Goal: Task Accomplishment & Management: Manage account settings

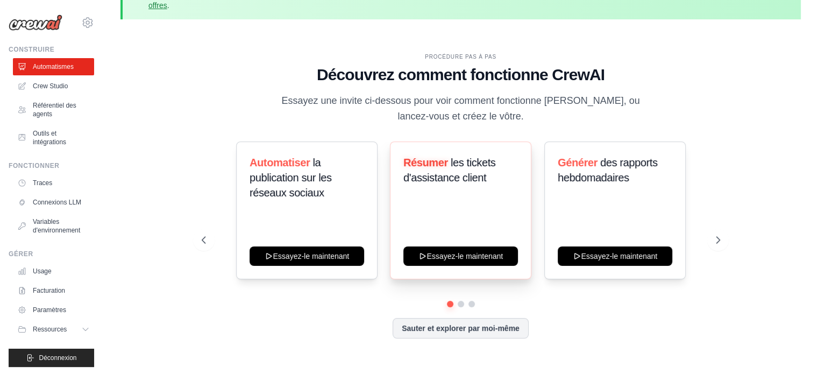
scroll to position [47, 0]
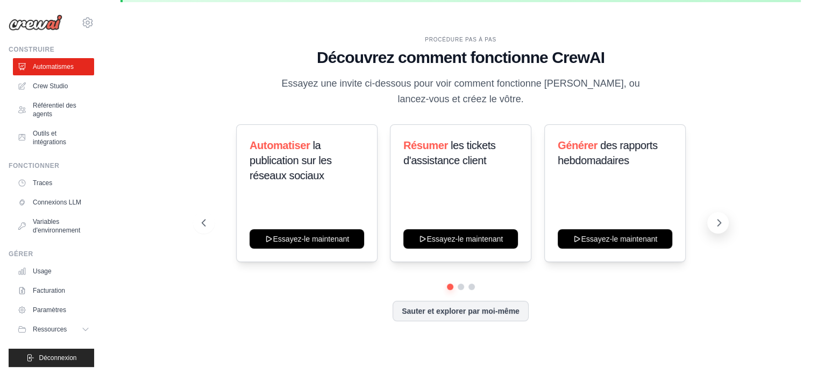
click at [718, 226] on icon at bounding box center [718, 222] width 11 height 11
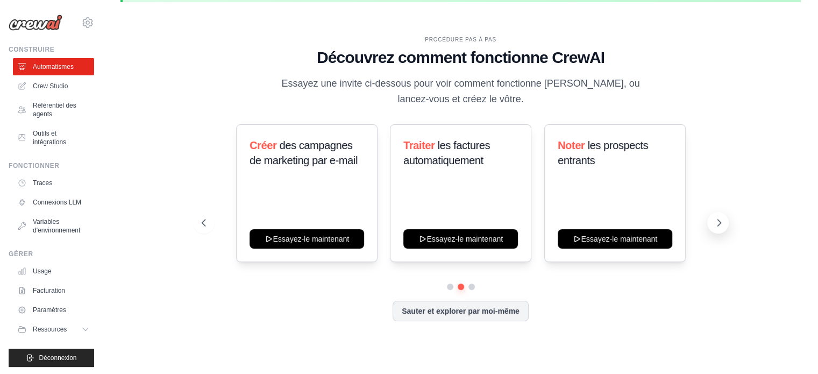
click at [718, 226] on icon at bounding box center [718, 222] width 11 height 11
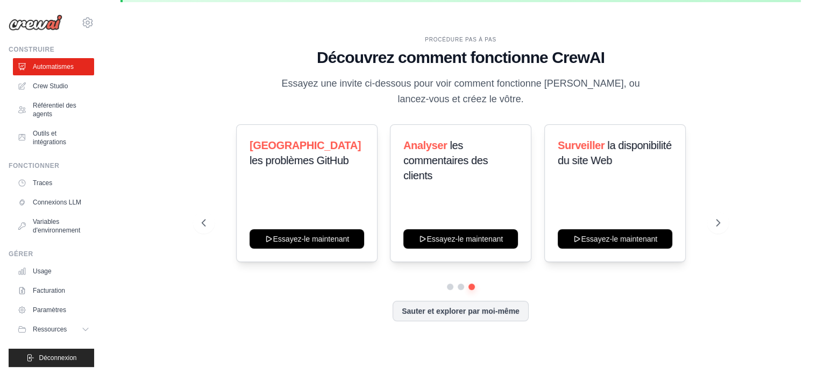
click at [191, 224] on div "PROCÉDURE PAS À PAS Découvrez comment fonctionne CrewAI Essayez une invite ci-d…" at bounding box center [461, 186] width 544 height 303
click at [196, 222] on button at bounding box center [204, 223] width 22 height 22
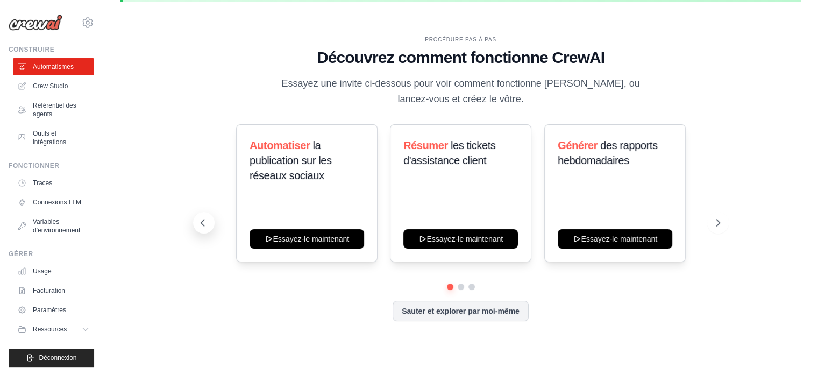
click at [197, 222] on icon at bounding box center [202, 222] width 11 height 11
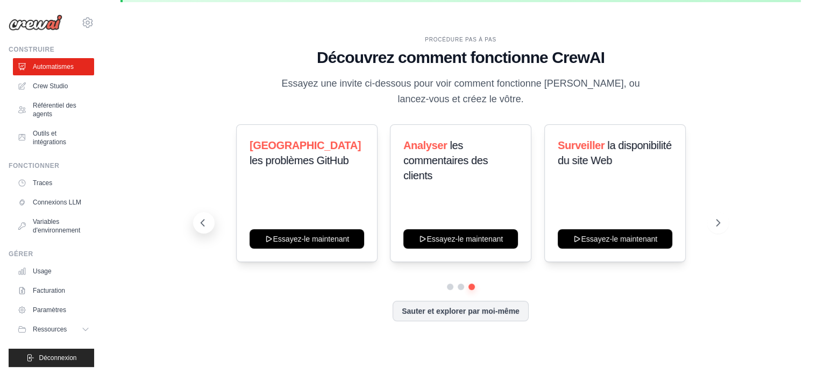
click at [197, 222] on icon at bounding box center [202, 222] width 11 height 11
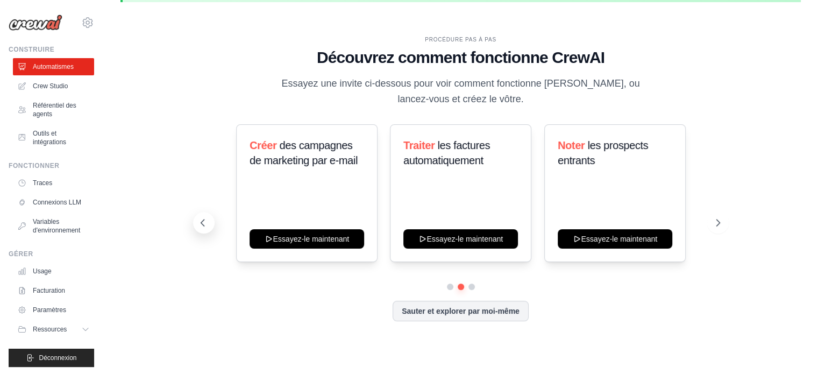
click at [197, 222] on icon at bounding box center [202, 222] width 11 height 11
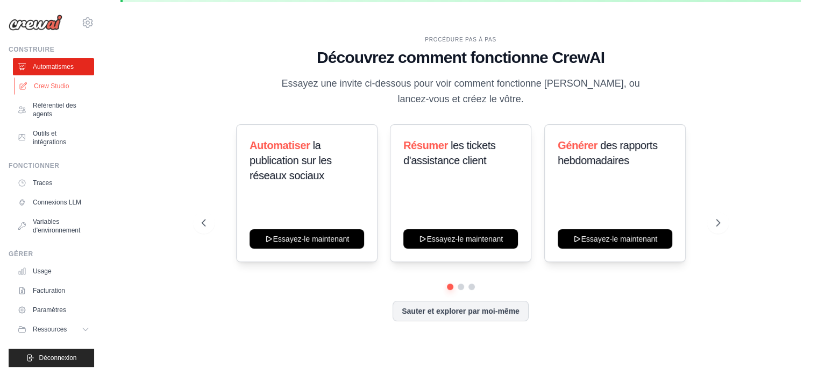
click at [54, 88] on font "Crew Studio" at bounding box center [51, 86] width 35 height 8
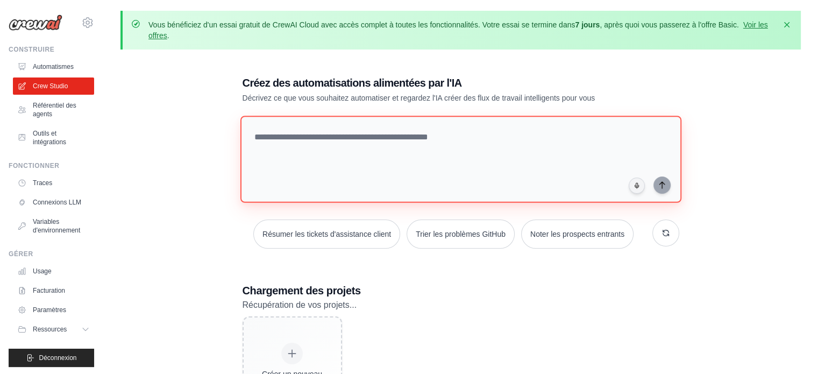
click at [376, 139] on textarea at bounding box center [460, 159] width 441 height 87
paste textarea "**********"
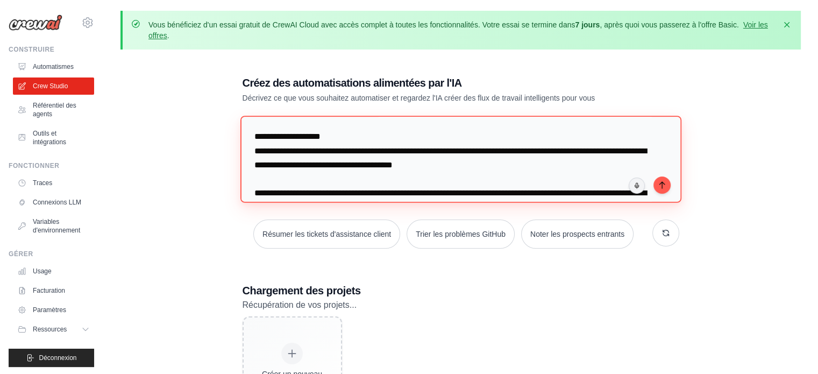
scroll to position [1114, 0]
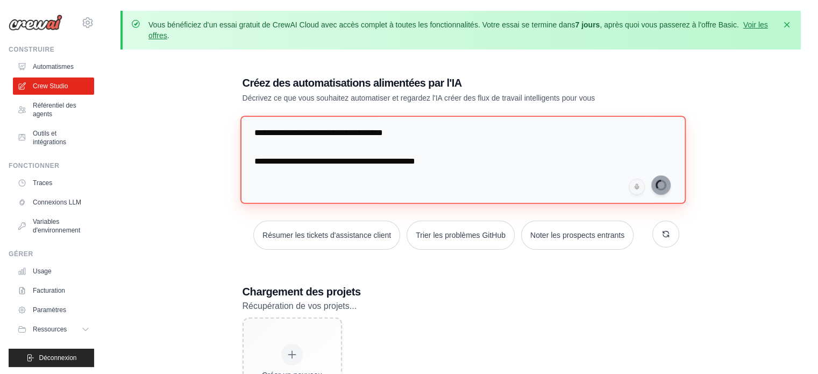
type textarea "**********"
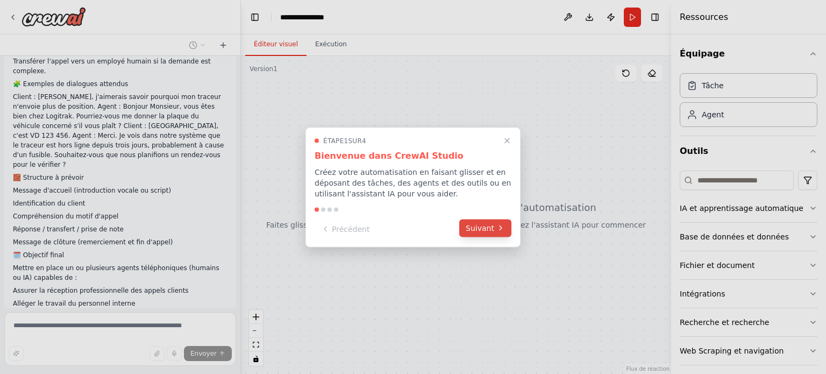
scroll to position [488, 0]
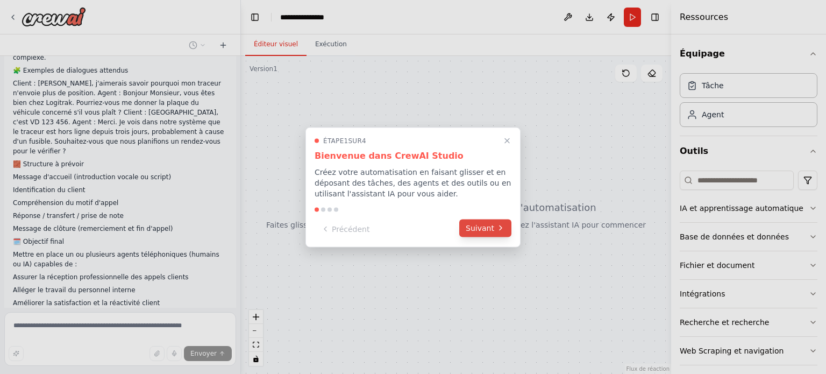
click at [486, 229] on font "Suivant" at bounding box center [480, 227] width 28 height 9
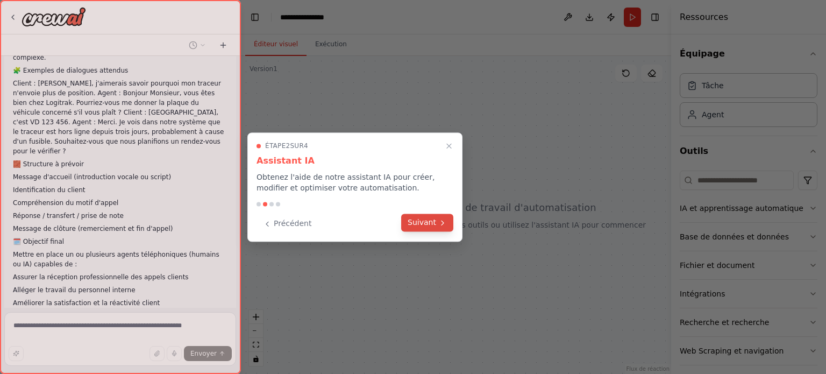
click at [425, 221] on font "Suivant" at bounding box center [422, 222] width 28 height 9
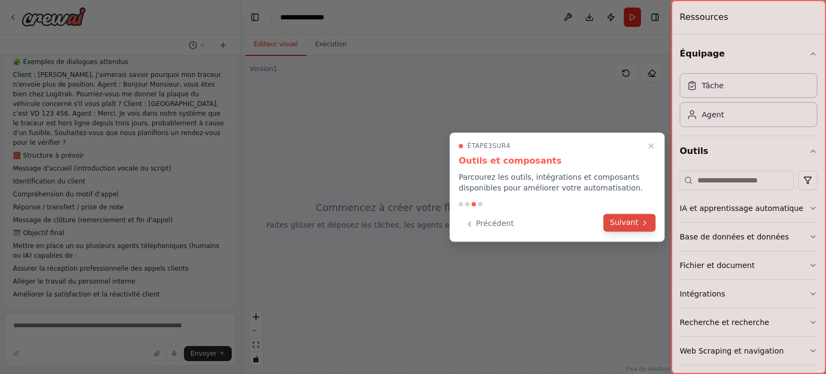
click at [622, 221] on font "Suivant" at bounding box center [624, 222] width 28 height 9
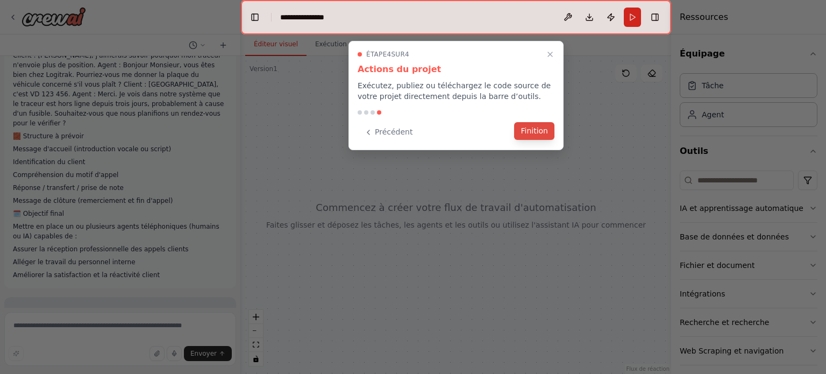
click at [533, 131] on font "Finition" at bounding box center [533, 130] width 27 height 9
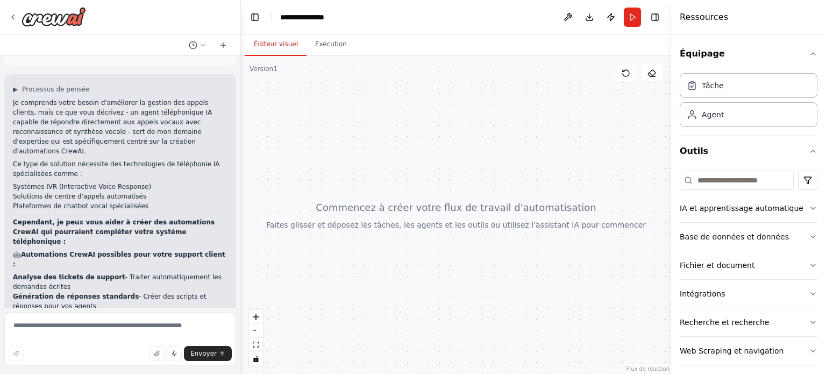
scroll to position [748, 0]
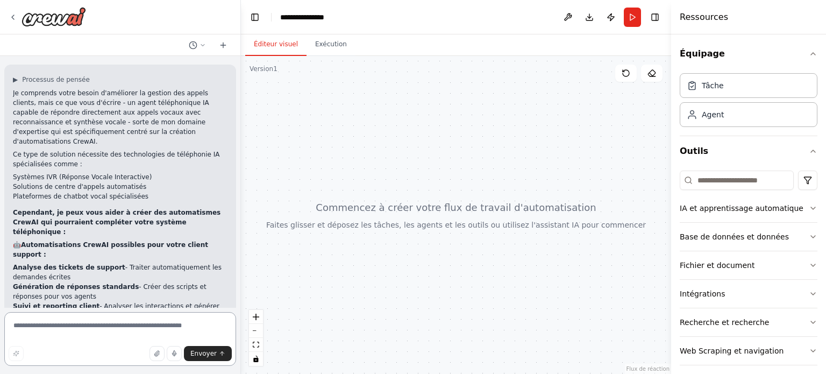
click at [104, 324] on textarea at bounding box center [120, 339] width 232 height 54
type textarea "*"
type textarea "**********"
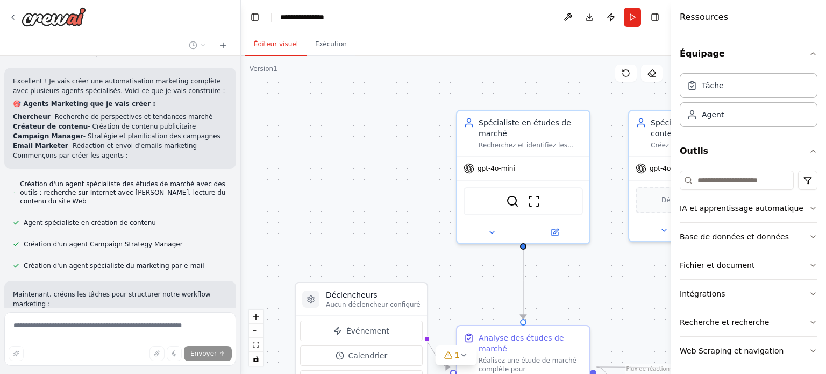
scroll to position [1296, 0]
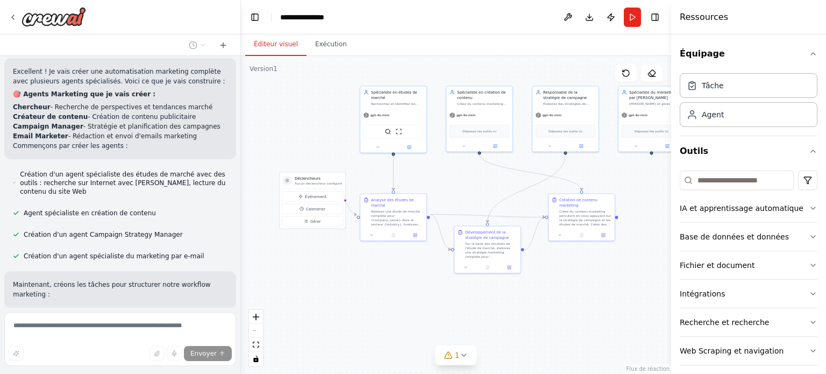
drag, startPoint x: 437, startPoint y: 175, endPoint x: 311, endPoint y: 119, distance: 137.7
click at [311, 119] on div ".deletable-edge-delete-btn { width: 20px; height: 20px; border: 0px solid #ffff…" at bounding box center [456, 215] width 430 height 318
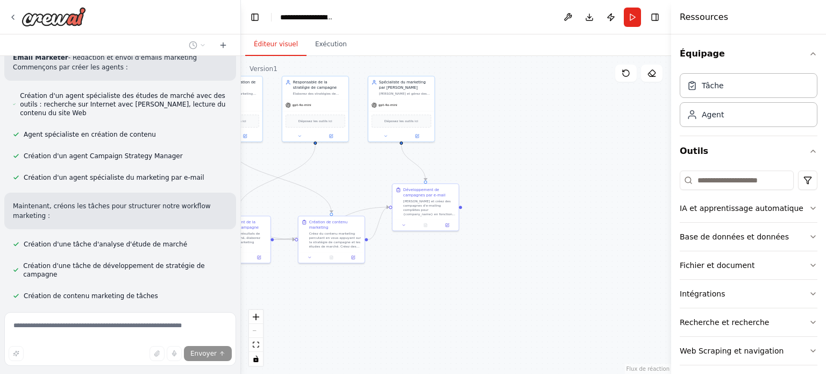
scroll to position [1396, 0]
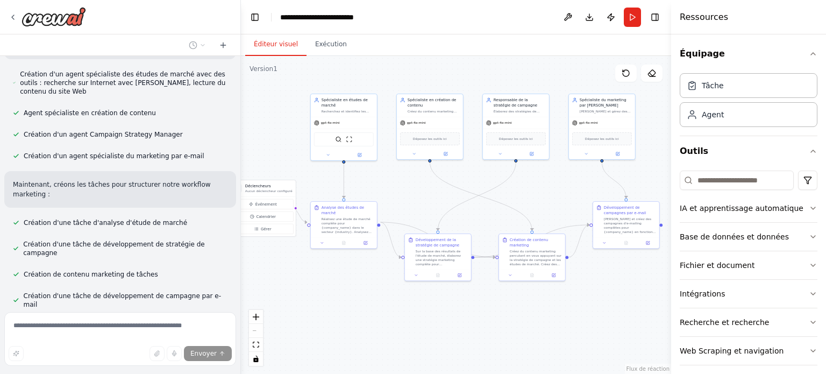
drag, startPoint x: 589, startPoint y: 305, endPoint x: 533, endPoint y: 310, distance: 56.2
click at [533, 310] on div ".deletable-edge-delete-btn { width: 20px; height: 20px; border: 0px solid #ffff…" at bounding box center [456, 215] width 430 height 318
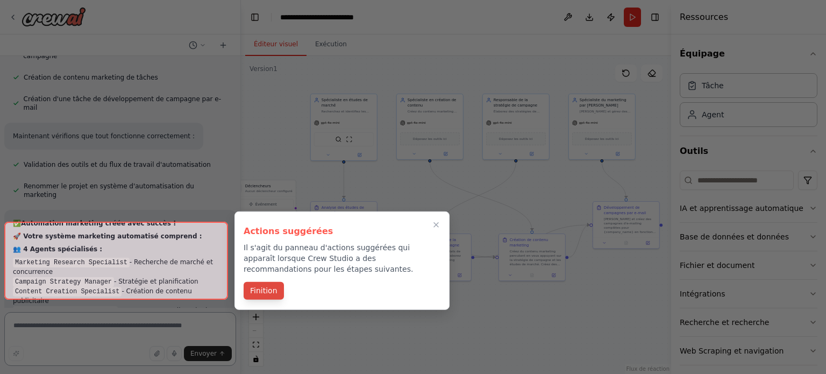
scroll to position [1602, 0]
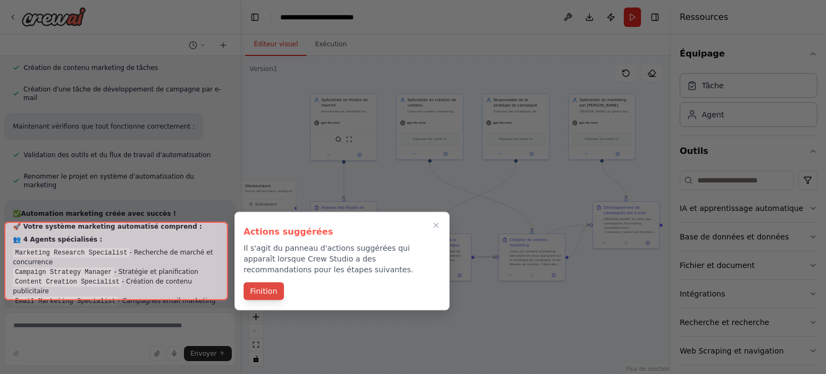
click at [272, 293] on font "Finition" at bounding box center [263, 291] width 27 height 9
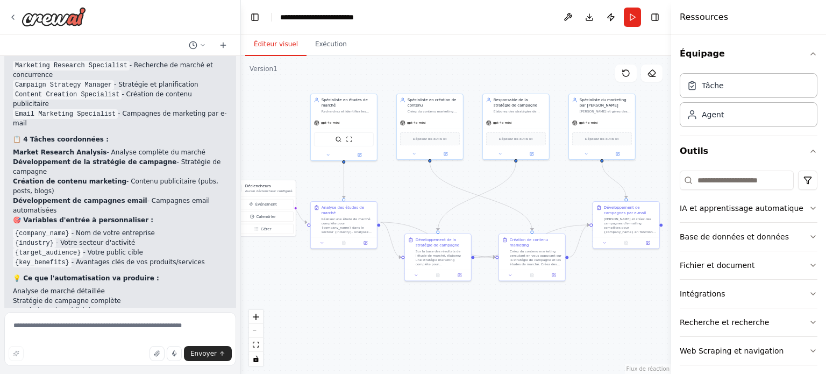
scroll to position [1796, 0]
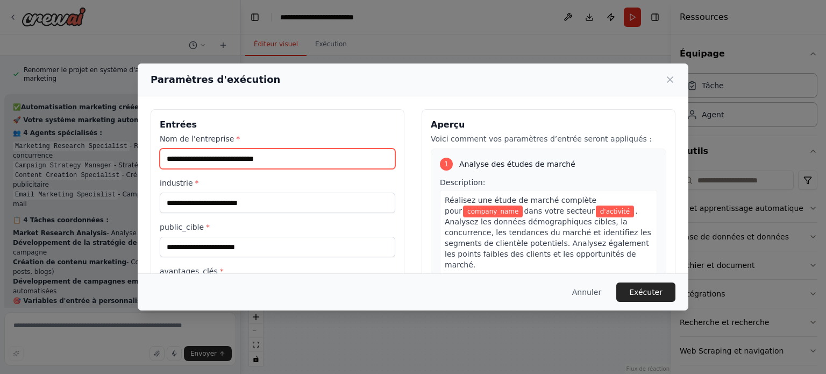
click at [250, 153] on input "Nom de l'entreprise *" at bounding box center [278, 158] width 236 height 20
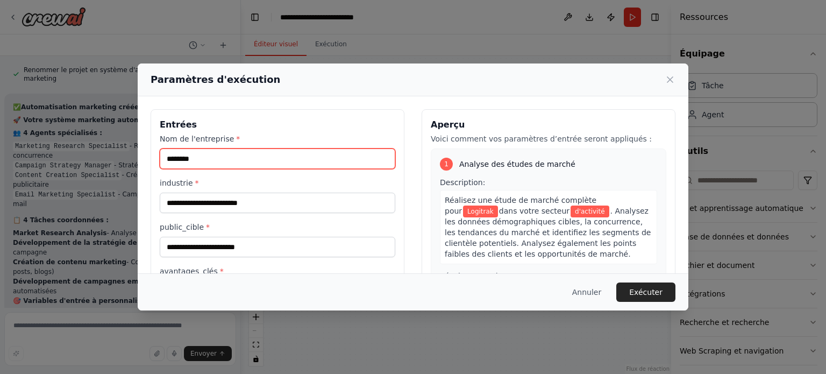
type input "********"
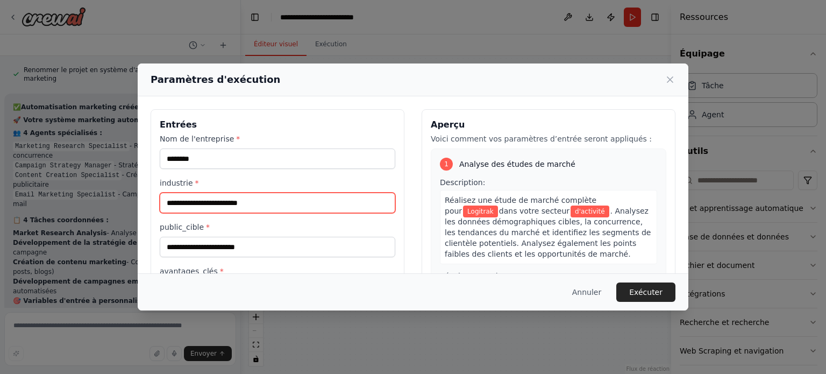
click at [255, 202] on input "industrie *" at bounding box center [278, 202] width 236 height 20
paste input "**********"
type input "**********"
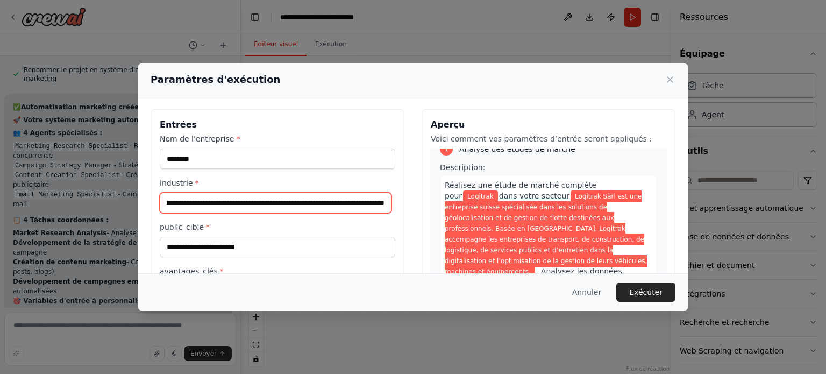
scroll to position [0, 0]
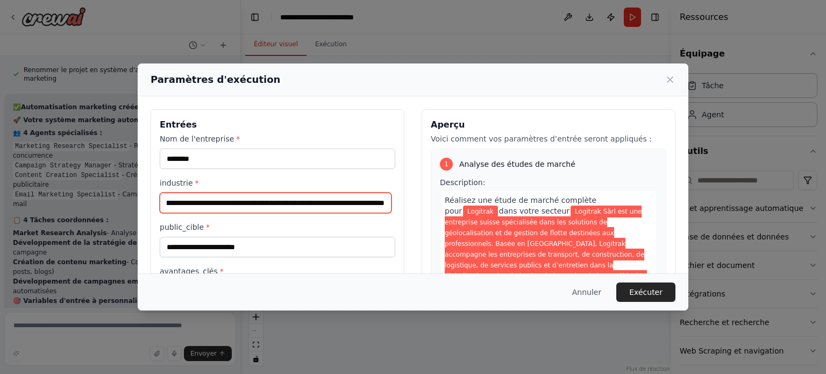
click at [316, 203] on input "**********" at bounding box center [276, 202] width 232 height 20
click at [315, 203] on input "**********" at bounding box center [276, 202] width 232 height 20
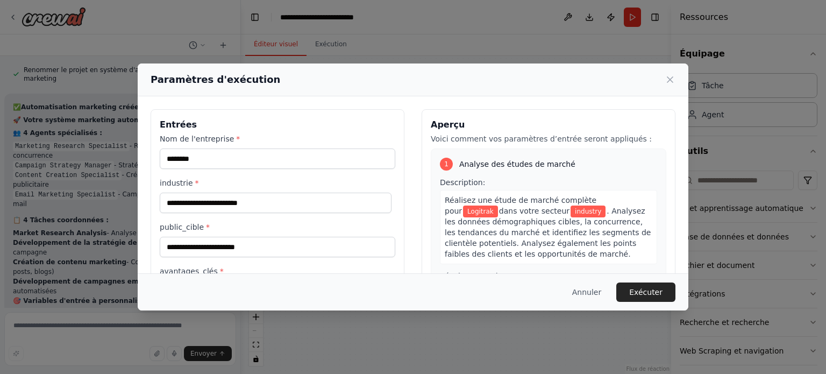
click at [474, 204] on font "Réalisez une étude de marché complète pour" at bounding box center [521, 205] width 152 height 19
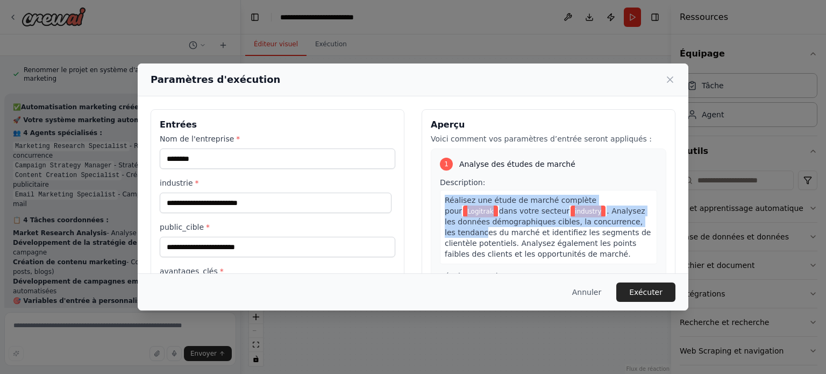
drag, startPoint x: 442, startPoint y: 198, endPoint x: 469, endPoint y: 229, distance: 41.2
click at [469, 229] on div "Réalisez une étude de marché complète pour Logitrak dans votre secteur industry…" at bounding box center [548, 227] width 217 height 74
click at [522, 213] on font "dans votre secteur" at bounding box center [534, 210] width 70 height 9
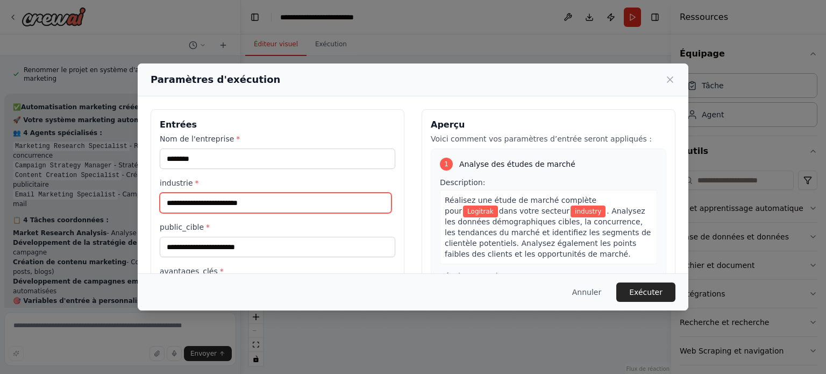
click at [211, 201] on input "industrie *" at bounding box center [276, 202] width 232 height 20
type input "*"
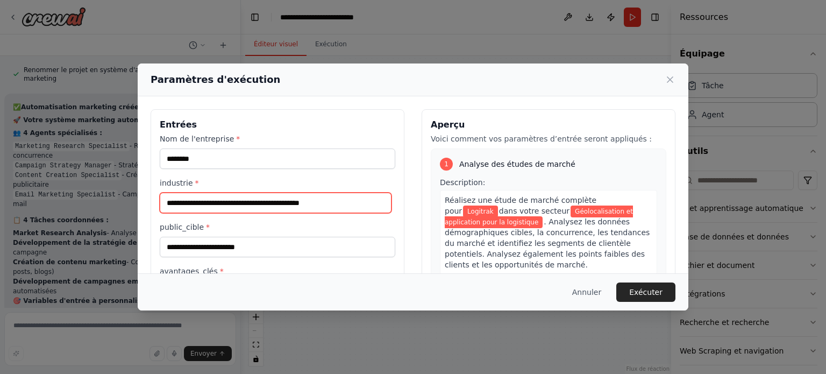
click at [171, 204] on input "**********" at bounding box center [276, 202] width 232 height 20
type input "**********"
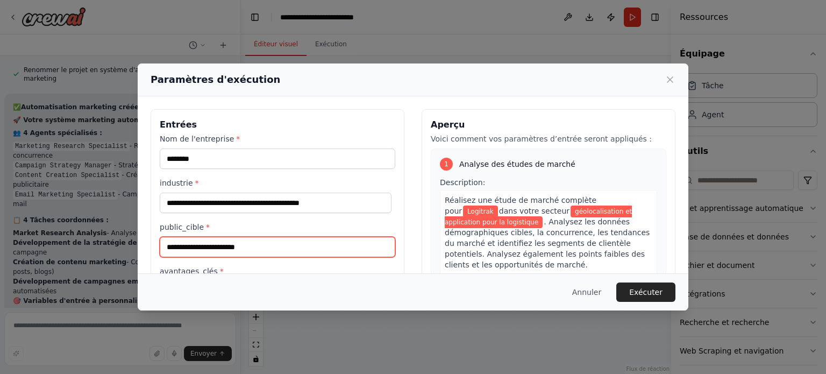
click at [240, 249] on input "public_cible *" at bounding box center [278, 247] width 236 height 20
click at [215, 247] on input "**********" at bounding box center [278, 247] width 236 height 20
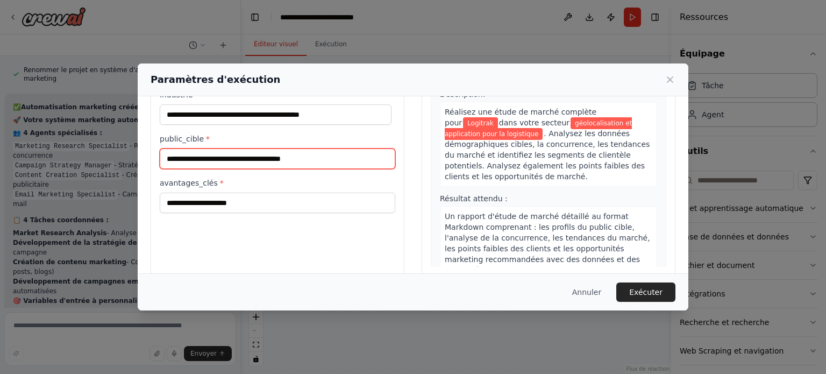
scroll to position [103, 0]
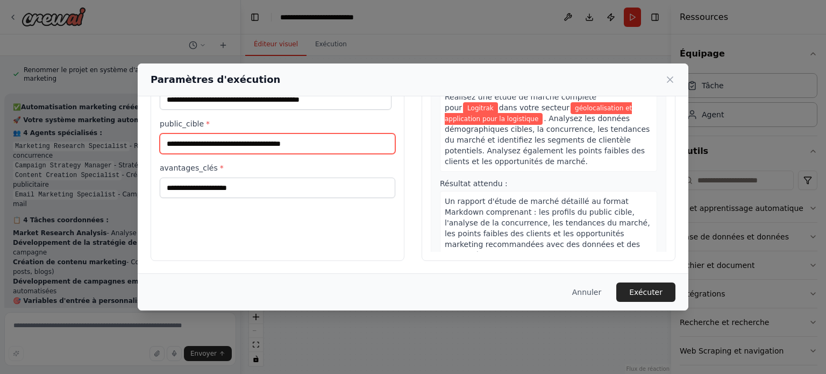
type input "**********"
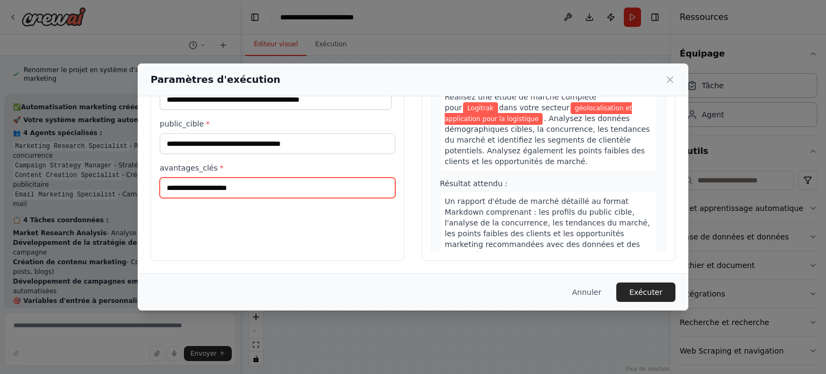
click at [214, 184] on input "avantages_clés *" at bounding box center [278, 187] width 236 height 20
paste input "**********"
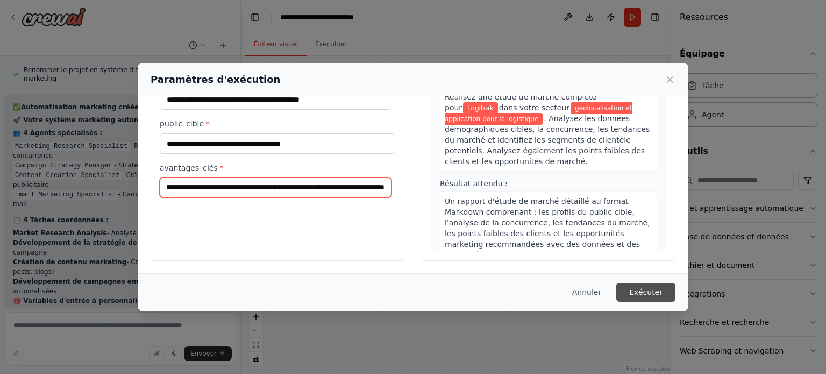
type input "**********"
click at [658, 288] on font "Exécuter" at bounding box center [645, 292] width 33 height 9
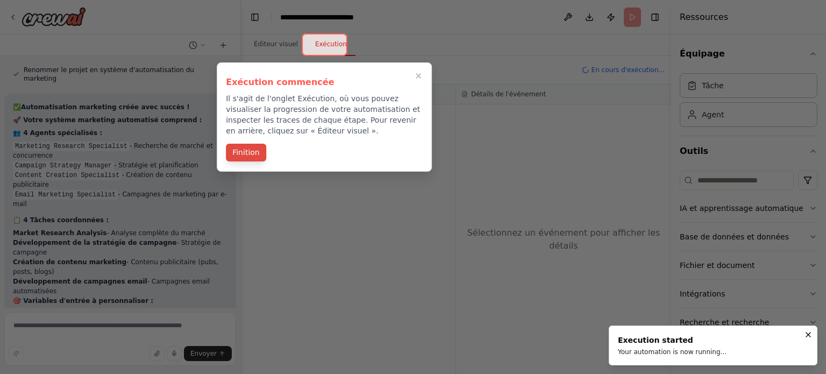
click at [250, 149] on font "Finition" at bounding box center [245, 152] width 27 height 9
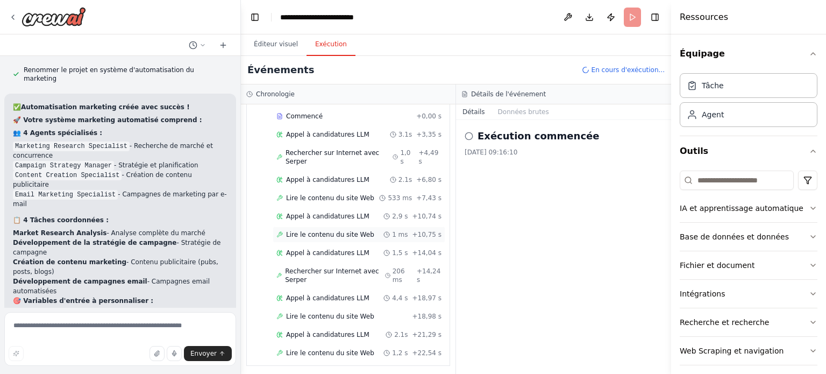
scroll to position [72, 0]
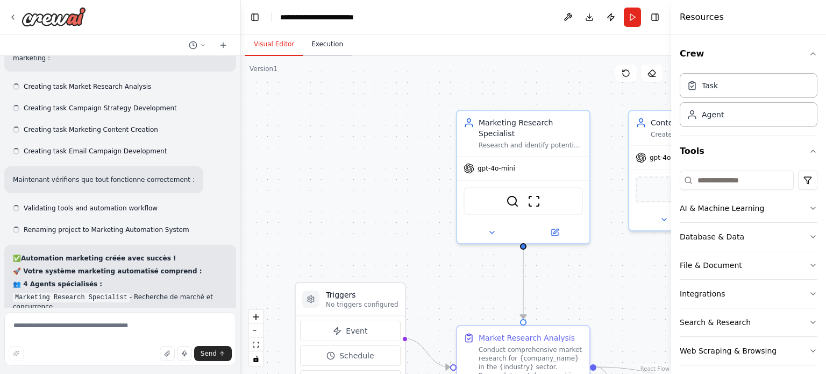
click at [314, 51] on button "Execution" at bounding box center [327, 44] width 49 height 23
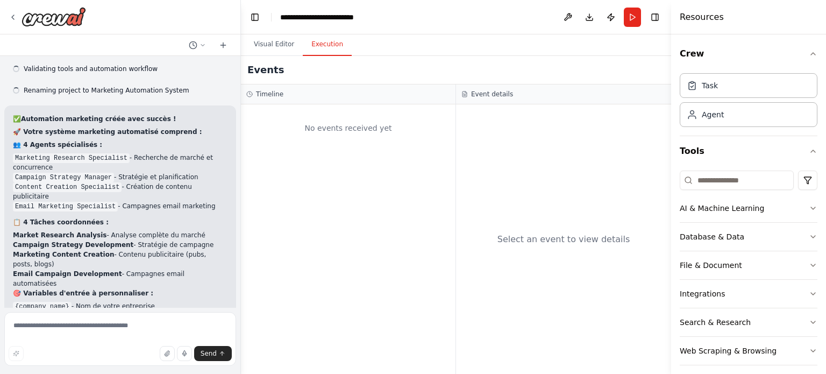
scroll to position [1680, 0]
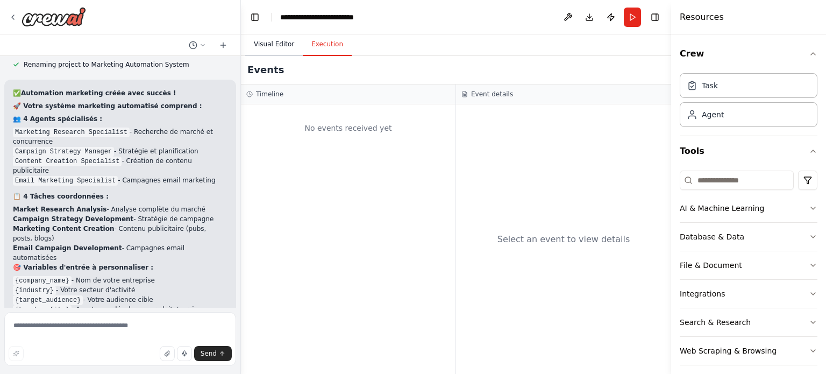
click at [279, 43] on button "Visual Editor" at bounding box center [274, 44] width 58 height 23
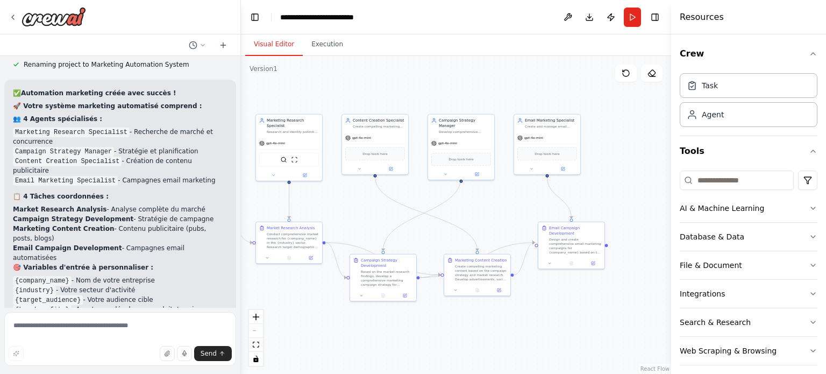
drag, startPoint x: 484, startPoint y: 105, endPoint x: 387, endPoint y: 109, distance: 97.4
click at [386, 109] on div ".deletable-edge-delete-btn { width: 20px; height: 20px; border: 0px solid #ffff…" at bounding box center [456, 215] width 430 height 318
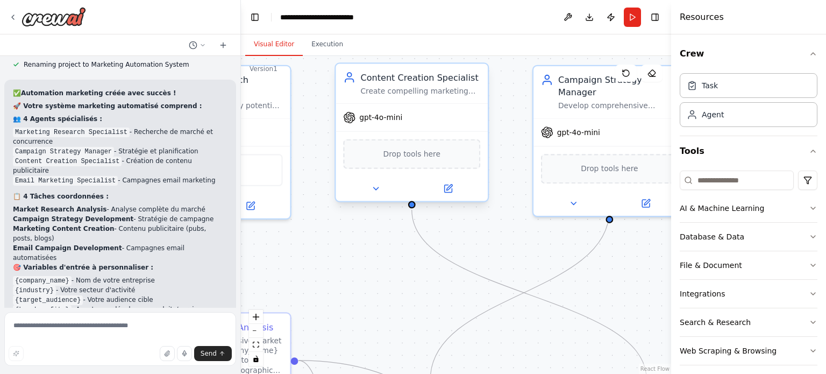
click at [419, 156] on span "Drop tools here" at bounding box center [411, 154] width 57 height 12
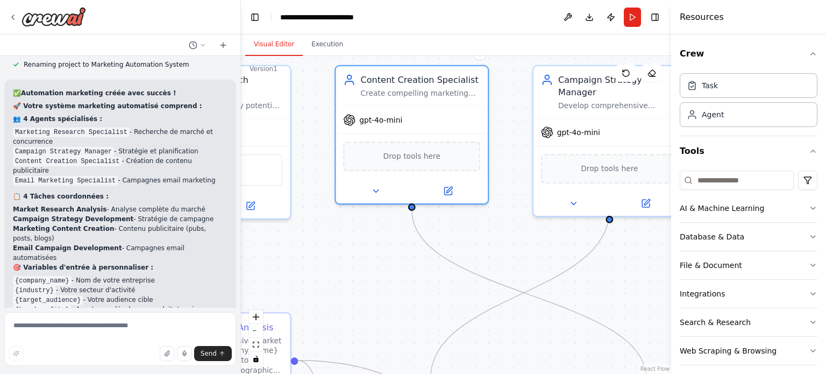
click at [361, 253] on div ".deletable-edge-delete-btn { width: 20px; height: 20px; border: 0px solid #ffff…" at bounding box center [456, 215] width 430 height 318
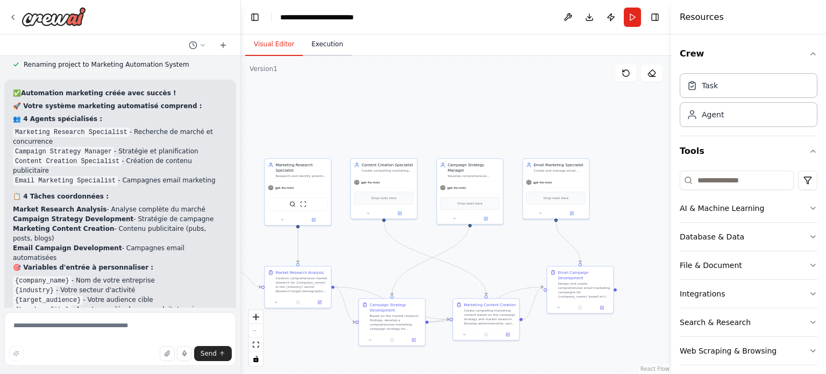
click at [338, 45] on button "Execution" at bounding box center [327, 44] width 49 height 23
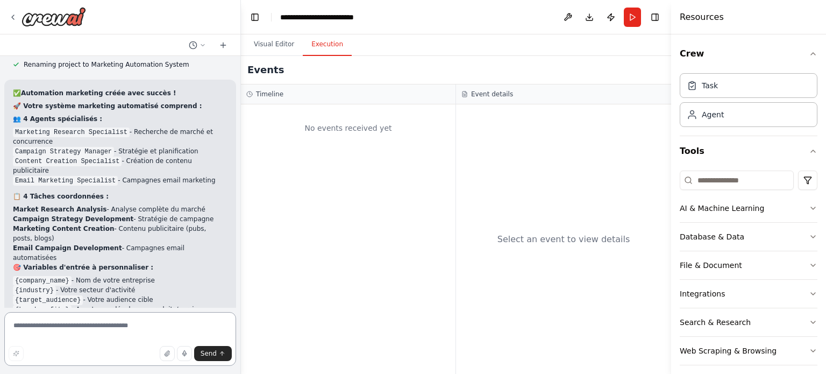
click at [77, 323] on textarea at bounding box center [120, 339] width 232 height 54
type textarea "**"
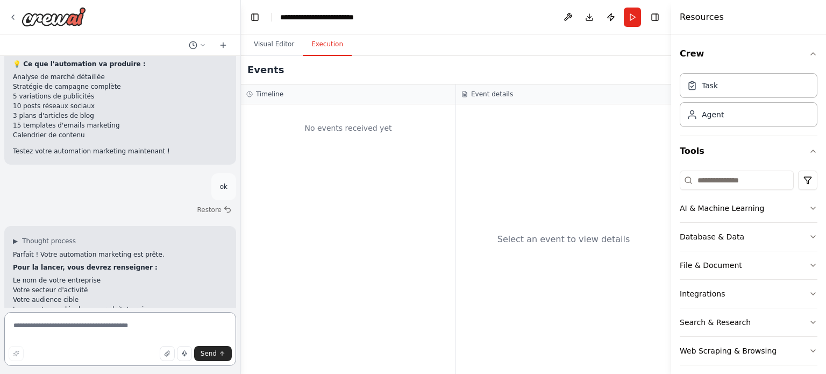
scroll to position [1951, 0]
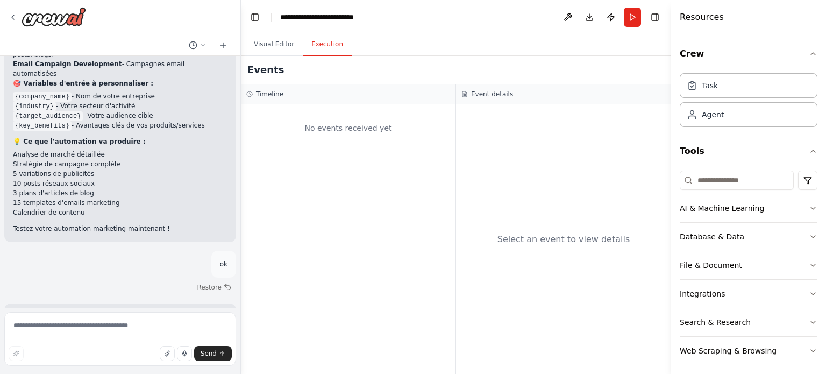
scroll to position [1906, 0]
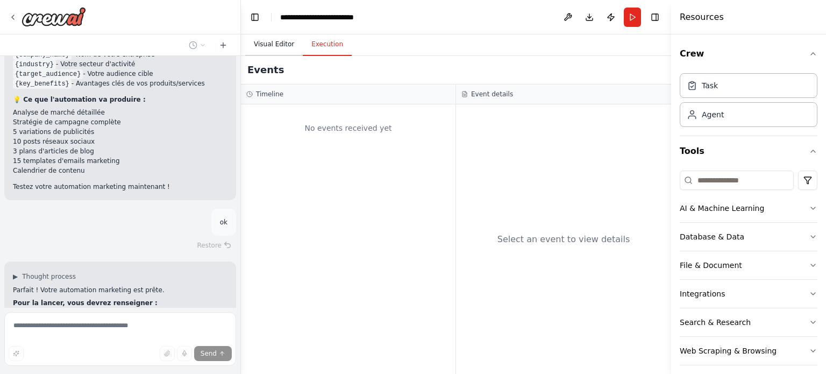
click at [282, 41] on button "Visual Editor" at bounding box center [274, 44] width 58 height 23
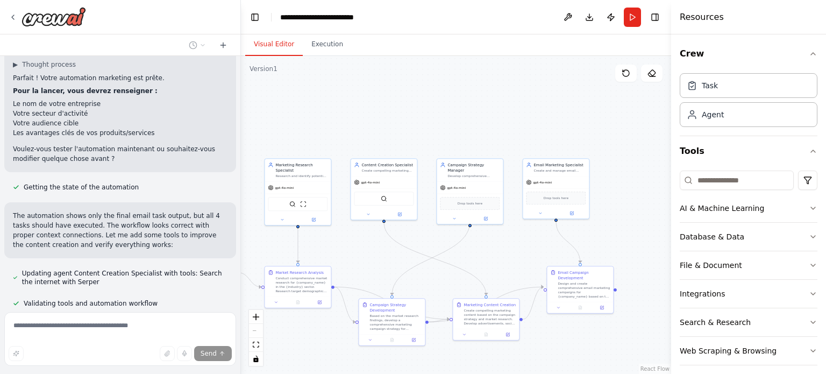
scroll to position [2130, 0]
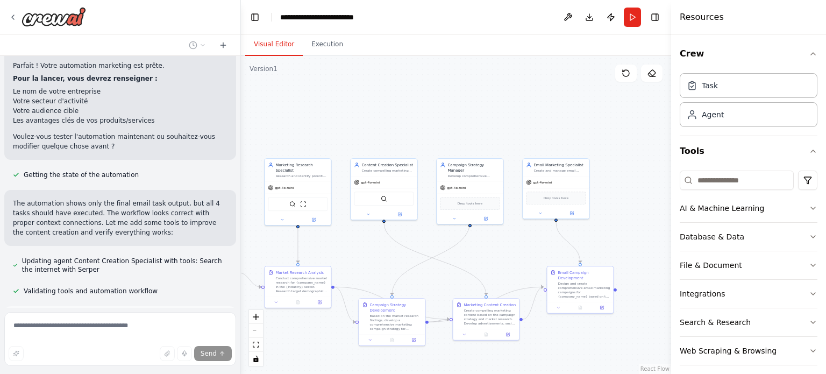
click at [135, 363] on span "Run Automation" at bounding box center [125, 367] width 52 height 9
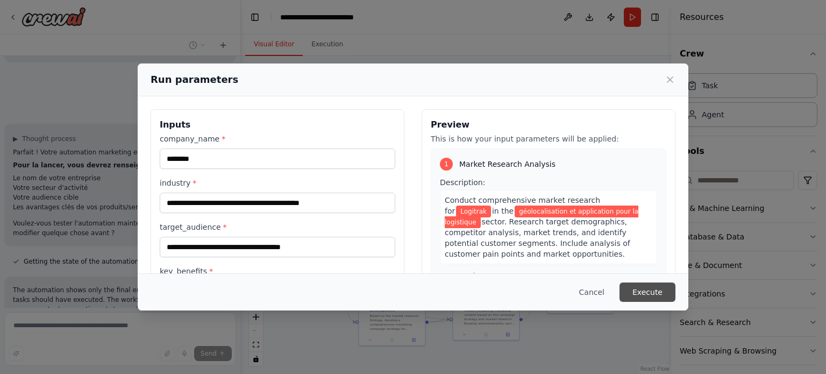
click at [662, 292] on button "Execute" at bounding box center [647, 291] width 56 height 19
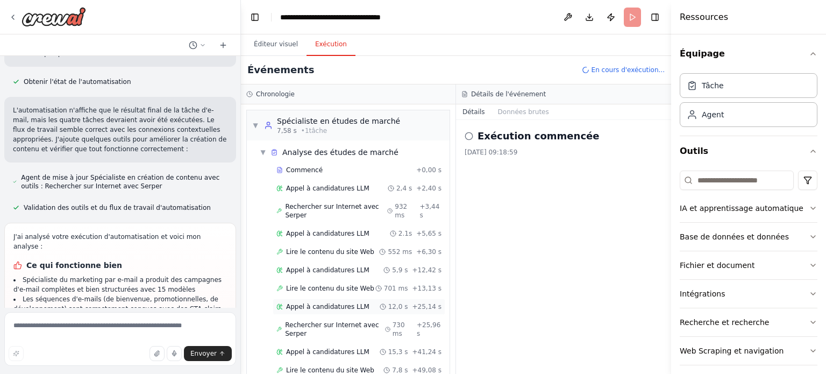
scroll to position [0, 0]
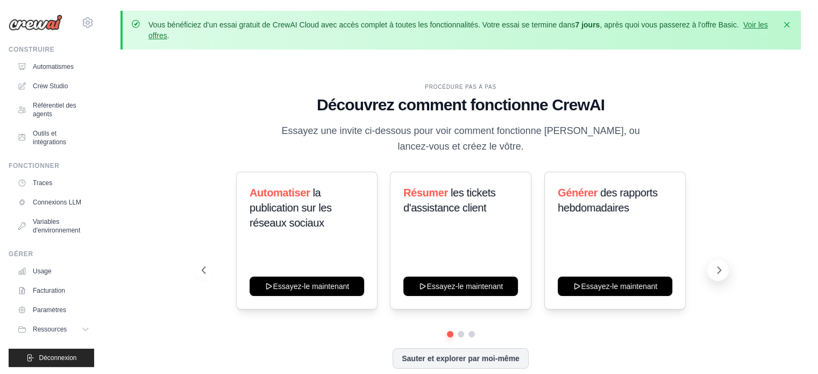
click at [720, 273] on icon at bounding box center [718, 270] width 11 height 11
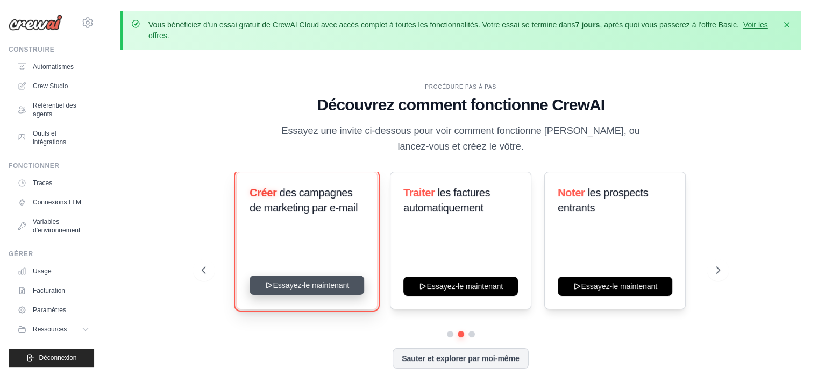
click at [280, 284] on button "Essayez-le maintenant" at bounding box center [306, 284] width 115 height 19
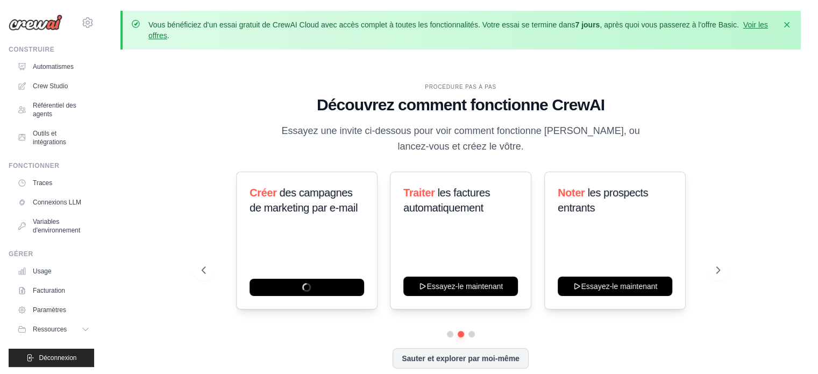
click at [58, 31] on div "omar.elnouwairi@ecolelemania.ch Paramètres" at bounding box center [51, 17] width 85 height 34
click at [56, 30] on img at bounding box center [36, 23] width 54 height 16
click at [51, 22] on img at bounding box center [36, 23] width 54 height 16
click at [51, 61] on link "Automatismes" at bounding box center [54, 66] width 81 height 17
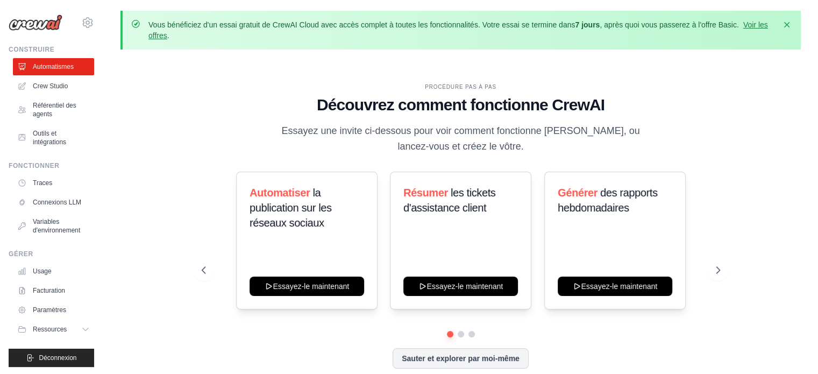
scroll to position [1, 0]
click at [82, 330] on icon at bounding box center [86, 328] width 9 height 9
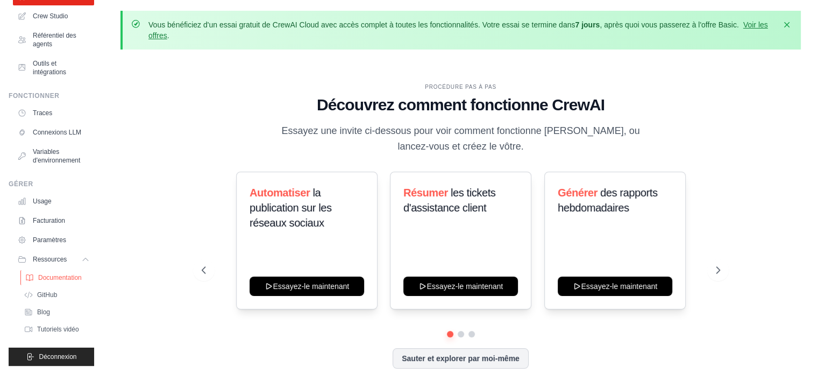
scroll to position [0, 0]
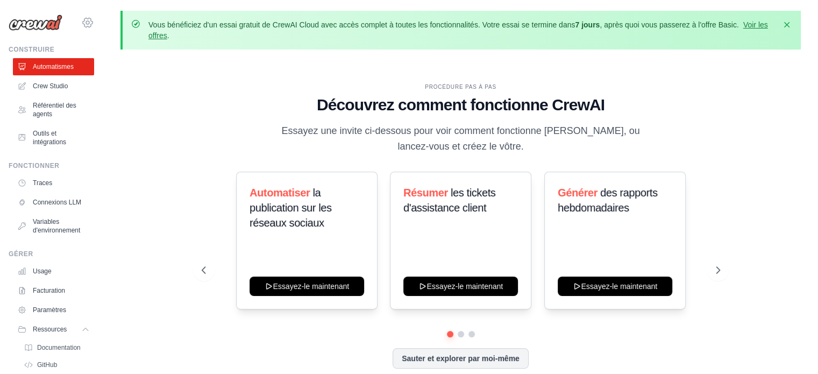
click at [83, 21] on icon at bounding box center [88, 22] width 10 height 9
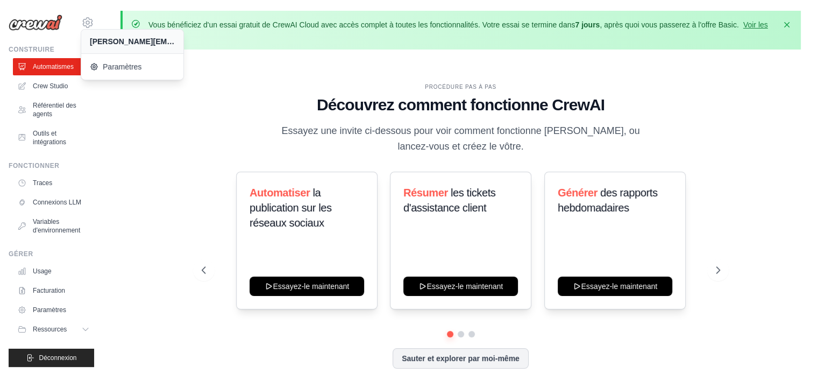
click at [47, 23] on img at bounding box center [36, 23] width 54 height 16
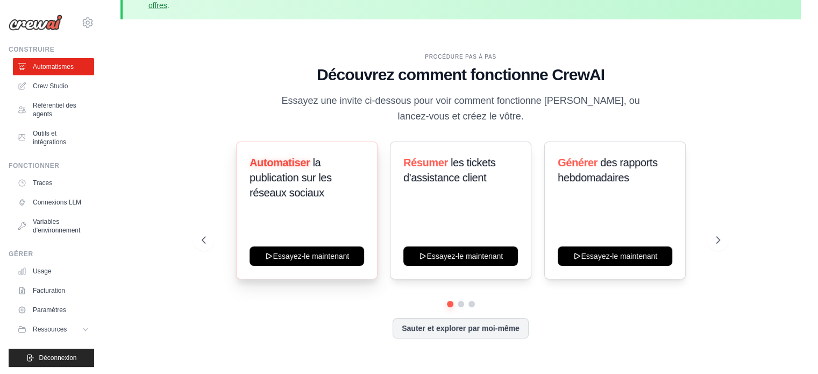
scroll to position [47, 0]
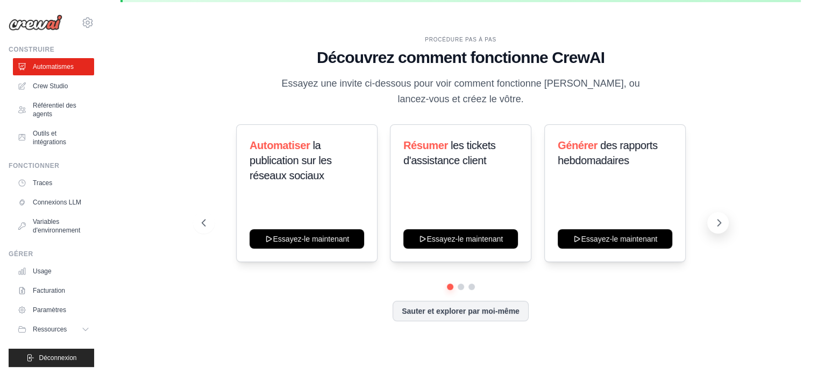
click at [725, 219] on button at bounding box center [718, 223] width 22 height 22
click at [723, 220] on icon at bounding box center [718, 222] width 11 height 11
click at [212, 224] on button at bounding box center [204, 223] width 22 height 22
click at [211, 224] on button at bounding box center [204, 223] width 22 height 22
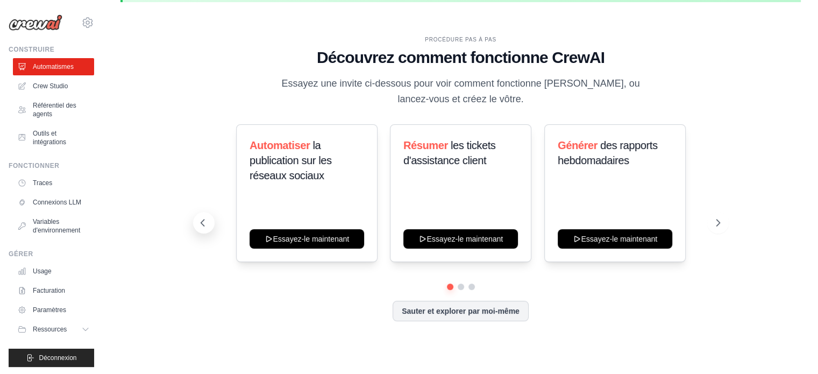
click at [211, 224] on button at bounding box center [204, 223] width 22 height 22
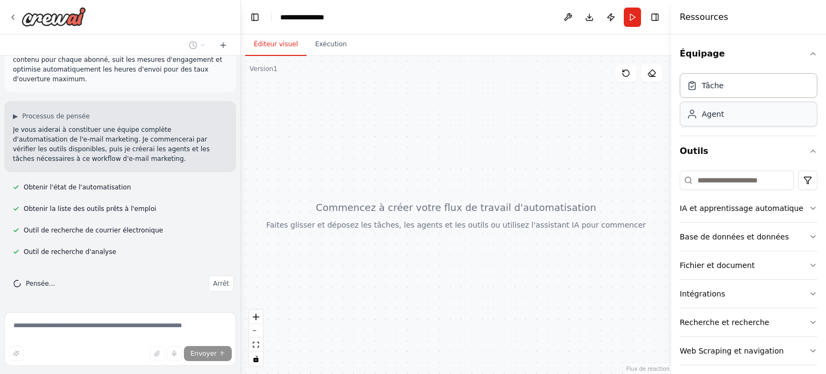
scroll to position [59, 0]
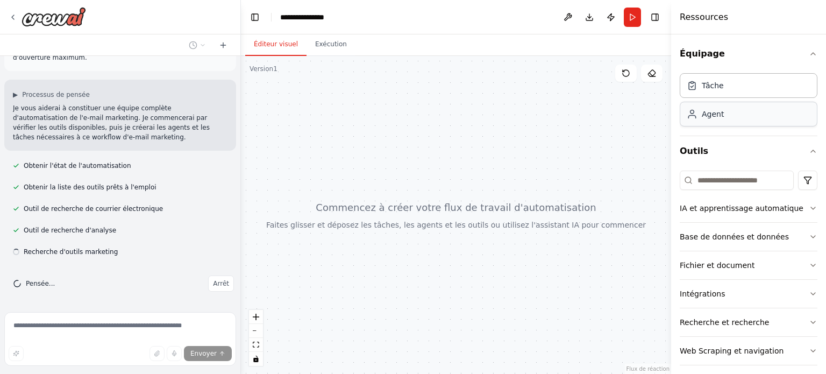
click at [722, 124] on div "Agent" at bounding box center [749, 114] width 138 height 25
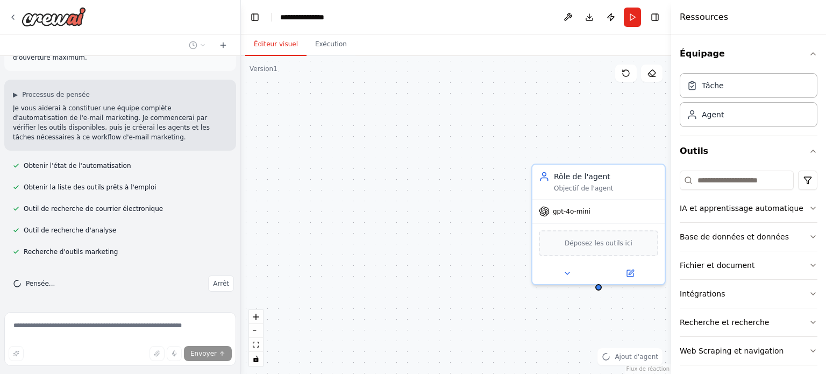
scroll to position [81, 0]
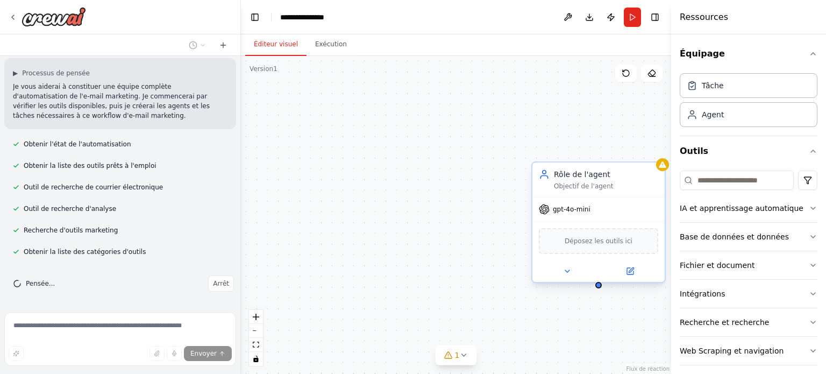
click at [589, 180] on div "Rôle de l'agent Objectif de l'agent" at bounding box center [606, 180] width 104 height 22
click at [581, 179] on font "Rôle de l'agent" at bounding box center [582, 174] width 56 height 9
click at [660, 153] on button at bounding box center [657, 152] width 14 height 14
click at [618, 155] on font "Confirmer" at bounding box center [622, 152] width 32 height 8
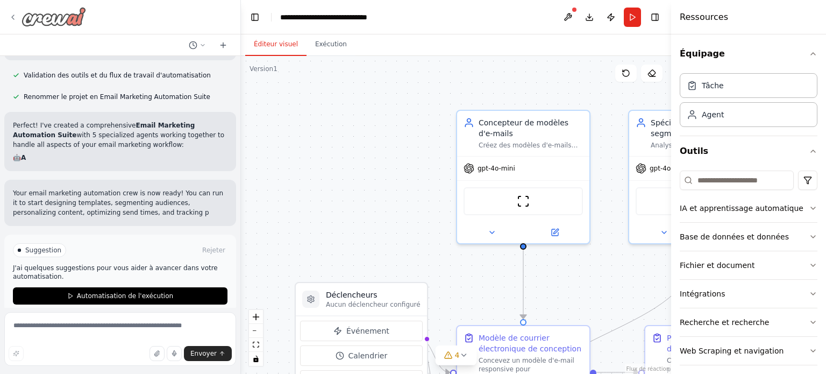
scroll to position [703, 0]
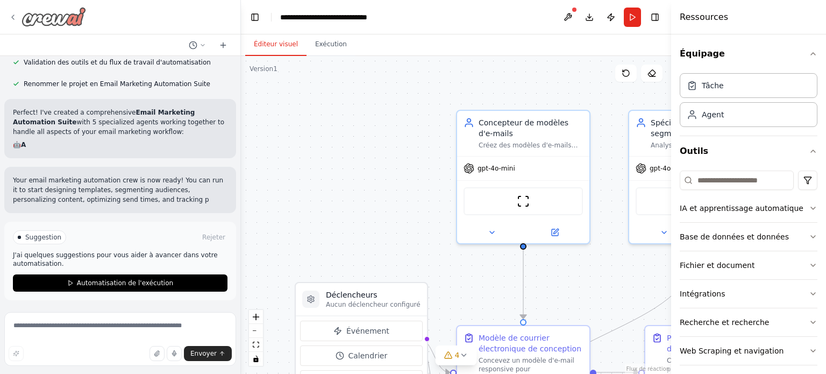
click at [65, 20] on img at bounding box center [54, 16] width 65 height 19
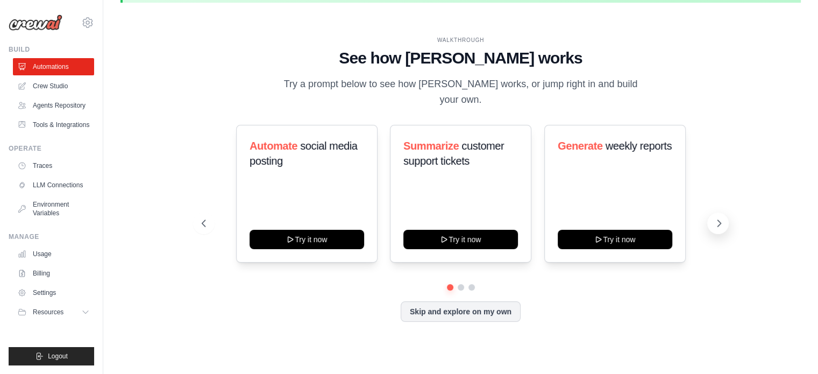
click at [720, 218] on icon at bounding box center [718, 223] width 11 height 11
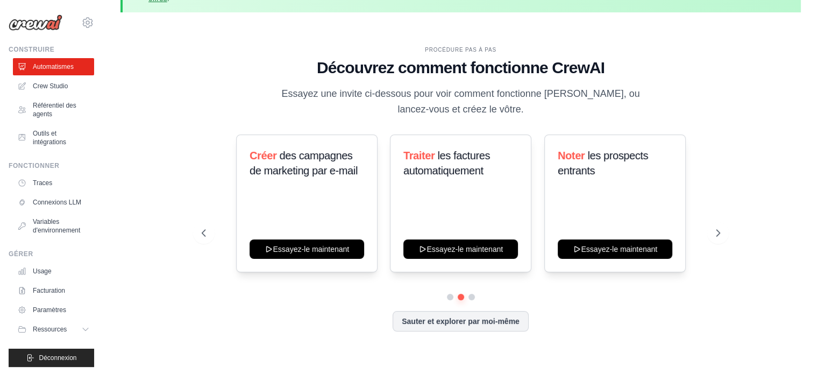
click at [255, 49] on div "PROCÉDURE PAS À PAS" at bounding box center [461, 50] width 518 height 8
click at [49, 141] on font "Outils et intégrations" at bounding box center [50, 138] width 33 height 16
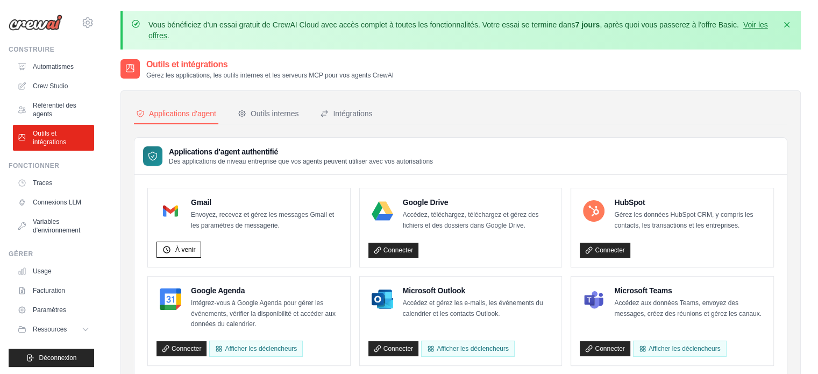
scroll to position [54, 0]
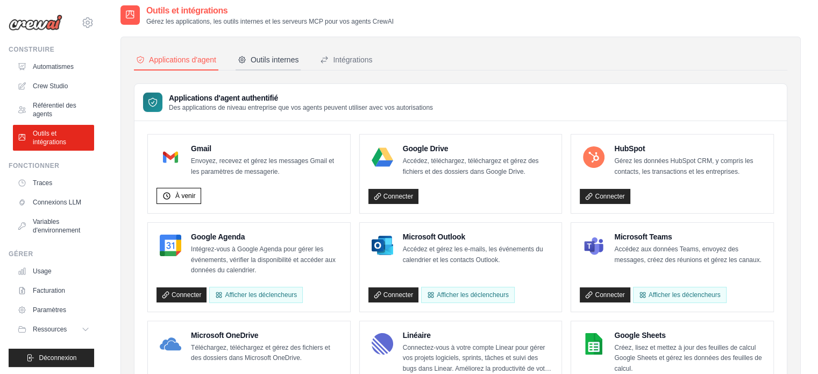
click at [265, 67] on button "Outils internes" at bounding box center [268, 60] width 65 height 20
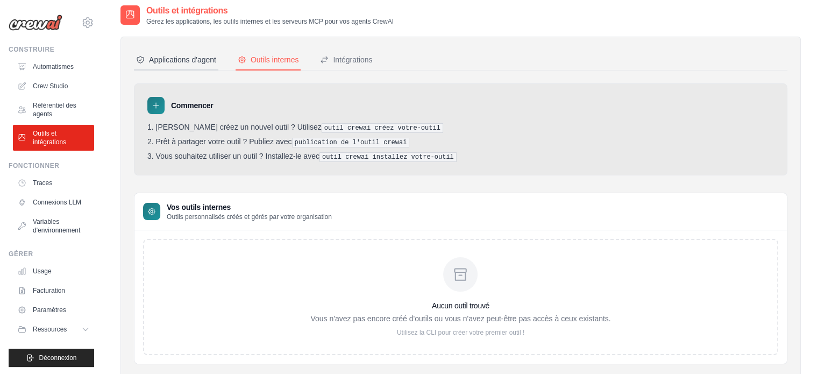
click at [176, 55] on font "Applications d'agent" at bounding box center [182, 59] width 67 height 9
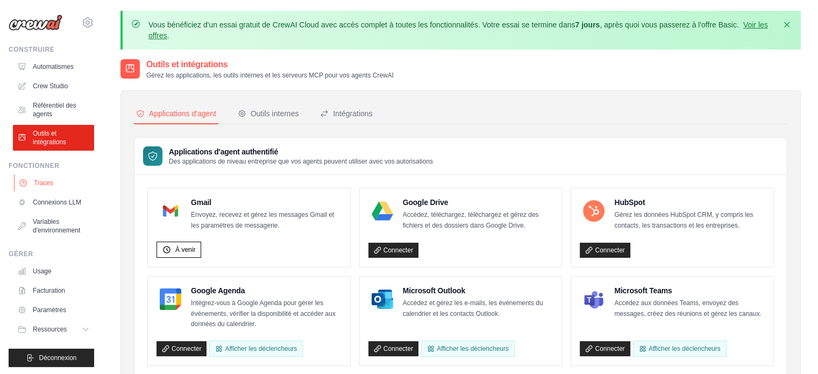
click at [56, 182] on link "Traces" at bounding box center [54, 182] width 81 height 17
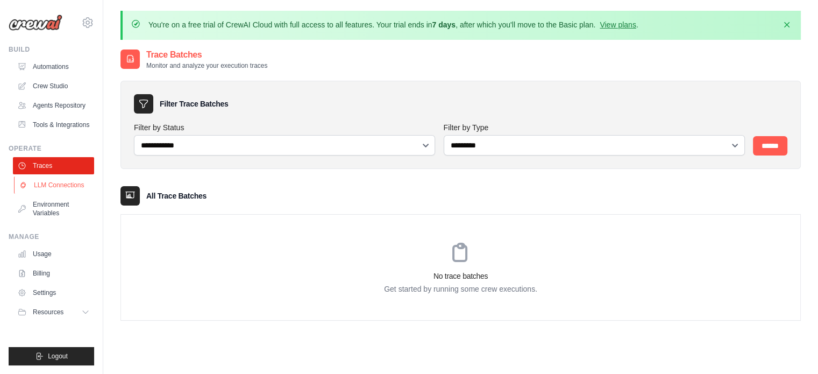
click at [57, 185] on link "LLM Connections" at bounding box center [54, 184] width 81 height 17
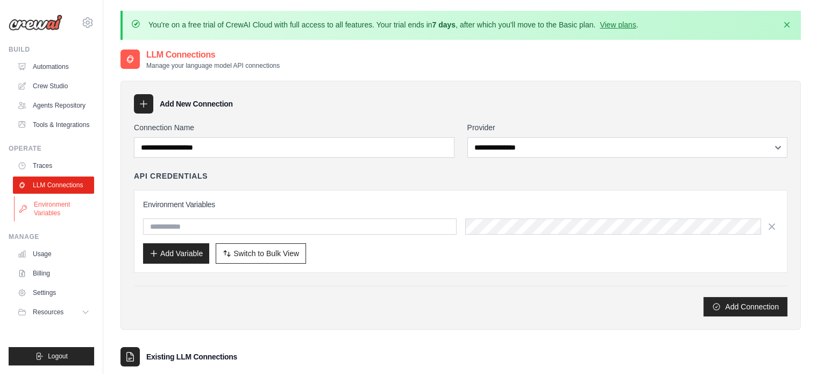
click at [60, 199] on link "Environment Variables" at bounding box center [54, 209] width 81 height 26
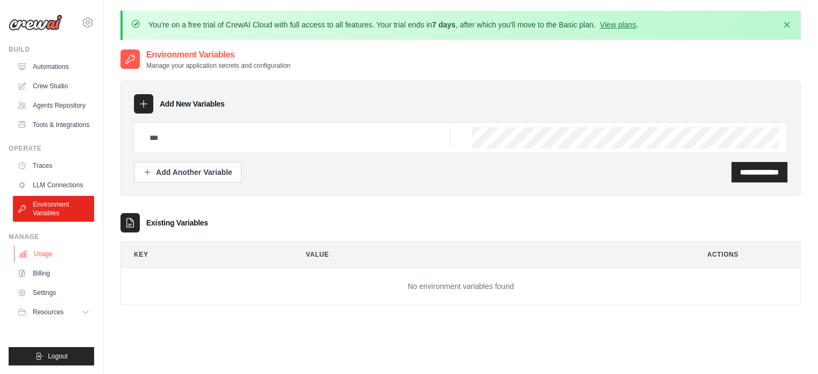
click at [61, 249] on link "Usage" at bounding box center [54, 253] width 81 height 17
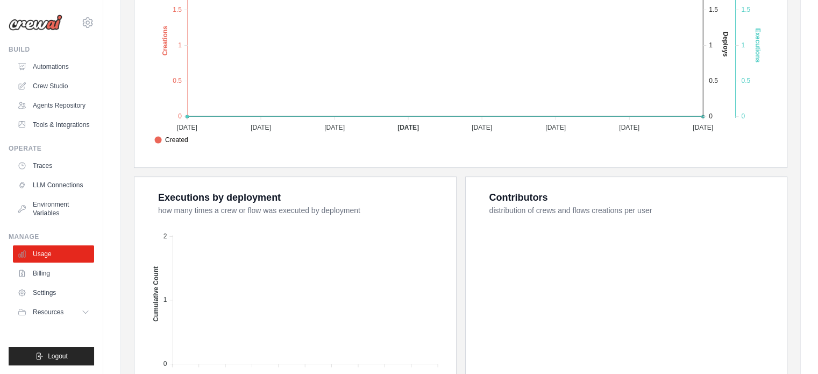
scroll to position [442, 0]
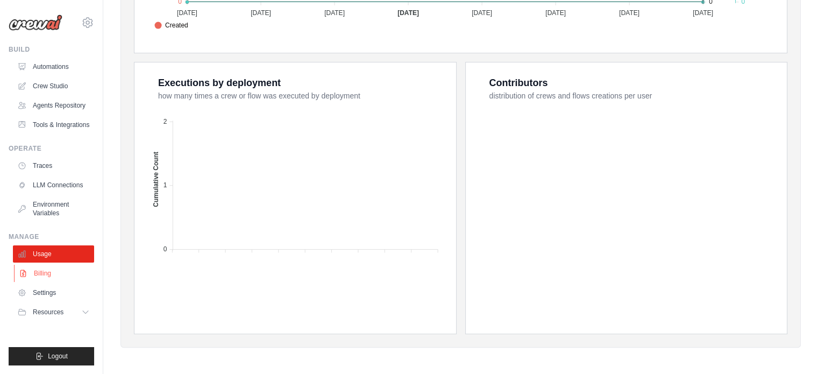
click at [64, 272] on link "Billing" at bounding box center [54, 273] width 81 height 17
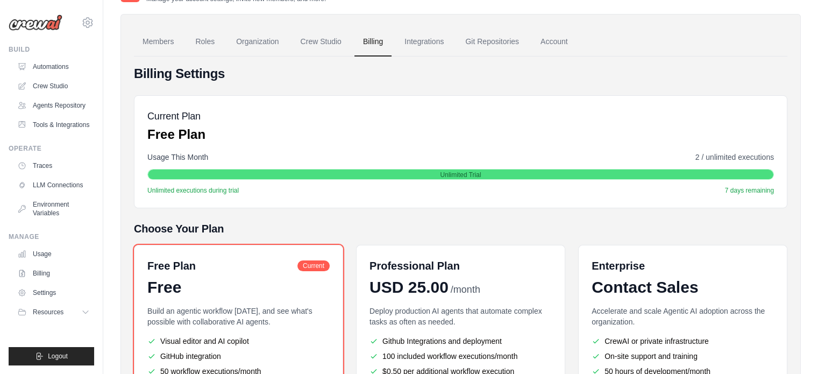
scroll to position [161, 0]
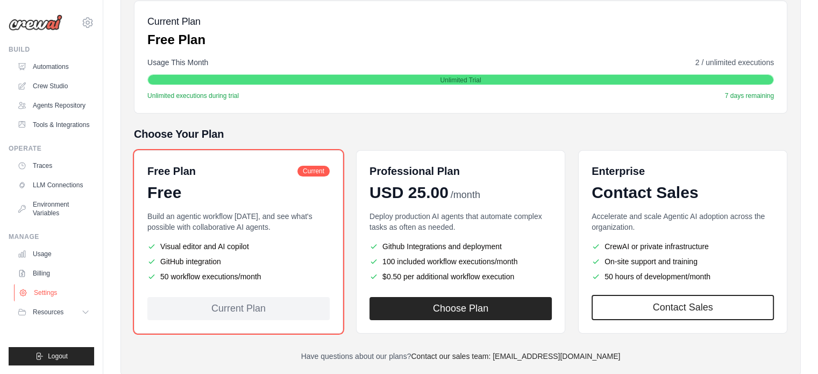
click at [51, 287] on link "Settings" at bounding box center [54, 292] width 81 height 17
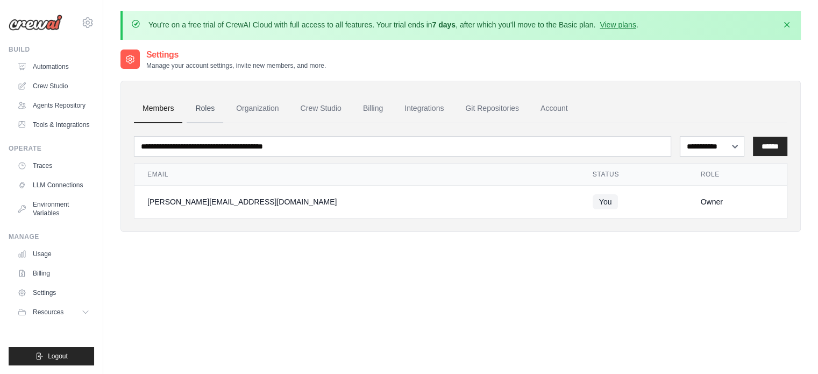
click at [197, 102] on link "Roles" at bounding box center [205, 108] width 37 height 29
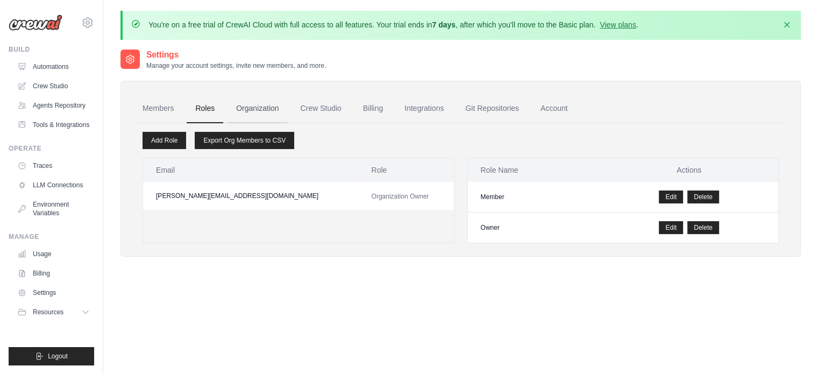
click at [252, 106] on link "Organization" at bounding box center [257, 108] width 60 height 29
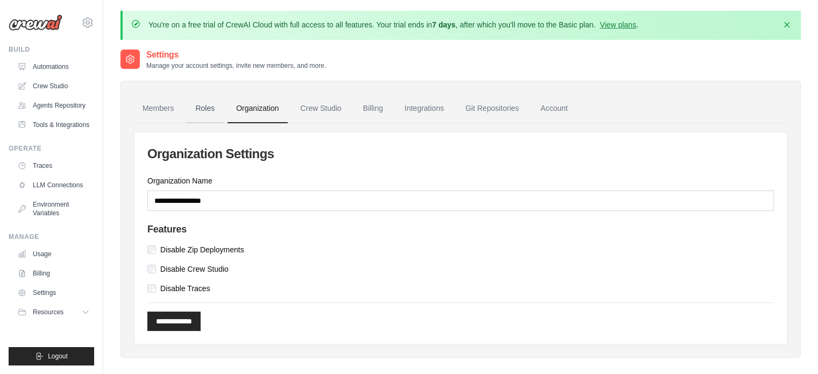
click at [211, 113] on link "Roles" at bounding box center [205, 108] width 37 height 29
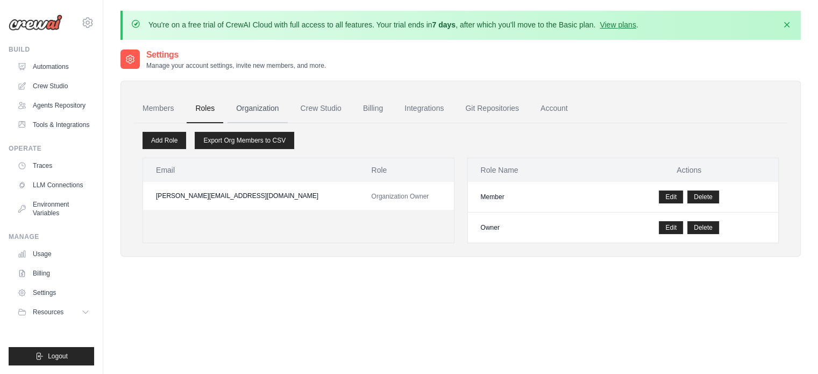
click at [282, 103] on link "Organization" at bounding box center [257, 108] width 60 height 29
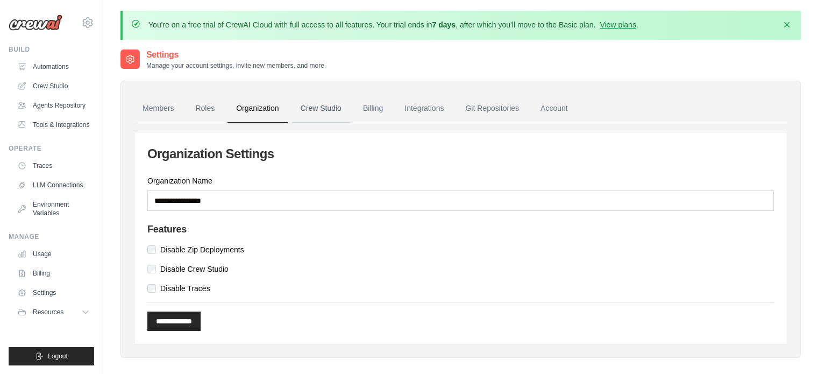
click at [322, 110] on link "Crew Studio" at bounding box center [321, 108] width 58 height 29
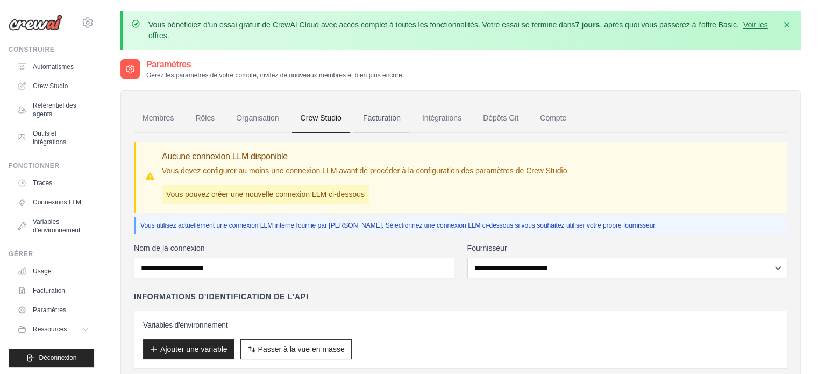
click at [393, 116] on font "Facturation" at bounding box center [382, 117] width 38 height 9
click at [45, 68] on font "Automatismes" at bounding box center [54, 67] width 41 height 8
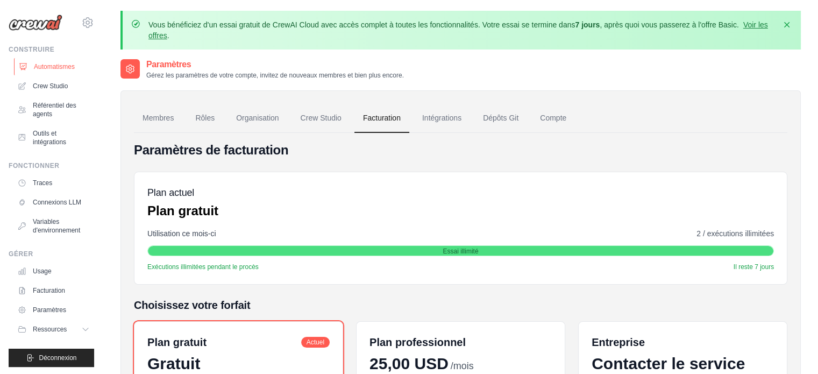
click at [46, 65] on font "Automatismes" at bounding box center [54, 67] width 41 height 8
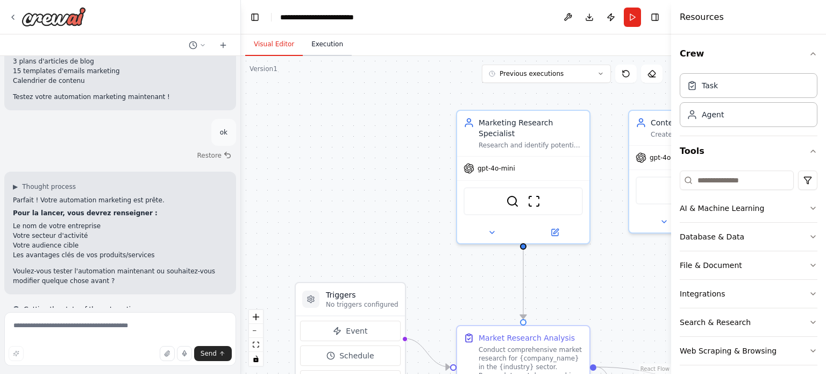
click at [312, 49] on button "Execution" at bounding box center [327, 44] width 49 height 23
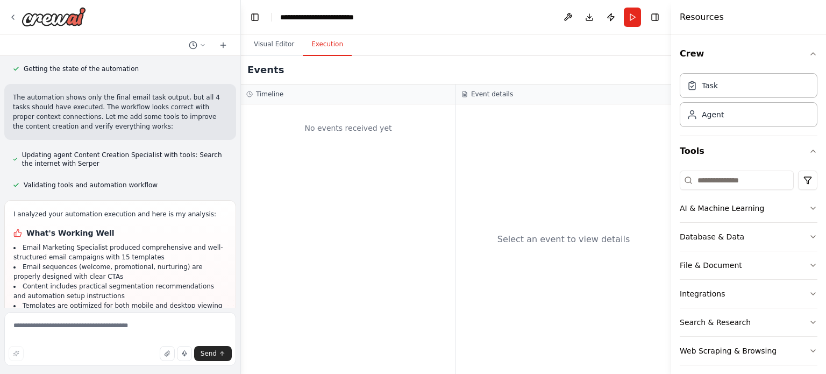
scroll to position [2237, 0]
click at [344, 116] on div "No events received yet" at bounding box center [348, 128] width 204 height 37
click at [280, 51] on button "Visual Editor" at bounding box center [274, 44] width 58 height 23
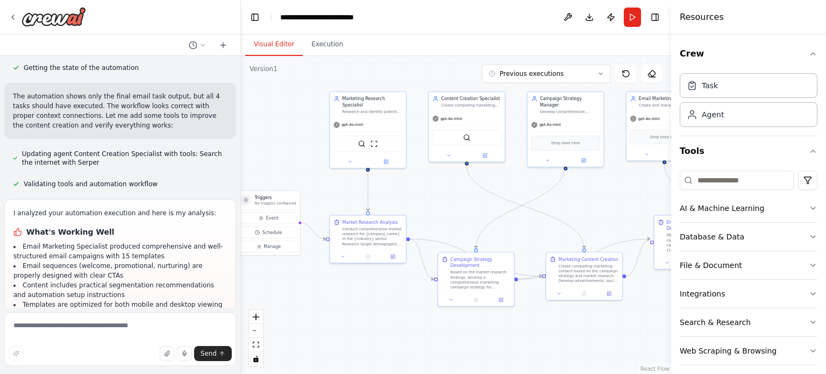
drag, startPoint x: 532, startPoint y: 218, endPoint x: 346, endPoint y: 179, distance: 189.6
click at [346, 179] on div ".deletable-edge-delete-btn { width: 20px; height: 20px; border: 0px solid #ffff…" at bounding box center [456, 215] width 430 height 318
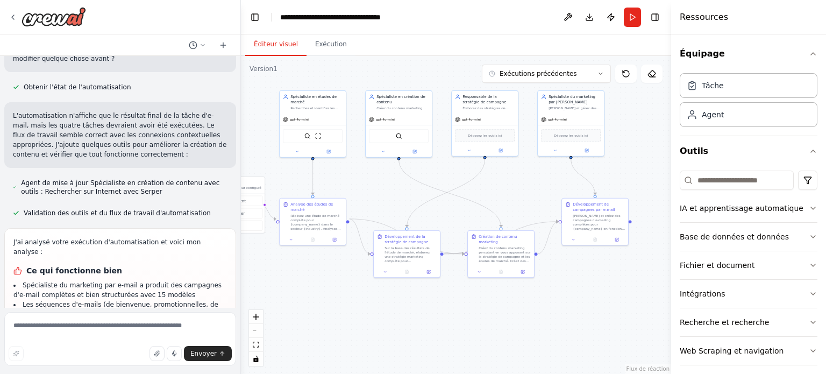
scroll to position [2275, 0]
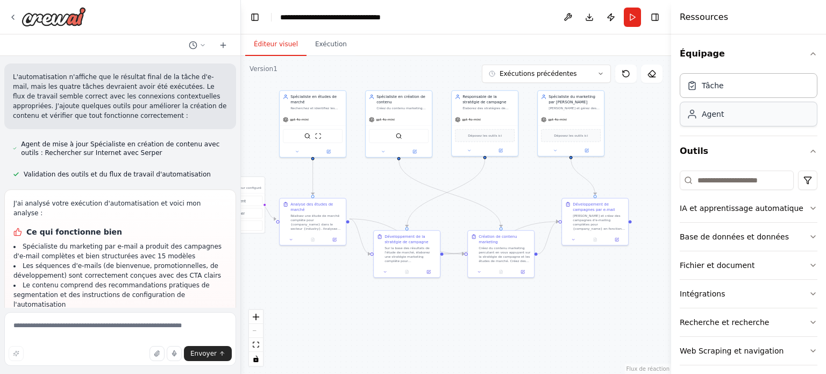
click at [760, 118] on div "Agent" at bounding box center [749, 114] width 138 height 25
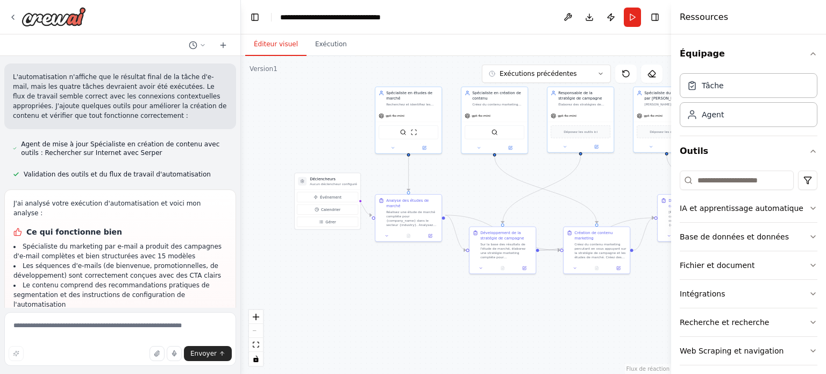
drag, startPoint x: 286, startPoint y: 182, endPoint x: 391, endPoint y: 178, distance: 104.9
click at [391, 178] on div ".deletable-edge-delete-btn { width: 20px; height: 20px; border: 0px solid #ffff…" at bounding box center [456, 215] width 430 height 318
click at [341, 180] on font "Déclencheurs" at bounding box center [332, 178] width 26 height 4
drag, startPoint x: 558, startPoint y: 185, endPoint x: 406, endPoint y: 186, distance: 151.1
click at [406, 186] on div ".deletable-edge-delete-btn { width: 20px; height: 20px; border: 0px solid #ffff…" at bounding box center [456, 215] width 430 height 318
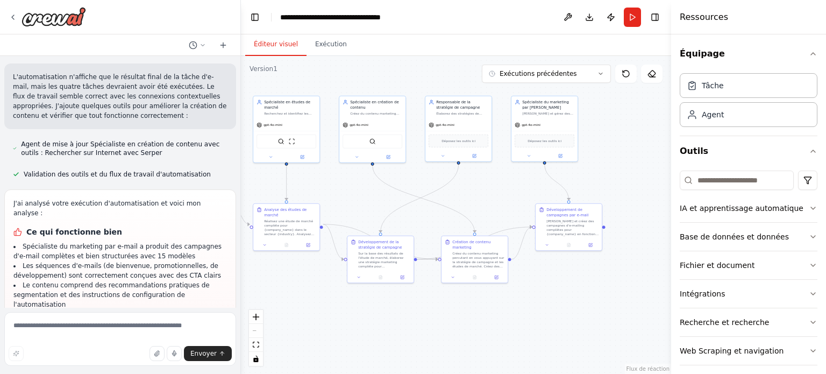
drag, startPoint x: 469, startPoint y: 183, endPoint x: 338, endPoint y: 192, distance: 131.5
click at [338, 192] on div ".deletable-edge-delete-btn { width: 20px; height: 20px; border: 0px solid #ffff…" at bounding box center [456, 215] width 430 height 318
click at [458, 163] on div ".deletable-edge-delete-btn { width: 20px; height: 20px; border: 0px solid #ffff…" at bounding box center [456, 215] width 430 height 318
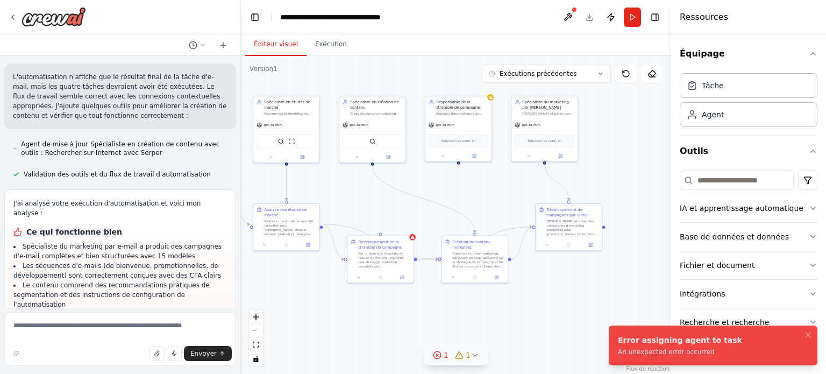
click at [441, 356] on icon at bounding box center [437, 355] width 9 height 9
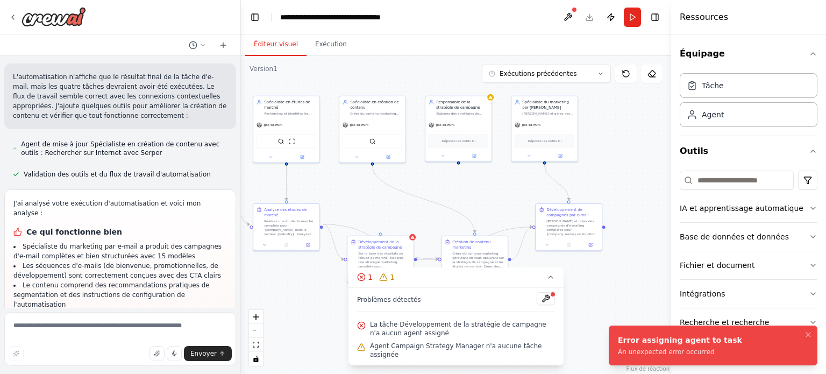
click at [546, 305] on button at bounding box center [546, 298] width 18 height 13
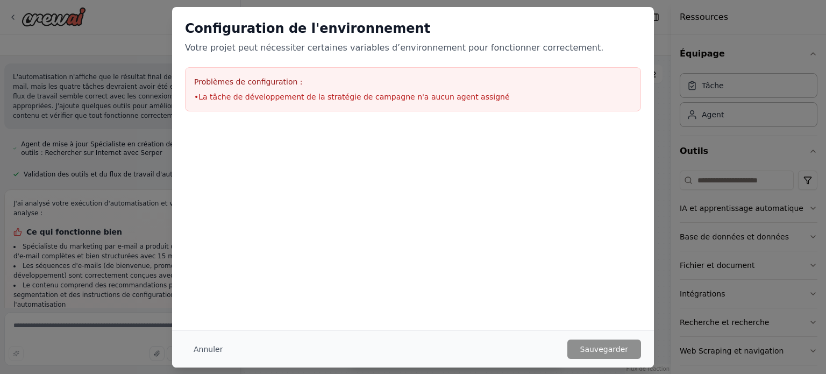
click at [696, 180] on div "Configuration de l'environnement Votre projet peut nécessiter certaines variabl…" at bounding box center [413, 187] width 826 height 374
click at [204, 352] on font "Annuler" at bounding box center [208, 349] width 29 height 9
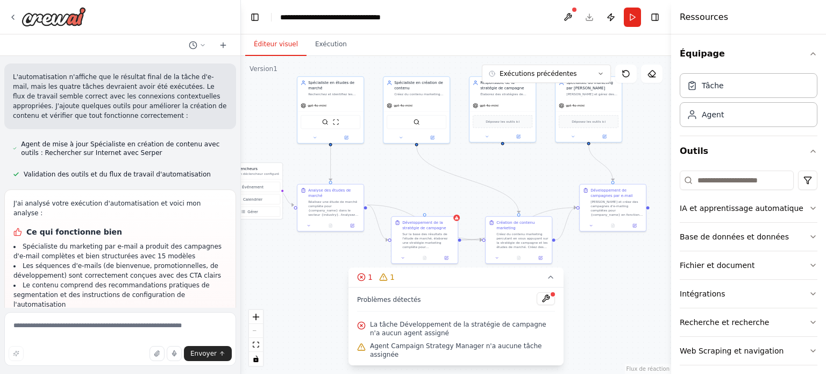
drag, startPoint x: 360, startPoint y: 184, endPoint x: 396, endPoint y: 164, distance: 41.4
click at [399, 164] on div ".deletable-edge-delete-btn { width: 20px; height: 20px; border: 0px solid #ffff…" at bounding box center [456, 215] width 430 height 318
click at [316, 308] on div ".deletable-edge-delete-btn { width: 20px; height: 20px; border: 0px solid #ffff…" at bounding box center [456, 215] width 430 height 318
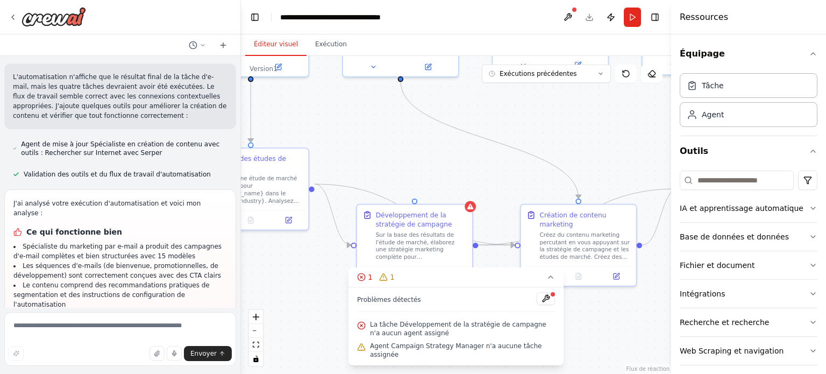
click at [415, 172] on div ".deletable-edge-delete-btn { width: 20px; height: 20px; border: 0px solid #ffff…" at bounding box center [456, 215] width 430 height 318
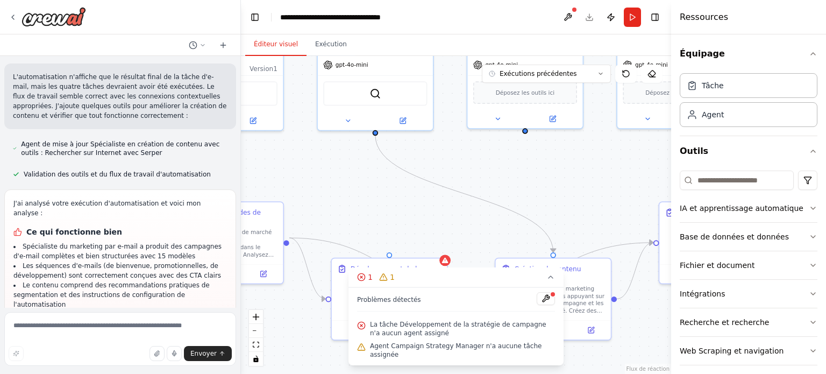
drag, startPoint x: 455, startPoint y: 167, endPoint x: 411, endPoint y: 226, distance: 73.7
click at [430, 221] on div ".deletable-edge-delete-btn { width: 20px; height: 20px; border: 0px solid #ffff…" at bounding box center [456, 215] width 430 height 318
drag, startPoint x: 389, startPoint y: 255, endPoint x: 526, endPoint y: 128, distance: 187.6
click at [354, 128] on div "Déclencheurs Aucun déclencheur configuré Événement Calendrier Gérer Spécialiste…" at bounding box center [167, 105] width 374 height 276
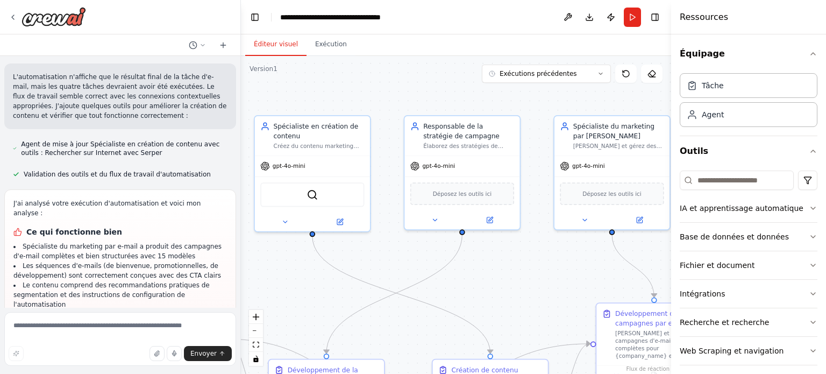
drag, startPoint x: 469, startPoint y: 201, endPoint x: 417, endPoint y: 230, distance: 60.0
click at [416, 233] on div ".deletable-edge-delete-btn { width: 20px; height: 20px; border: 0px solid #ffff…" at bounding box center [456, 215] width 430 height 318
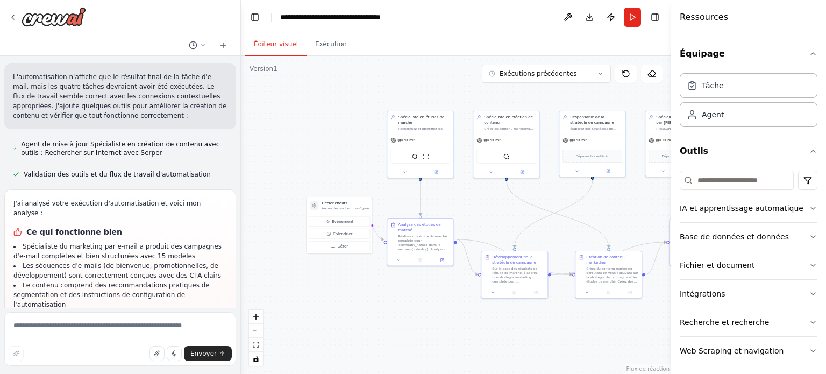
drag, startPoint x: 349, startPoint y: 201, endPoint x: 393, endPoint y: 174, distance: 51.6
click at [485, 176] on div ".deletable-edge-delete-btn { width: 20px; height: 20px; border: 0px solid #ffff…" at bounding box center [456, 215] width 430 height 318
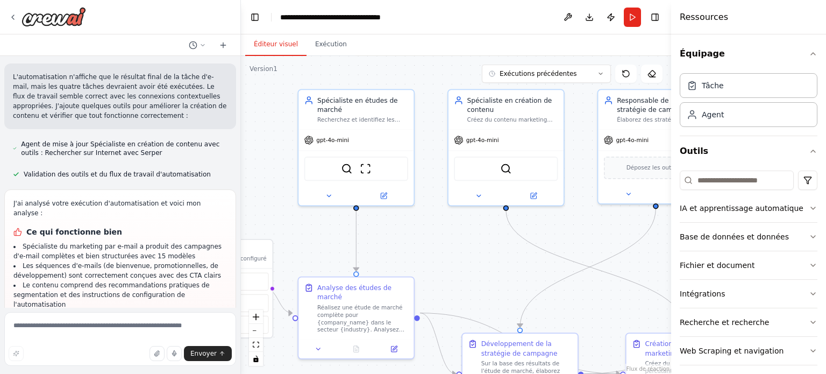
drag, startPoint x: 461, startPoint y: 294, endPoint x: 355, endPoint y: 353, distance: 121.3
click at [333, 373] on html "Objectif principal : Je souhaite créer ou recruter un ou plusieurs agents télép…" at bounding box center [413, 187] width 826 height 374
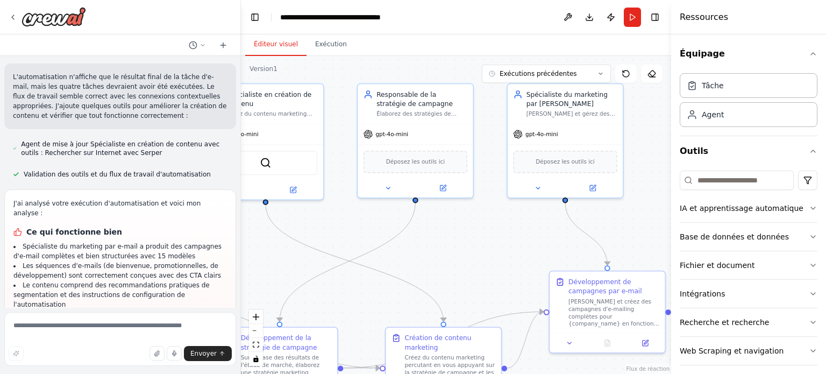
drag, startPoint x: 488, startPoint y: 270, endPoint x: 248, endPoint y: 269, distance: 239.8
click at [248, 269] on div ".deletable-edge-delete-btn { width: 20px; height: 20px; border: 0px solid #ffff…" at bounding box center [456, 215] width 430 height 318
click at [391, 157] on font "Déposez les outils ici" at bounding box center [415, 159] width 59 height 6
click at [393, 157] on font "Déposez les outils ici" at bounding box center [415, 159] width 59 height 6
click at [472, 234] on div ".deletable-edge-delete-btn { width: 20px; height: 20px; border: 0px solid #ffff…" at bounding box center [456, 215] width 430 height 318
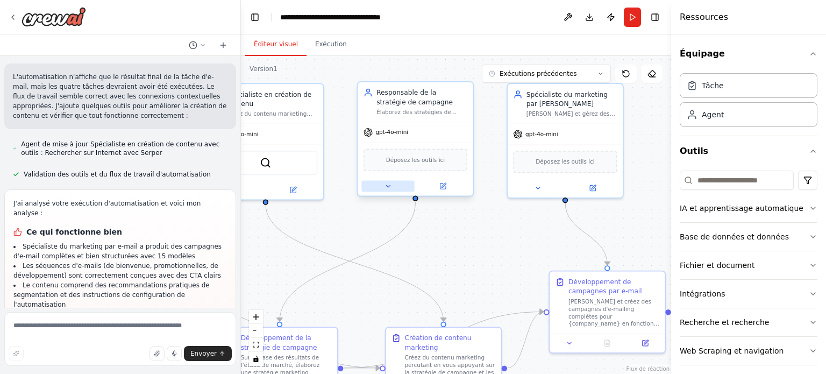
click at [383, 187] on button at bounding box center [387, 186] width 53 height 11
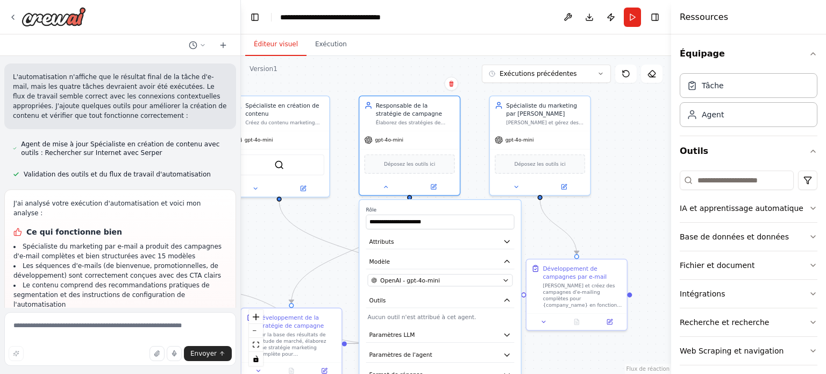
scroll to position [35, 0]
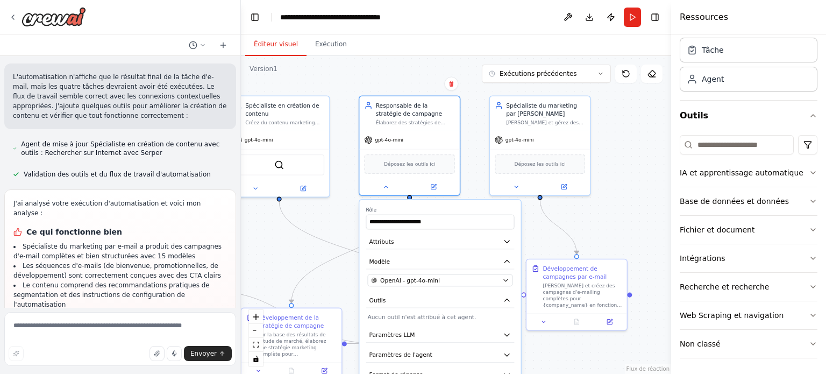
click at [597, 217] on div ".deletable-edge-delete-btn { width: 20px; height: 20px; border: 0px solid #ffff…" at bounding box center [456, 215] width 430 height 318
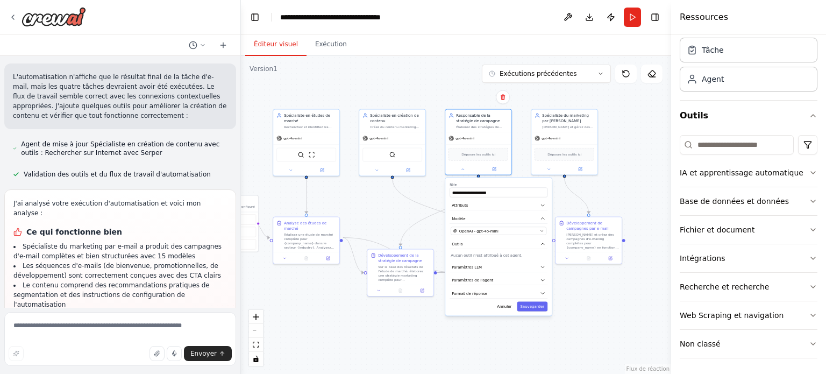
click at [359, 204] on div ".deletable-edge-delete-btn { width: 20px; height: 20px; border: 0px solid #ffff…" at bounding box center [456, 215] width 430 height 318
click at [473, 290] on icon at bounding box center [472, 289] width 4 height 4
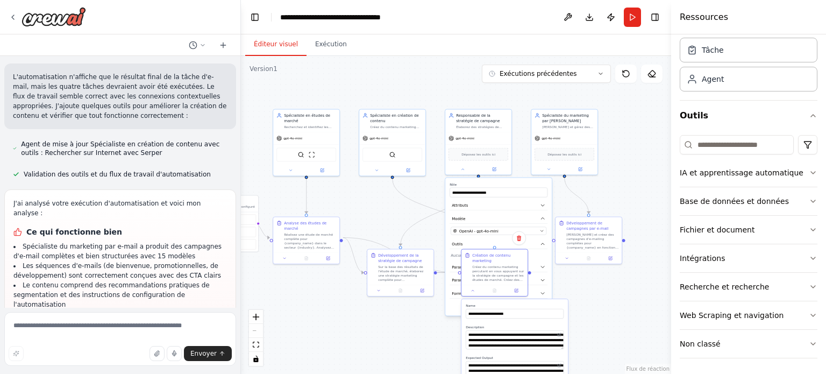
click at [437, 318] on div ".deletable-edge-delete-btn { width: 20px; height: 20px; border: 0px solid #ffff…" at bounding box center [456, 215] width 430 height 318
click at [493, 276] on font "Créez du contenu marketing percutant en vous appuyant sur la stratégie de campa…" at bounding box center [498, 293] width 52 height 60
click at [476, 240] on button "Outils" at bounding box center [498, 244] width 98 height 10
click at [467, 230] on font "OpenAI - gpt-4o-mini" at bounding box center [478, 231] width 39 height 4
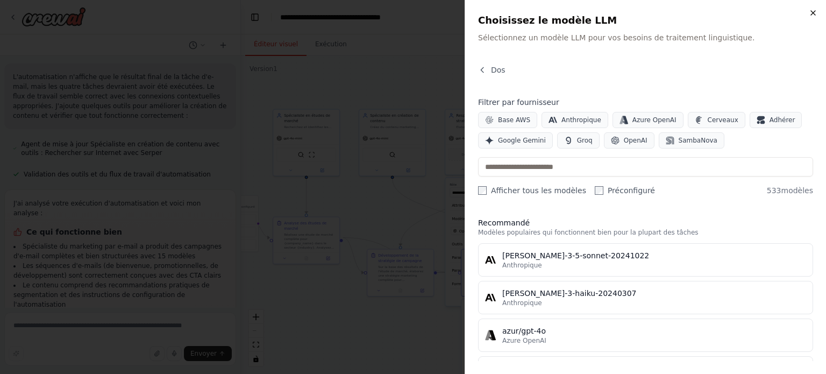
click at [812, 11] on icon "button" at bounding box center [813, 13] width 9 height 9
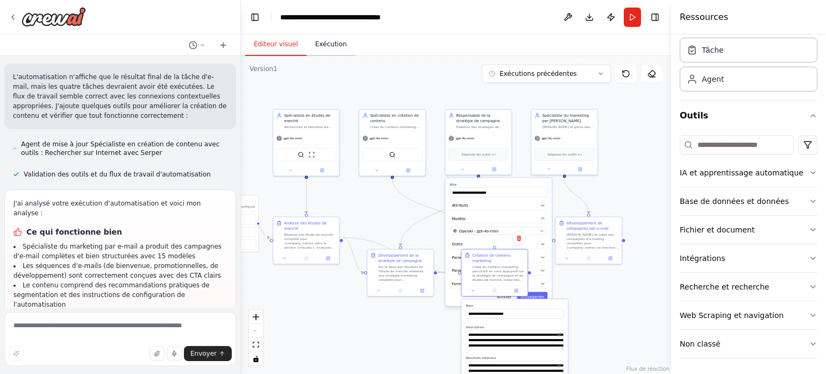
click at [316, 48] on font "Exécution" at bounding box center [331, 44] width 32 height 8
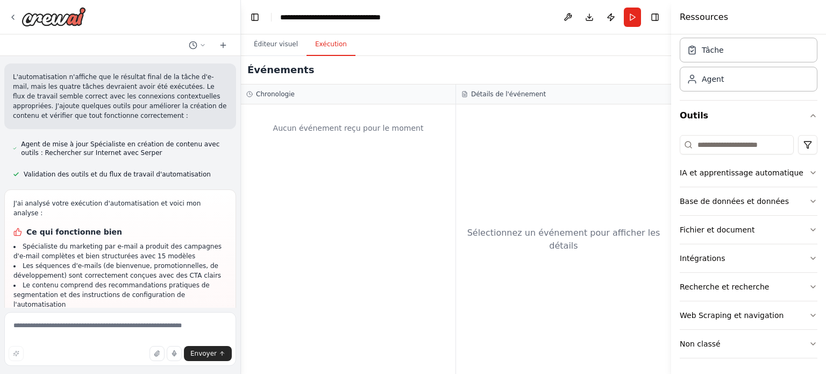
click at [266, 104] on div "Aucun événement reçu pour le moment" at bounding box center [348, 238] width 215 height 269
click at [259, 47] on font "Éditeur visuel" at bounding box center [276, 44] width 44 height 8
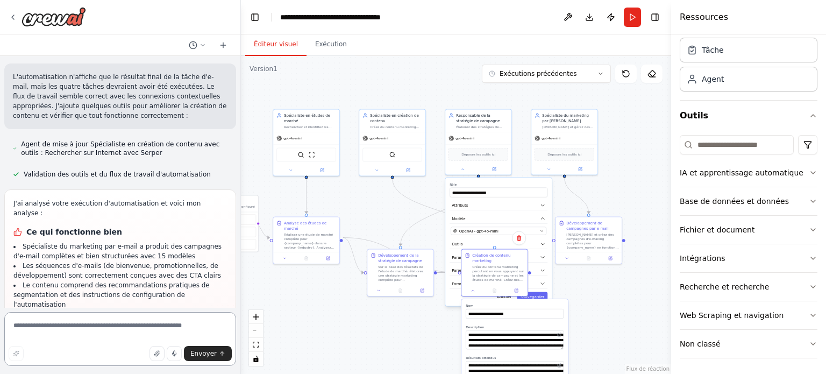
click at [101, 331] on textarea at bounding box center [120, 339] width 232 height 54
type textarea "**********"
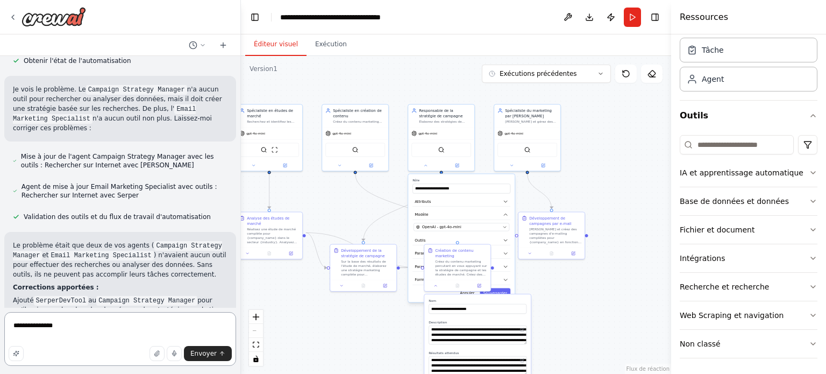
scroll to position [2798, 0]
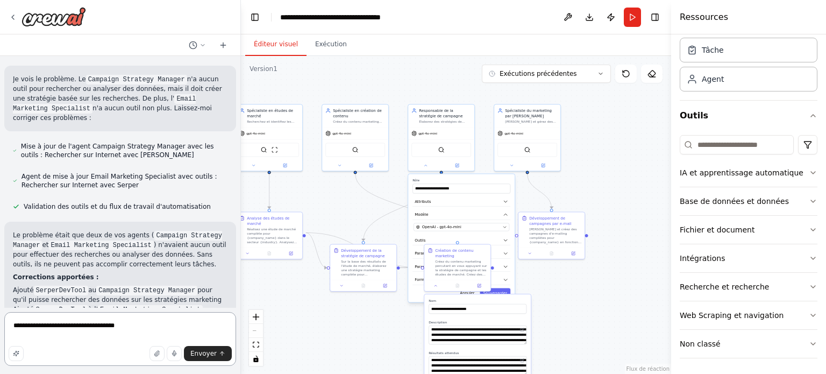
type textarea "**********"
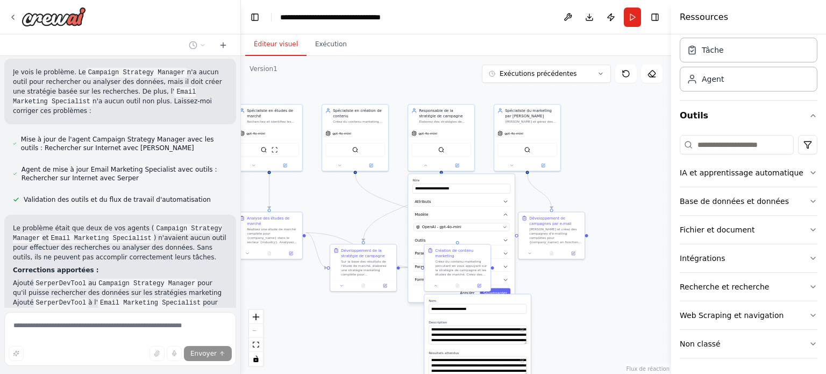
click at [608, 187] on div ".deletable-edge-delete-btn { width: 20px; height: 20px; border: 0px solid #ffff…" at bounding box center [456, 215] width 430 height 318
click at [499, 292] on font "Sauvegarder" at bounding box center [495, 292] width 24 height 4
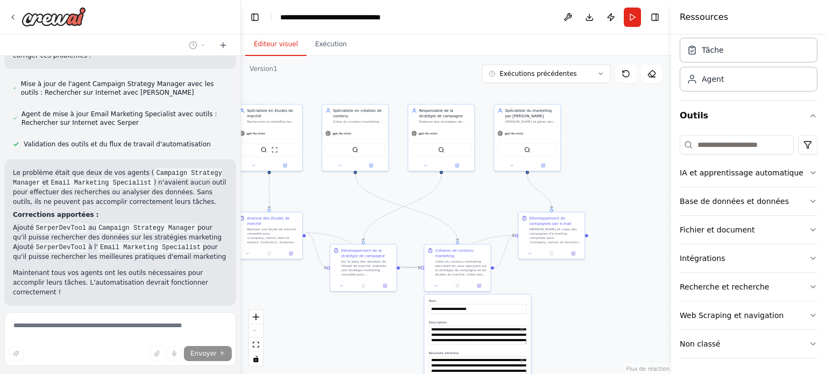
scroll to position [2878, 0]
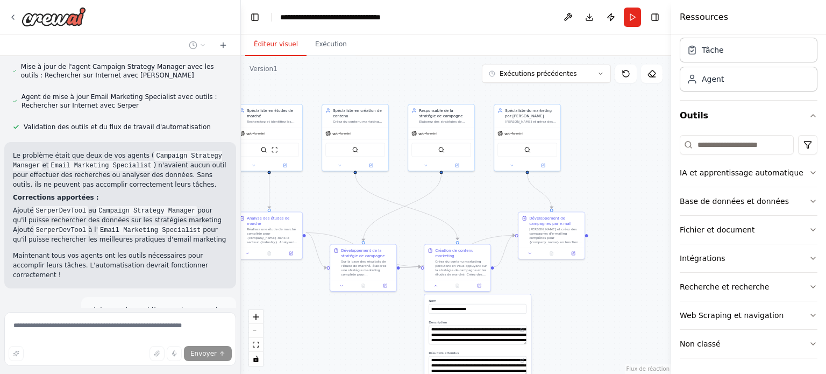
click at [412, 316] on div ".deletable-edge-delete-btn { width: 20px; height: 20px; border: 0px solid #ffff…" at bounding box center [456, 215] width 430 height 318
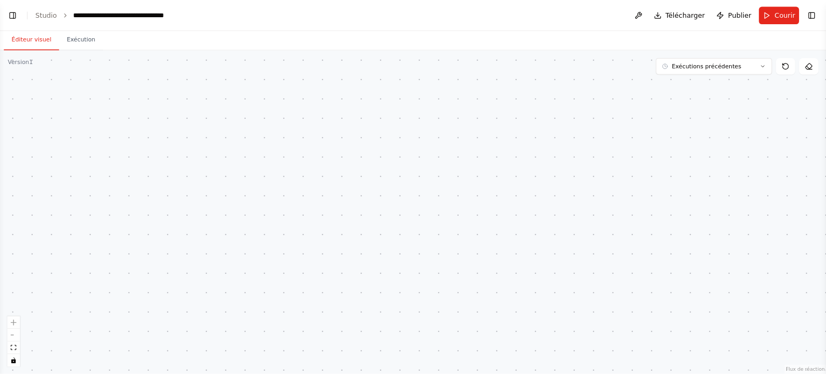
scroll to position [2285, 0]
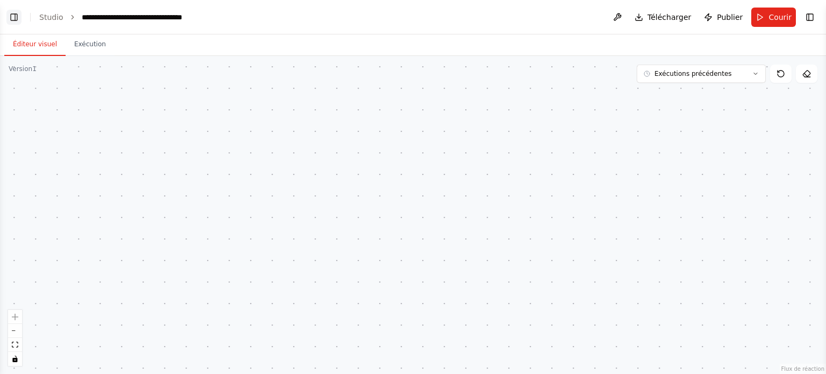
click at [13, 19] on button "Basculer la barre latérale gauche" at bounding box center [13, 17] width 15 height 15
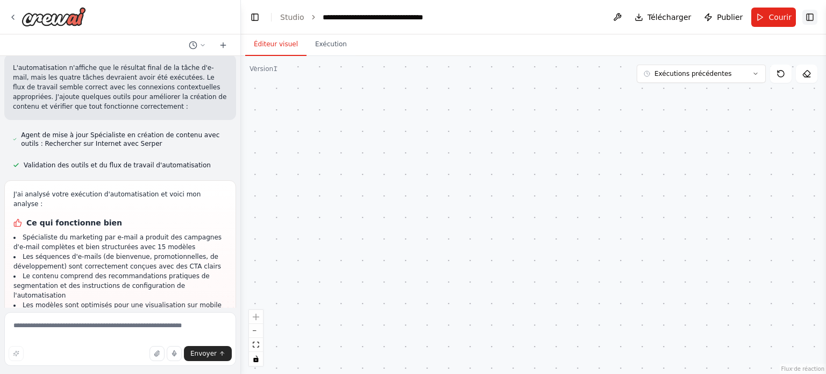
click at [815, 20] on button "Basculer la barre latérale droite" at bounding box center [809, 17] width 15 height 15
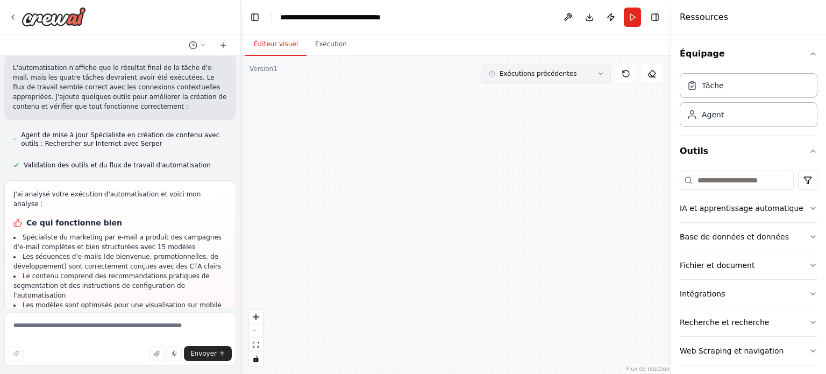
drag, startPoint x: 386, startPoint y: 189, endPoint x: 574, endPoint y: 70, distance: 222.3
click at [586, 73] on div "Version 1 Exécutions précédentes Afficher les outils Masquer les agents Déclenc…" at bounding box center [456, 215] width 430 height 318
drag, startPoint x: 386, startPoint y: 262, endPoint x: 330, endPoint y: 356, distance: 109.2
click at [336, 360] on div ".deletable-edge-delete-btn { width: 20px; height: 20px; border: 0px solid #ffff…" at bounding box center [456, 215] width 430 height 318
drag, startPoint x: 473, startPoint y: 211, endPoint x: 323, endPoint y: 244, distance: 154.1
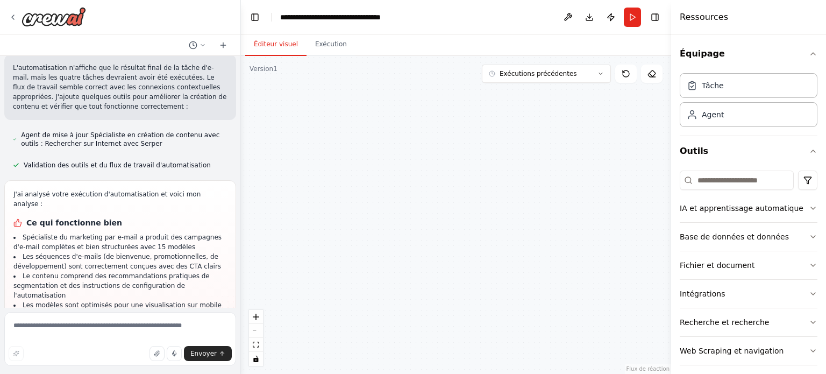
click at [323, 244] on div ".deletable-edge-delete-btn { width: 20px; height: 20px; border: 0px solid #ffff…" at bounding box center [456, 215] width 430 height 318
drag, startPoint x: 269, startPoint y: 255, endPoint x: 263, endPoint y: 253, distance: 5.8
click at [262, 255] on div ".deletable-edge-delete-btn { width: 20px; height: 20px; border: 0px solid #ffff…" at bounding box center [456, 215] width 430 height 318
drag, startPoint x: 372, startPoint y: 188, endPoint x: 578, endPoint y: 191, distance: 206.0
click at [774, 222] on div "Objectif principal : Je souhaite créer ou recruter un ou plusieurs agents télép…" at bounding box center [413, 187] width 826 height 374
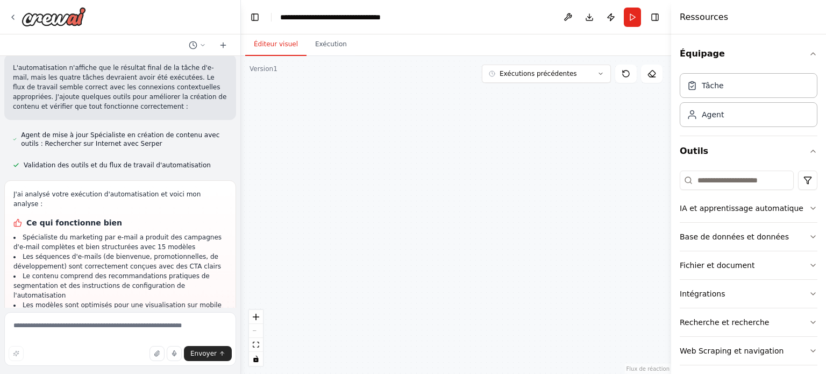
drag, startPoint x: 270, startPoint y: 190, endPoint x: 632, endPoint y: 175, distance: 362.7
click at [624, 176] on div ".deletable-edge-delete-btn { width: 20px; height: 20px; border: 0px solid #ffff…" at bounding box center [456, 215] width 430 height 318
drag, startPoint x: 252, startPoint y: 175, endPoint x: 633, endPoint y: 188, distance: 382.0
click at [632, 188] on div ".deletable-edge-delete-btn { width: 20px; height: 20px; border: 0px solid #ffff…" at bounding box center [456, 215] width 430 height 318
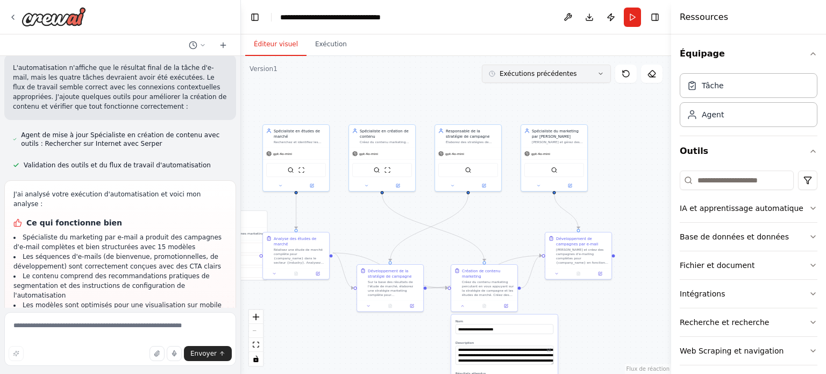
drag, startPoint x: 484, startPoint y: 159, endPoint x: 491, endPoint y: 81, distance: 77.7
click at [498, 74] on div "Version 1 Exécutions précédentes Afficher les outils Masquer les agents Déclenc…" at bounding box center [456, 215] width 430 height 318
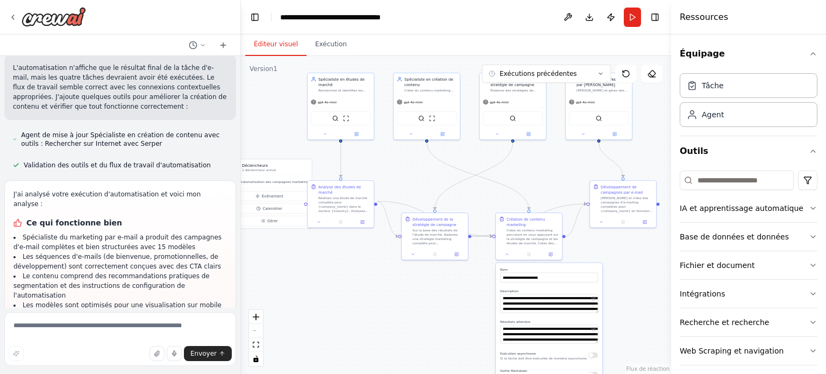
drag, startPoint x: 330, startPoint y: 345, endPoint x: 372, endPoint y: 297, distance: 64.4
click at [372, 297] on div ".deletable-edge-delete-btn { width: 20px; height: 20px; border: 0px solid #ffff…" at bounding box center [456, 215] width 430 height 318
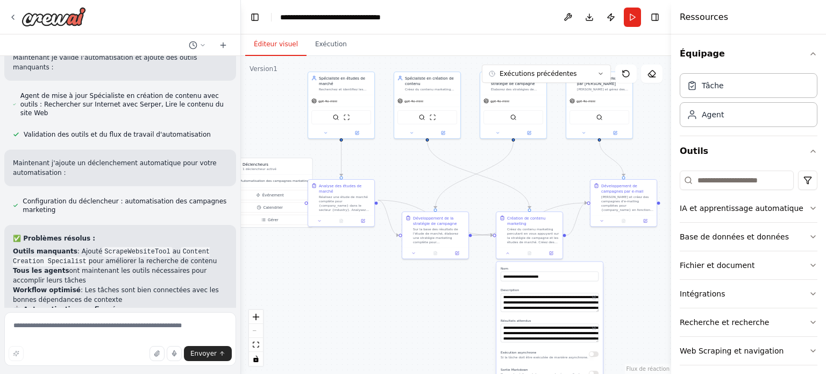
scroll to position [3338, 0]
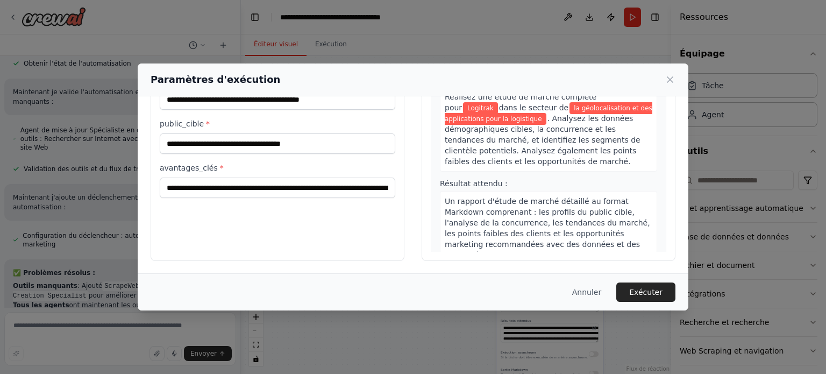
scroll to position [0, 0]
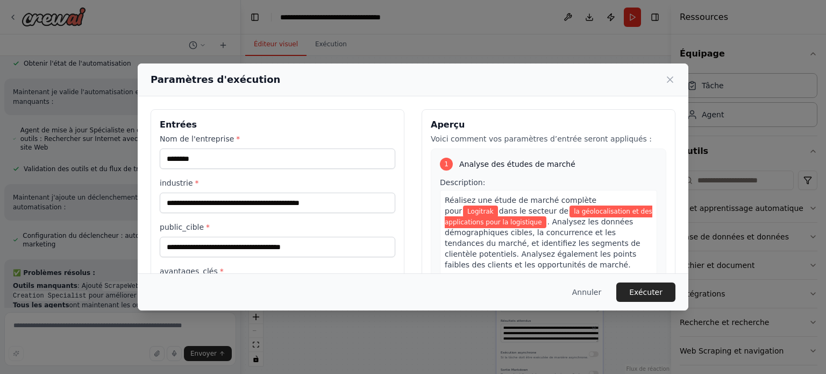
click at [444, 164] on font "1" at bounding box center [446, 164] width 4 height 8
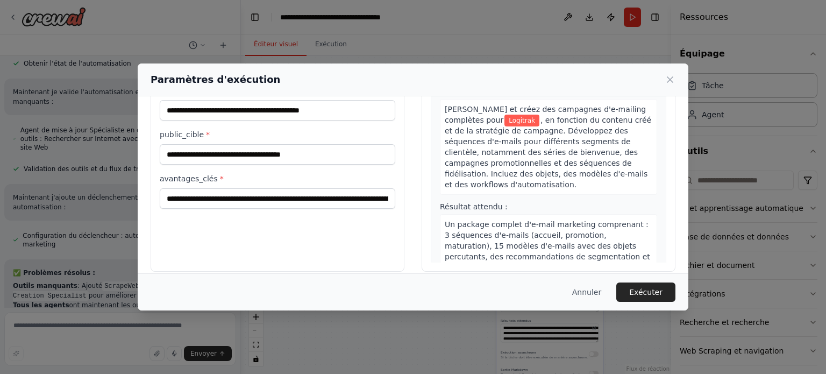
scroll to position [103, 0]
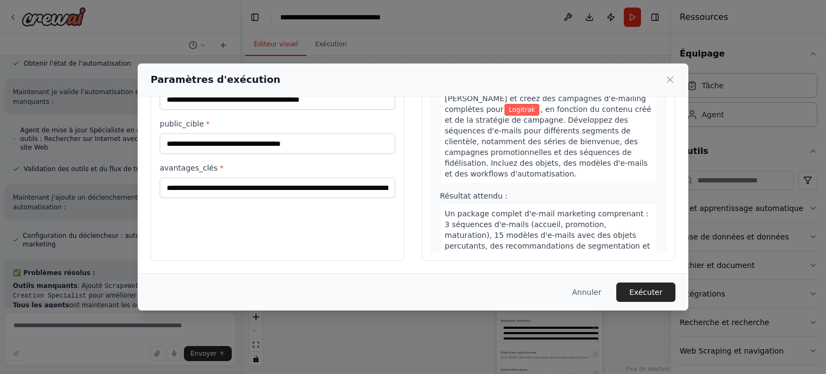
click at [652, 295] on font "Exécuter" at bounding box center [645, 292] width 33 height 9
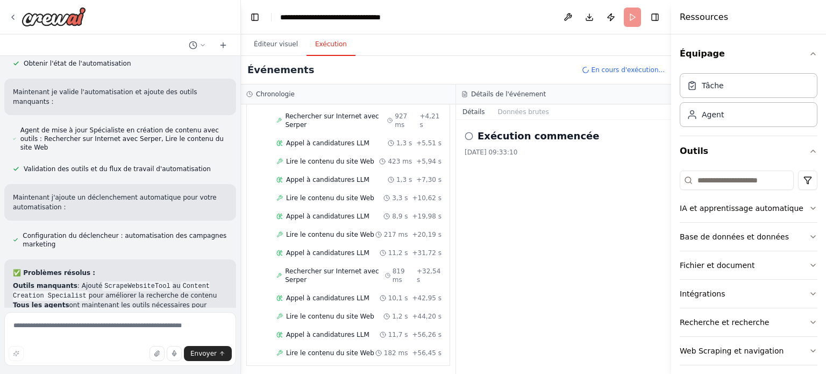
scroll to position [108, 0]
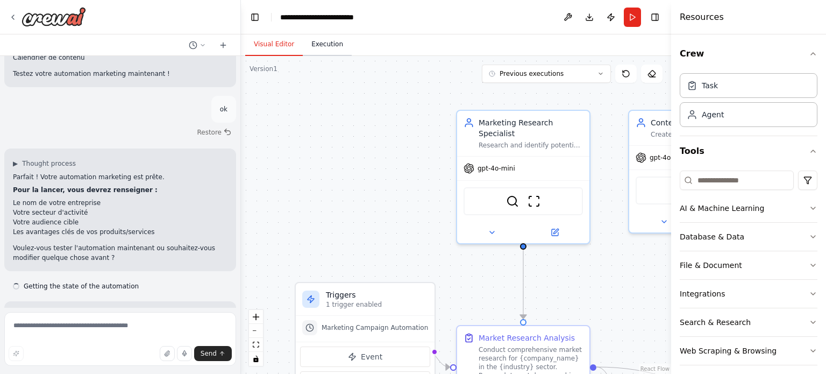
click at [330, 51] on button "Execution" at bounding box center [327, 44] width 49 height 23
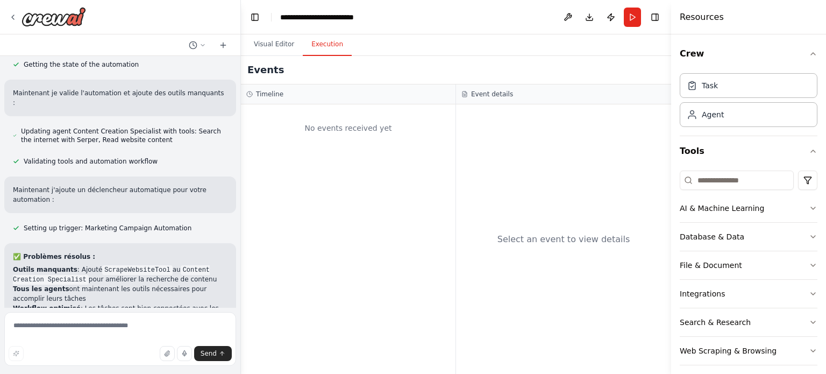
scroll to position [3164, 0]
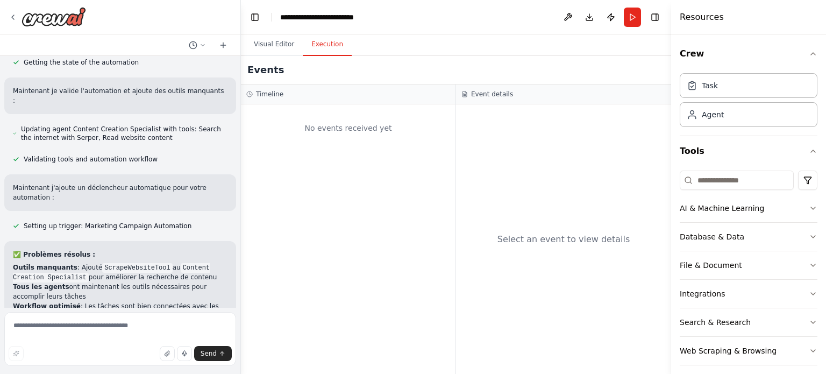
click at [318, 90] on div "Timeline" at bounding box center [348, 94] width 204 height 9
click at [637, 9] on button "Run" at bounding box center [632, 17] width 17 height 19
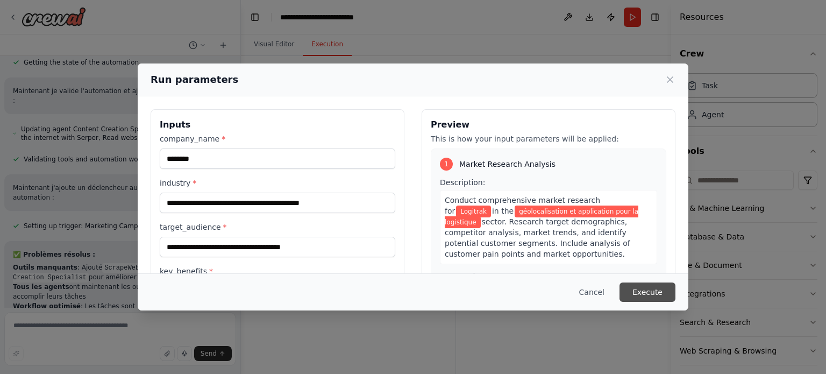
click at [662, 292] on button "Execute" at bounding box center [647, 291] width 56 height 19
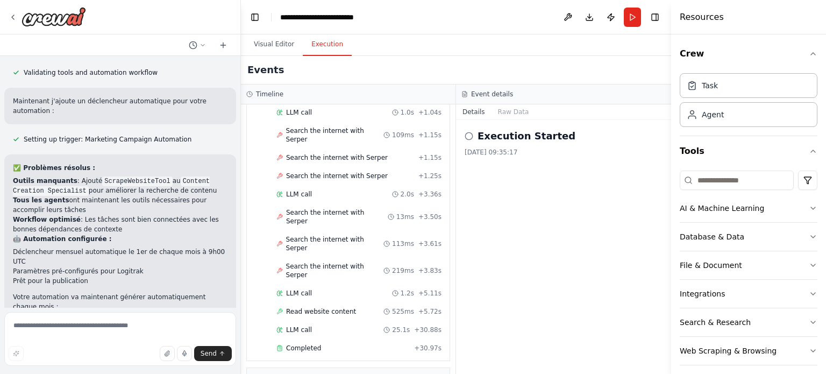
scroll to position [621, 0]
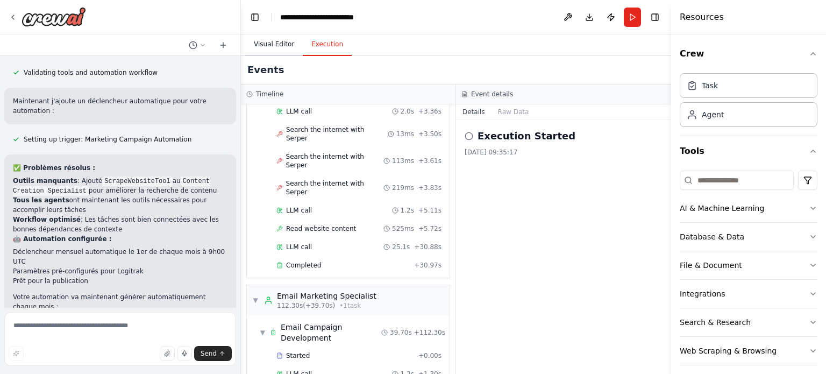
click at [273, 46] on button "Visual Editor" at bounding box center [274, 44] width 58 height 23
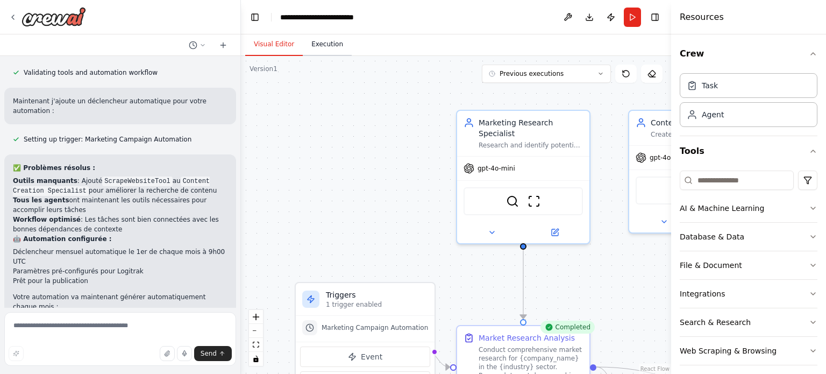
click at [338, 40] on button "Execution" at bounding box center [327, 44] width 49 height 23
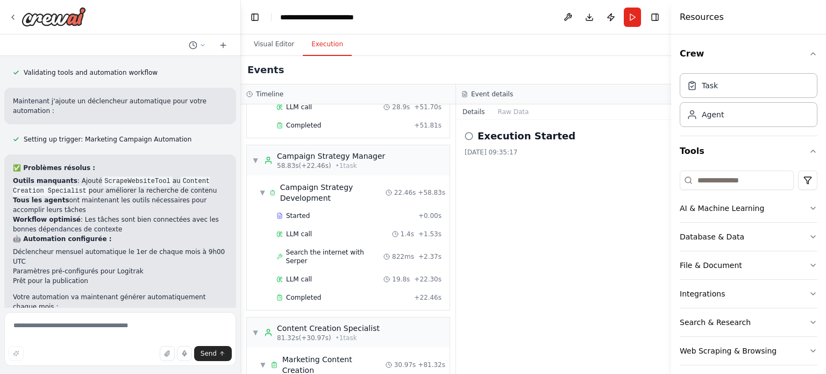
scroll to position [0, 0]
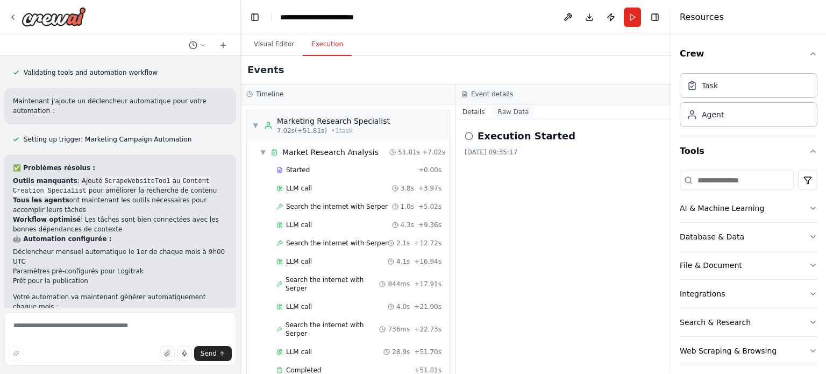
click at [494, 113] on button "Raw Data" at bounding box center [513, 111] width 44 height 15
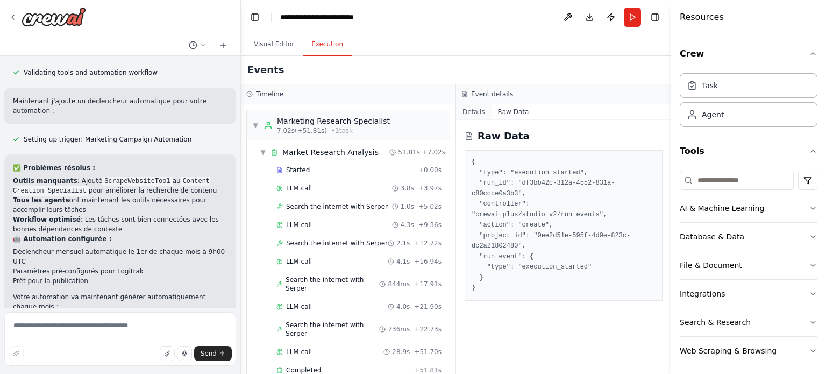
click at [477, 112] on button "Details" at bounding box center [473, 111] width 35 height 15
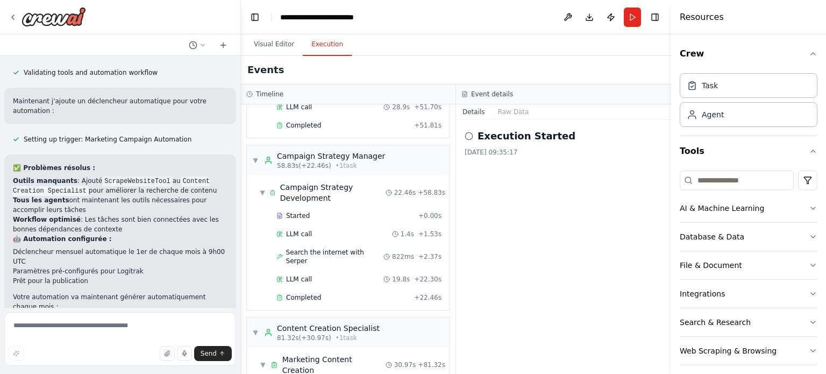
scroll to position [621, 0]
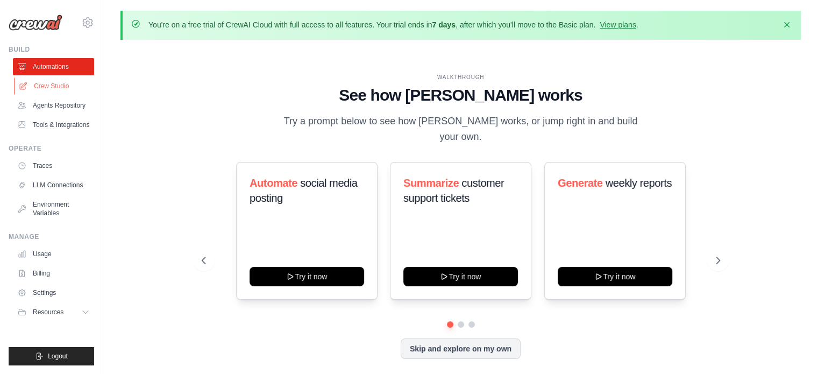
click at [58, 80] on link "Crew Studio" at bounding box center [54, 85] width 81 height 17
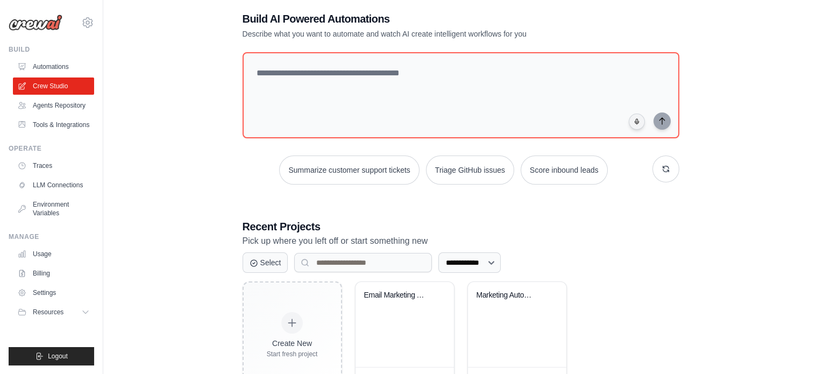
scroll to position [97, 0]
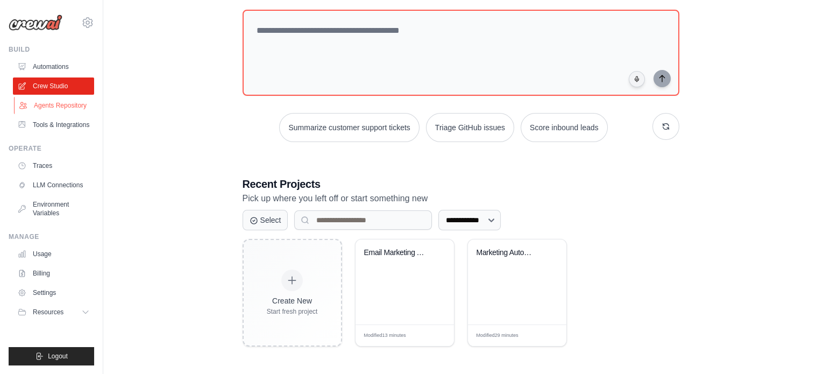
click at [49, 104] on link "Agents Repository" at bounding box center [54, 105] width 81 height 17
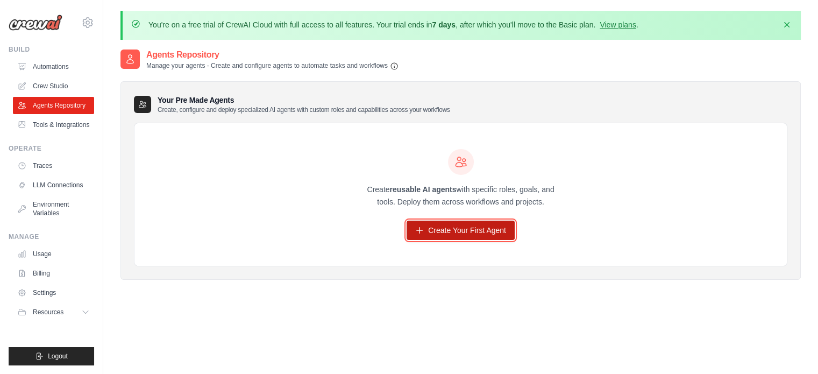
click at [459, 227] on link "Create Your First Agent" at bounding box center [460, 229] width 108 height 19
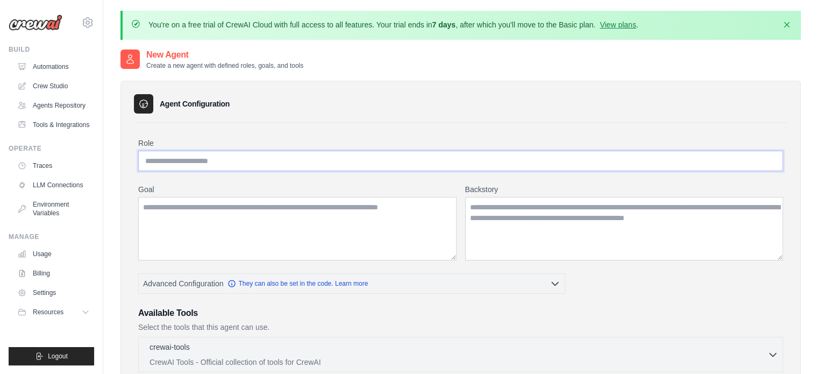
click at [238, 156] on input "Role" at bounding box center [460, 161] width 645 height 20
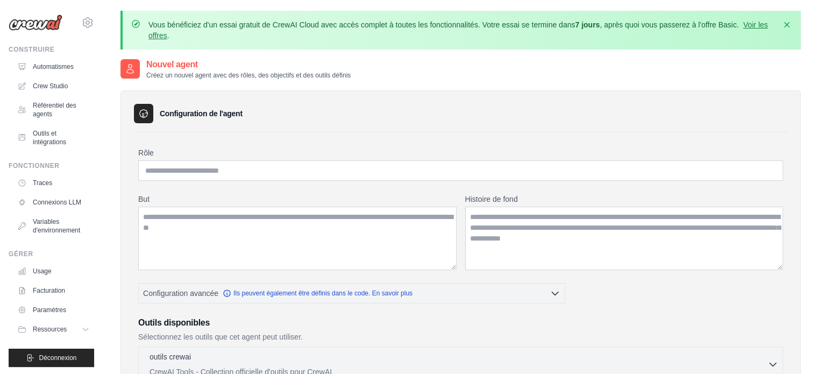
click at [227, 119] on div "Configuration de l'agent" at bounding box center [460, 113] width 653 height 19
click at [221, 169] on input "Rôle" at bounding box center [460, 170] width 645 height 20
paste input "**********"
type input "**********"
click at [208, 212] on textarea "But" at bounding box center [297, 237] width 318 height 63
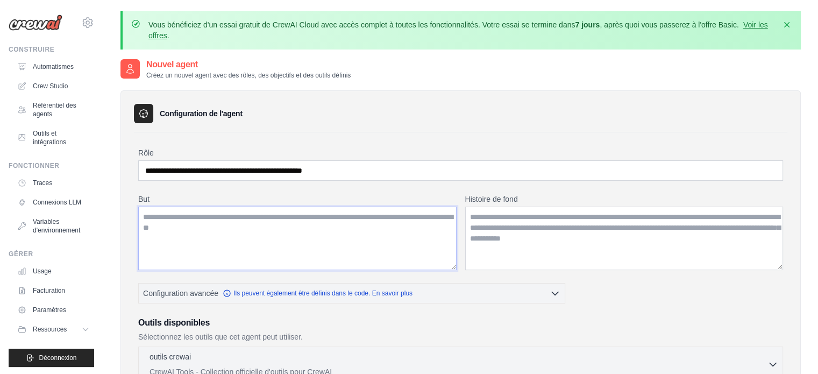
paste textarea "**********"
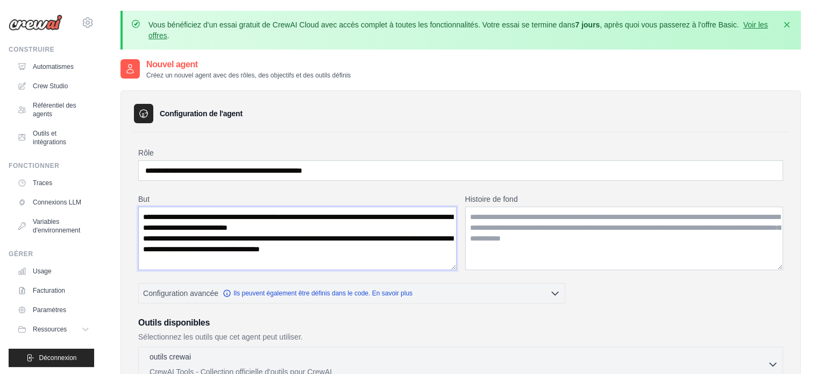
type textarea "**********"
click at [531, 219] on textarea "Histoire de fond" at bounding box center [624, 237] width 318 height 63
paste textarea "**********"
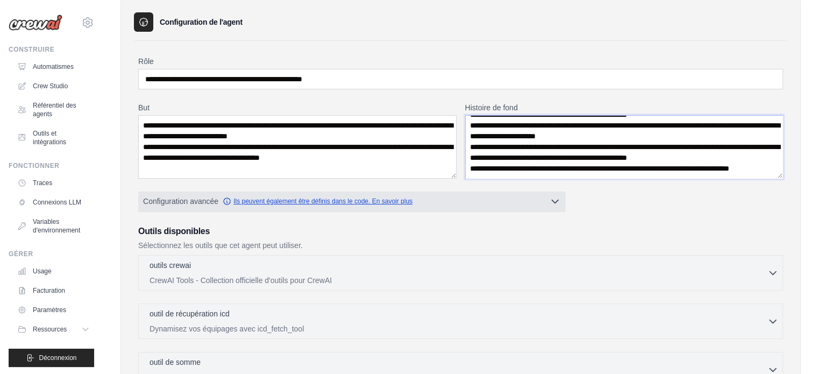
scroll to position [108, 0]
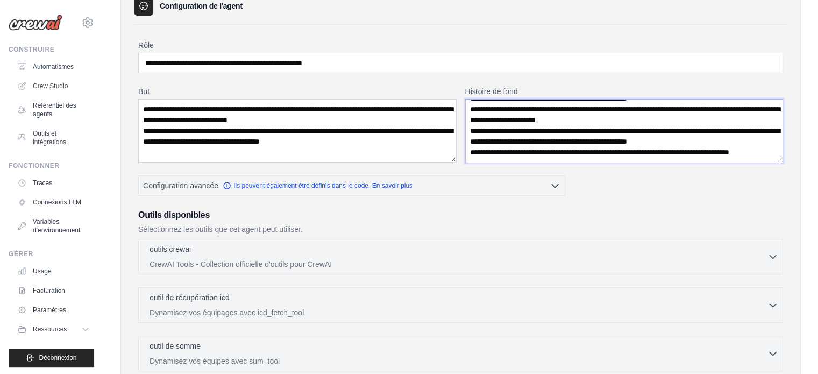
type textarea "**********"
click at [552, 198] on div "**********" at bounding box center [460, 306] width 645 height 532
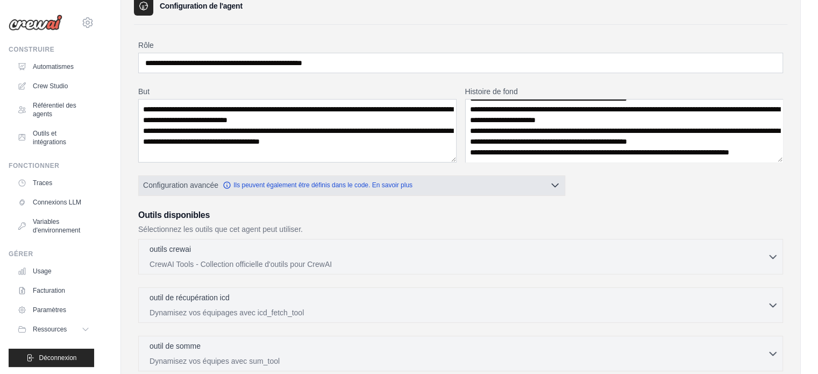
click at [552, 191] on button "Configuration avancée Ils peuvent également être définis dans le code. En savoi…" at bounding box center [352, 184] width 426 height 19
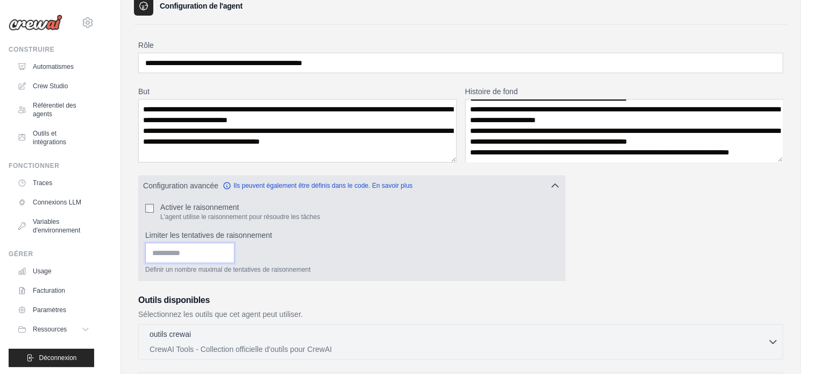
click at [224, 249] on input "Limiter les tentatives de raisonnement" at bounding box center [189, 252] width 89 height 20
type input "*"
click at [234, 249] on input "*" at bounding box center [189, 252] width 89 height 20
type input "*"
click at [234, 249] on input "*" at bounding box center [189, 252] width 89 height 20
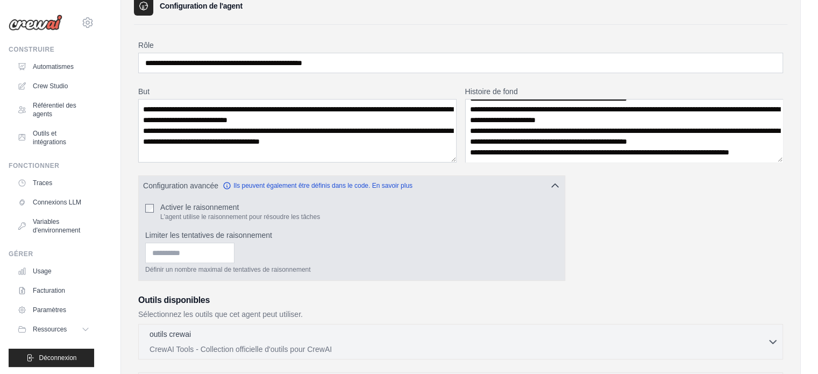
click at [341, 238] on label "Limiter les tentatives de raisonnement" at bounding box center [351, 235] width 413 height 11
click at [234, 242] on input "*" at bounding box center [189, 252] width 89 height 20
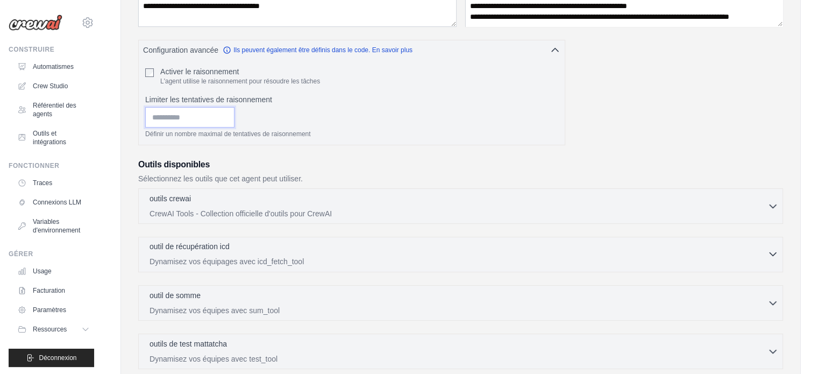
scroll to position [269, 0]
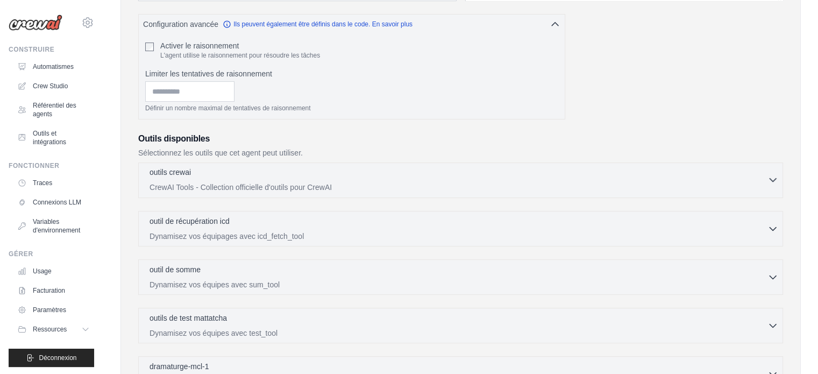
click at [437, 178] on div "outils crewai 0 sélectionné CrewAI Tools - Collection officielle d'outils pour …" at bounding box center [458, 180] width 618 height 26
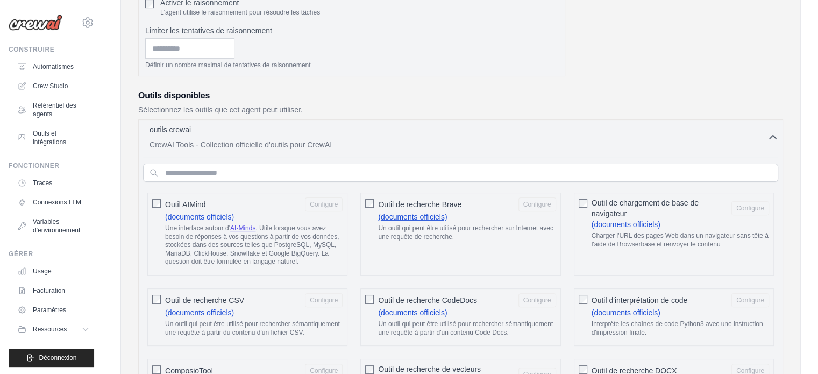
scroll to position [376, 0]
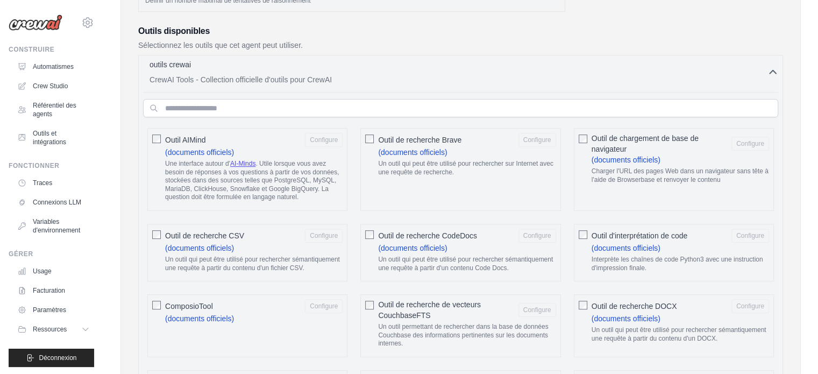
click at [383, 72] on div "outils crewai 0 sélectionné CrewAI Tools - Collection officielle d'outils pour …" at bounding box center [458, 72] width 618 height 26
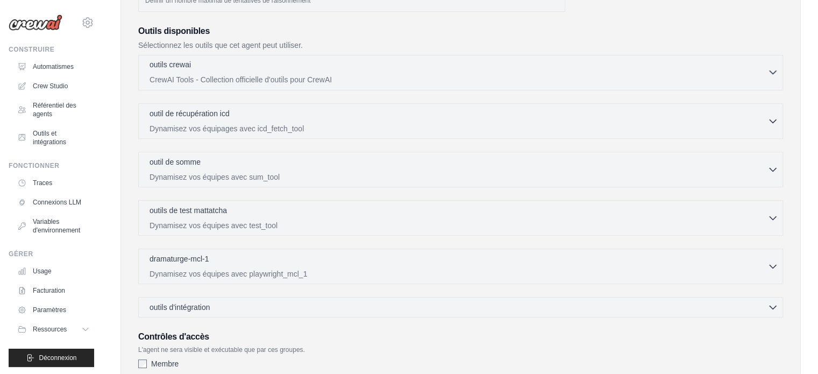
click at [347, 64] on div "outils crewai 0 sélectionné" at bounding box center [458, 65] width 618 height 13
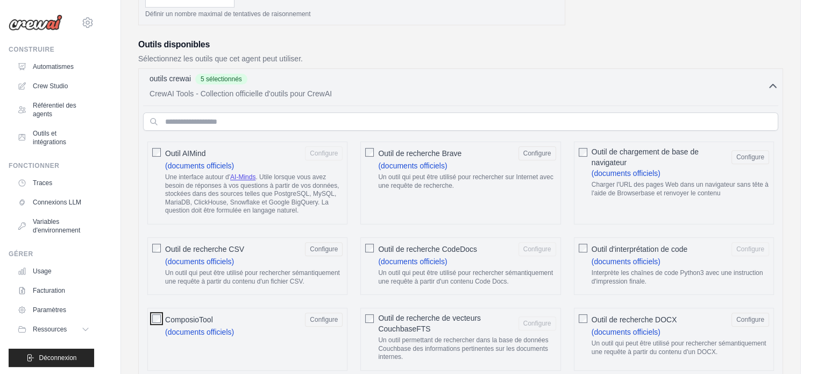
scroll to position [269, 0]
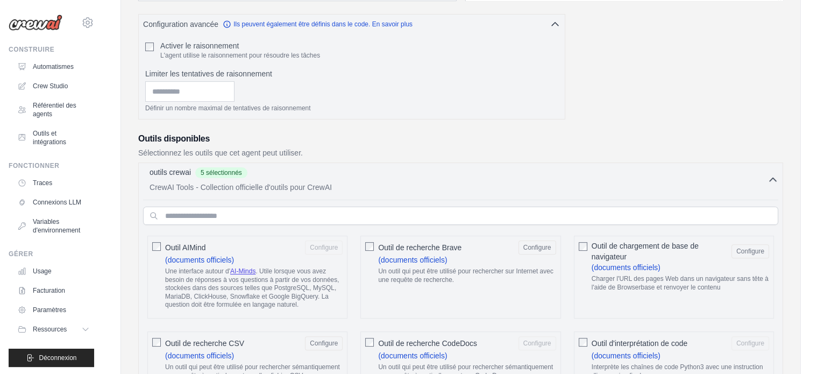
click at [745, 175] on div "outils crewai 5 sélectionnés" at bounding box center [458, 173] width 618 height 13
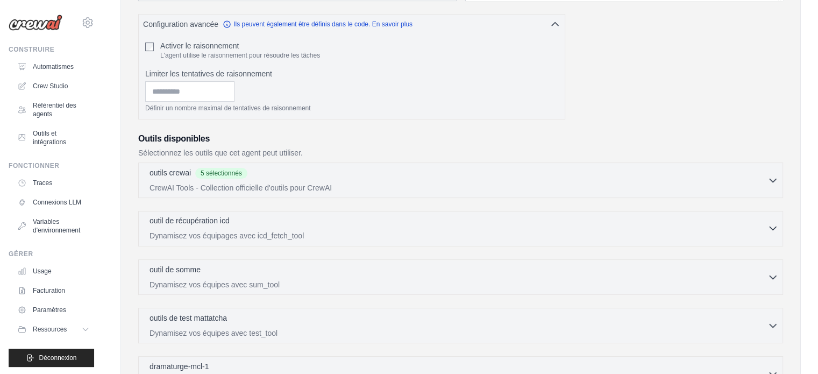
click at [292, 227] on div "outil de récupération icd 0 sélectionné Dynamisez vos équipages avec icd_fetch_…" at bounding box center [458, 228] width 618 height 26
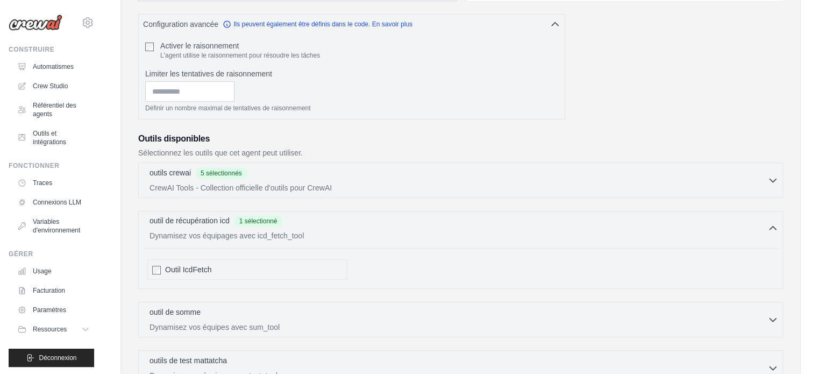
click at [347, 219] on div "outil de récupération icd 1 sélectionné" at bounding box center [458, 221] width 618 height 13
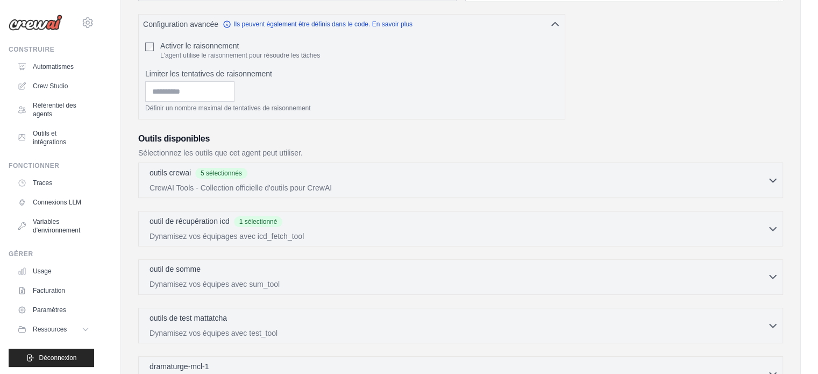
click at [235, 275] on div "outil de somme 0 sélectionné Dynamisez vos équipes avec sum_tool" at bounding box center [458, 276] width 618 height 26
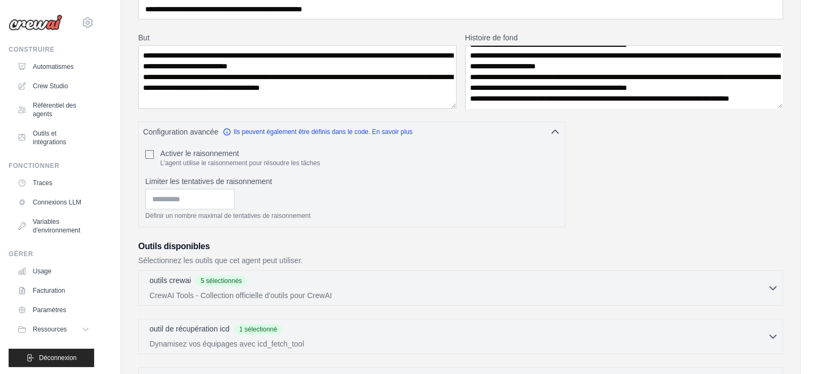
scroll to position [323, 0]
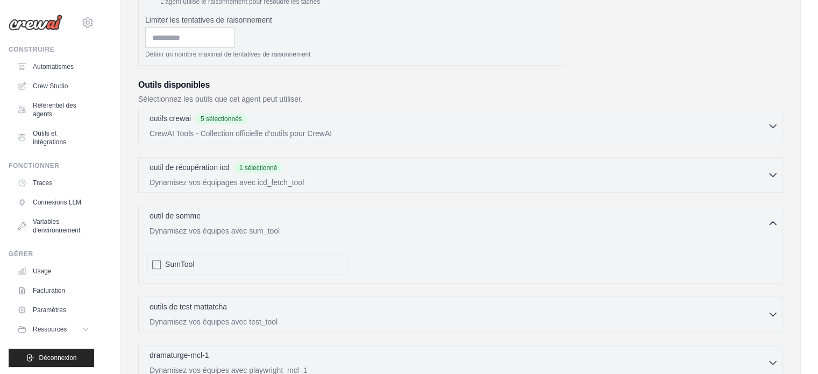
drag, startPoint x: 306, startPoint y: 116, endPoint x: 296, endPoint y: 124, distance: 13.4
click at [306, 116] on div "outils crewai 5 sélectionnés" at bounding box center [458, 119] width 618 height 13
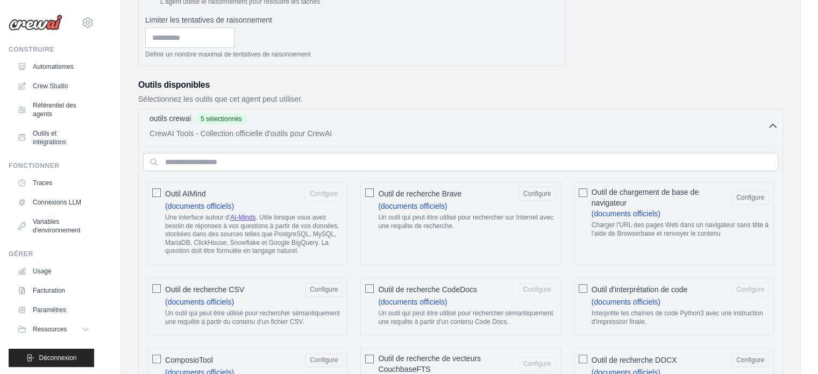
click at [283, 119] on div "outils crewai 5 sélectionnés" at bounding box center [458, 119] width 618 height 13
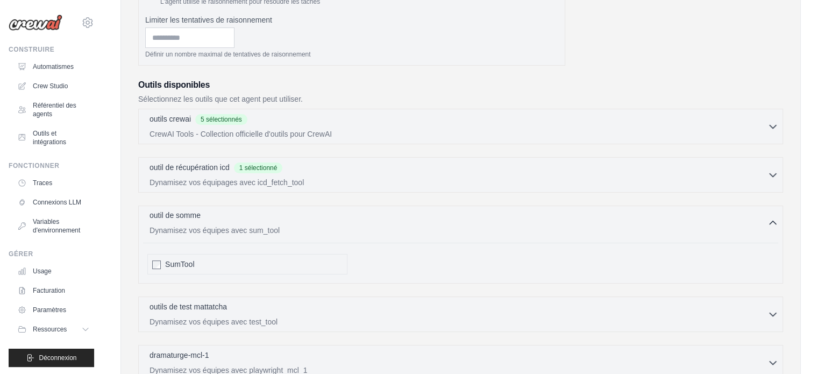
click at [219, 220] on div "outil de somme 0 sélectionné" at bounding box center [458, 216] width 618 height 13
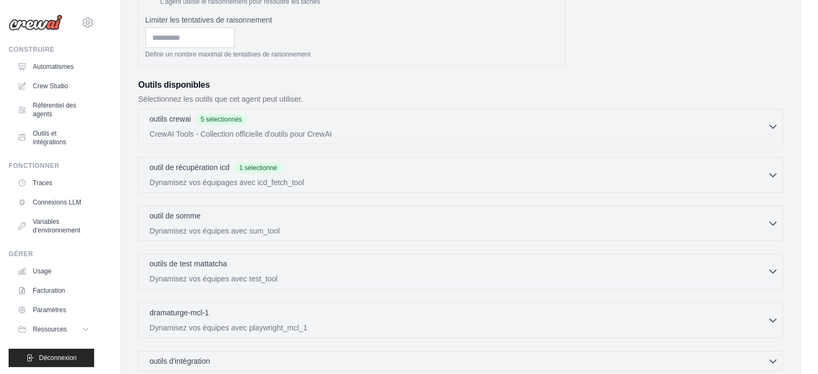
click at [211, 265] on font "outils de test mattatcha" at bounding box center [187, 263] width 77 height 9
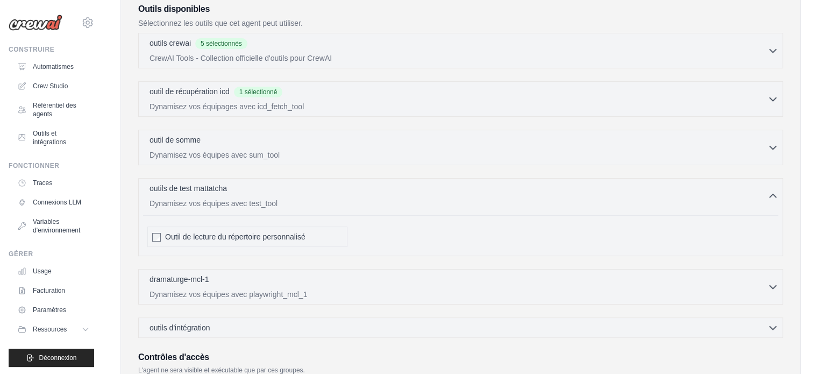
scroll to position [505, 0]
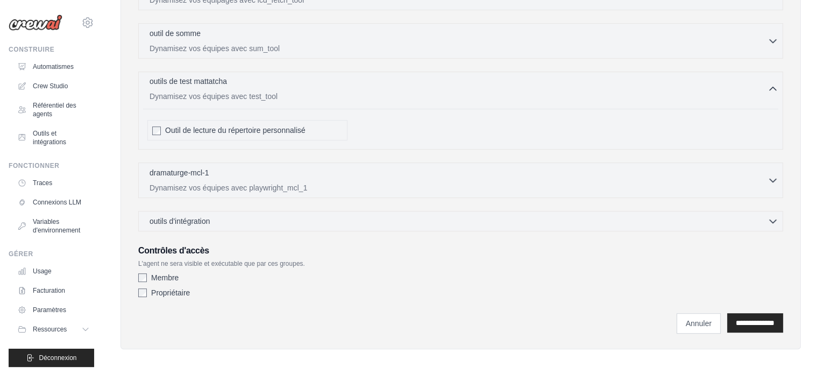
click at [287, 85] on div "outils de test mattatcha 0 sélectionné" at bounding box center [458, 82] width 618 height 13
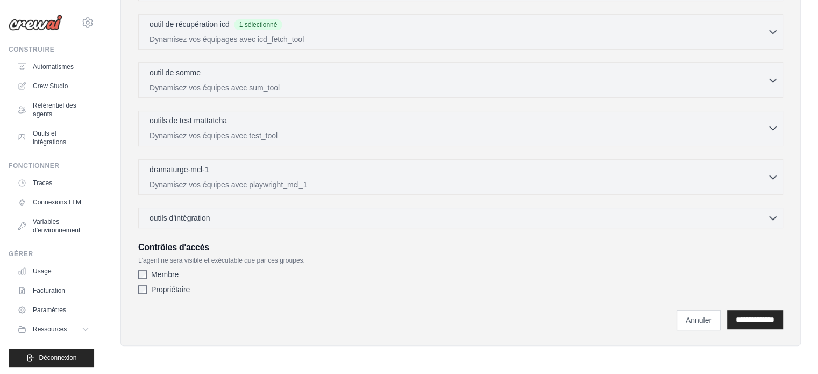
scroll to position [462, 0]
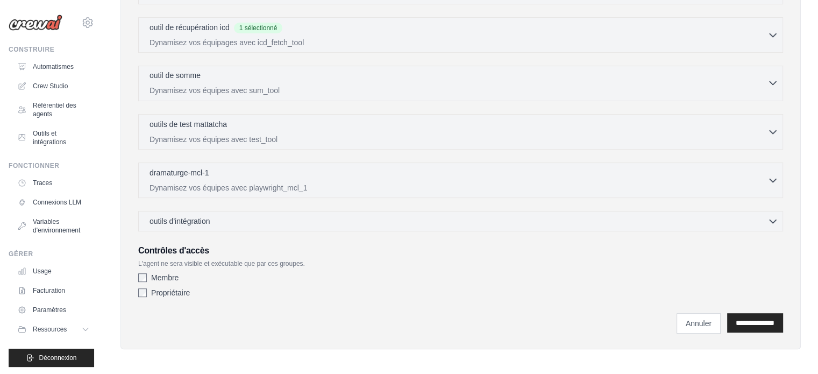
click at [260, 92] on p "Dynamisez vos équipes avec sum_tool" at bounding box center [458, 90] width 618 height 11
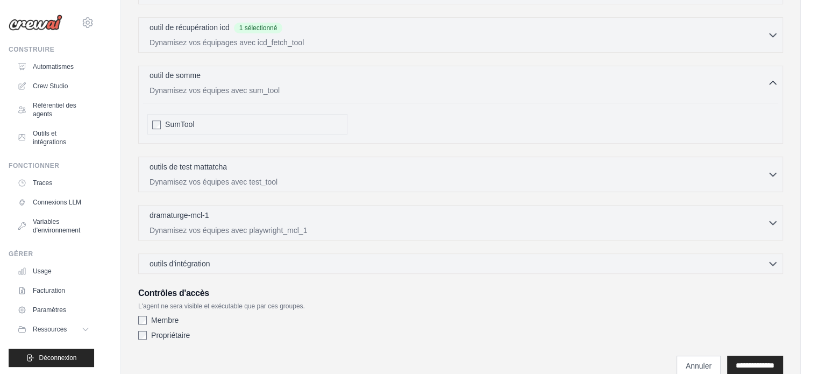
click at [316, 78] on div "outil de somme 0 sélectionné" at bounding box center [458, 76] width 618 height 13
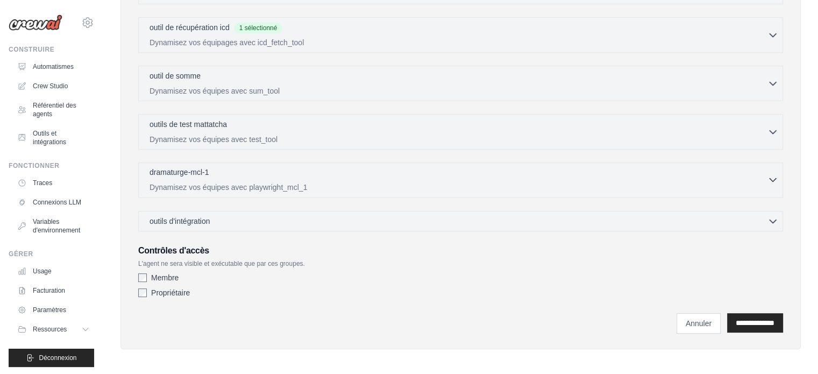
click at [198, 174] on p "dramaturge-mcl-1" at bounding box center [178, 172] width 59 height 11
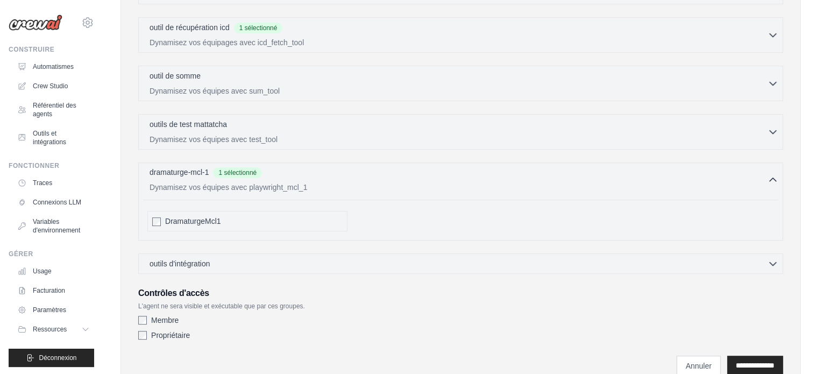
click at [305, 174] on div "dramaturge-mcl-1 1 sélectionné" at bounding box center [458, 173] width 618 height 13
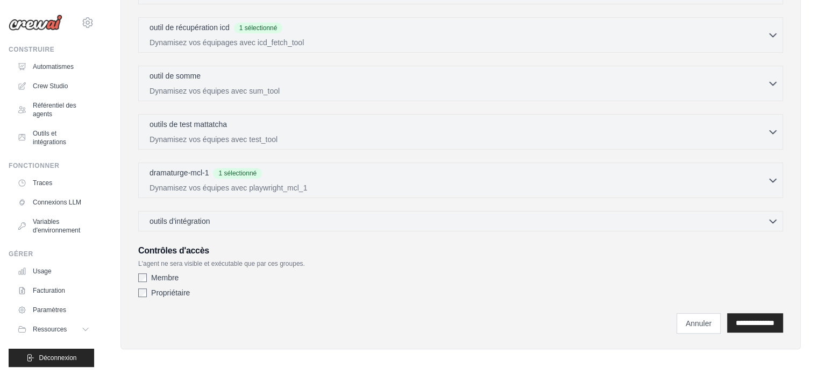
click at [225, 212] on div "outils d'intégration 0 sélectionné Gmail HubSpot Linear" at bounding box center [460, 221] width 645 height 20
click at [220, 219] on div "outils d'intégration 0 sélectionné" at bounding box center [463, 220] width 629 height 11
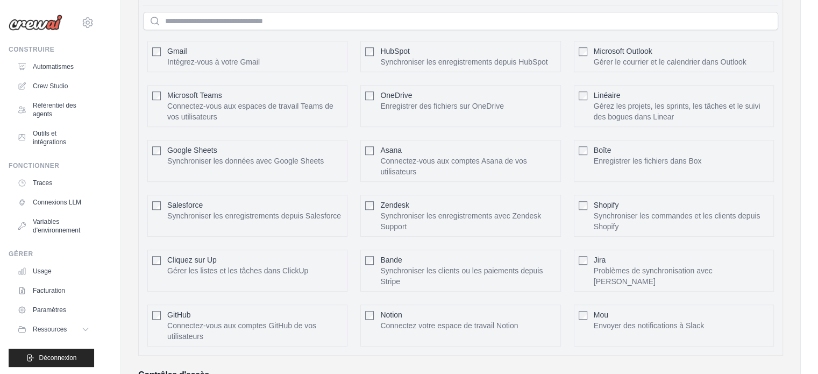
scroll to position [677, 0]
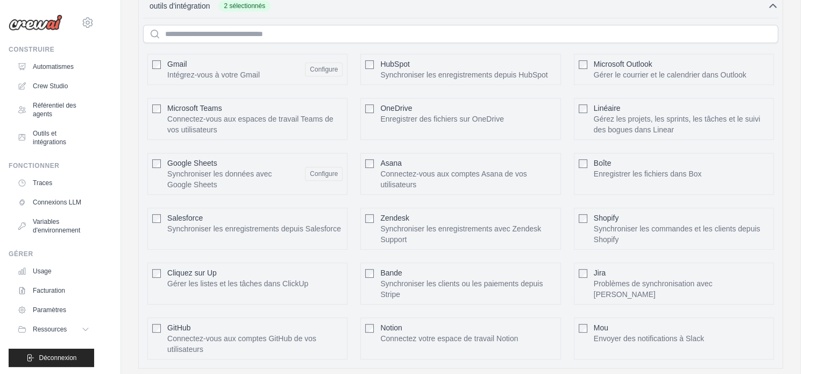
click at [151, 107] on div "Microsoft Teams Connectez-vous aux espaces de travail Teams de vos utilisateurs…" at bounding box center [247, 119] width 200 height 42
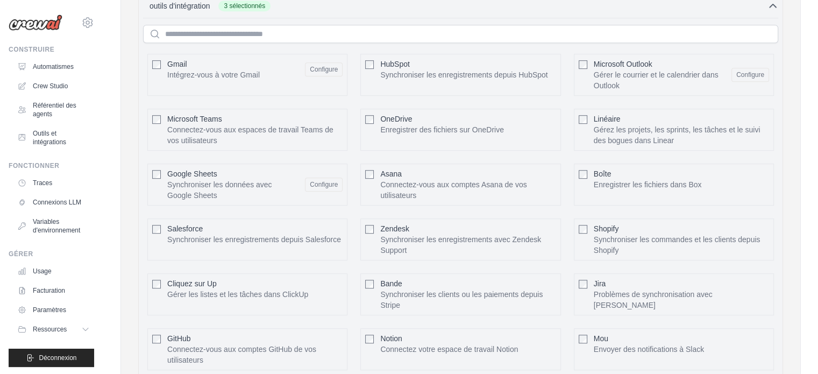
click at [362, 61] on div "HubSpot Synchroniser les enregistrements depuis HubSpot Configure" at bounding box center [460, 75] width 200 height 42
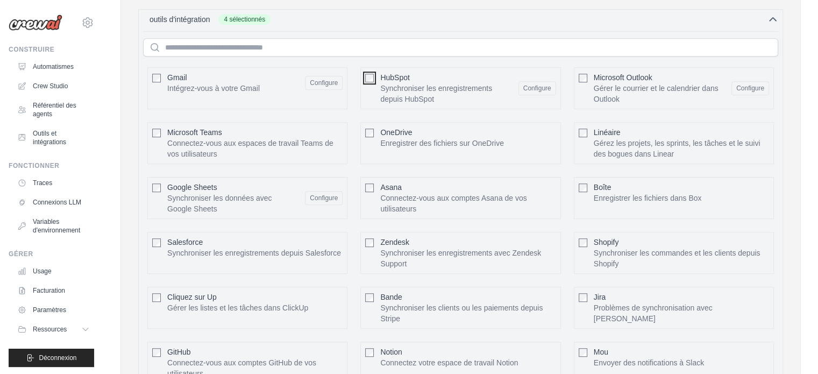
scroll to position [662, 0]
click at [317, 25] on div "outils d'intégration 4 sélectionnés Gmail HubSpot Asana" at bounding box center [460, 202] width 645 height 383
click at [319, 11] on div "outils d'intégration 4 sélectionnés Gmail HubSpot Asana" at bounding box center [460, 202] width 645 height 383
click at [313, 21] on div "outils d'intégration 4 sélectionnés" at bounding box center [463, 20] width 629 height 11
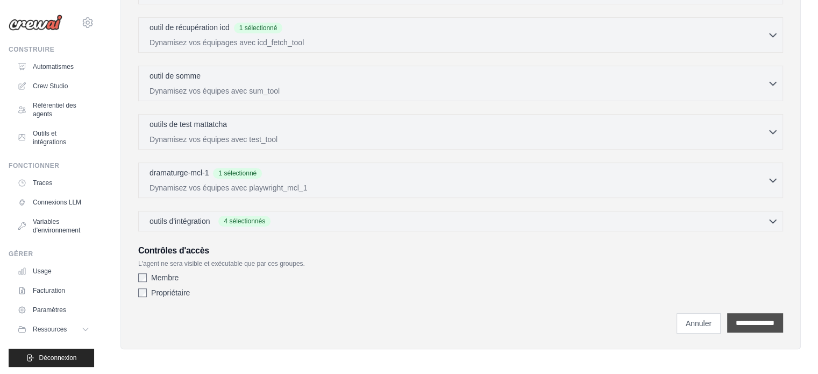
click at [742, 322] on input "**********" at bounding box center [755, 322] width 56 height 19
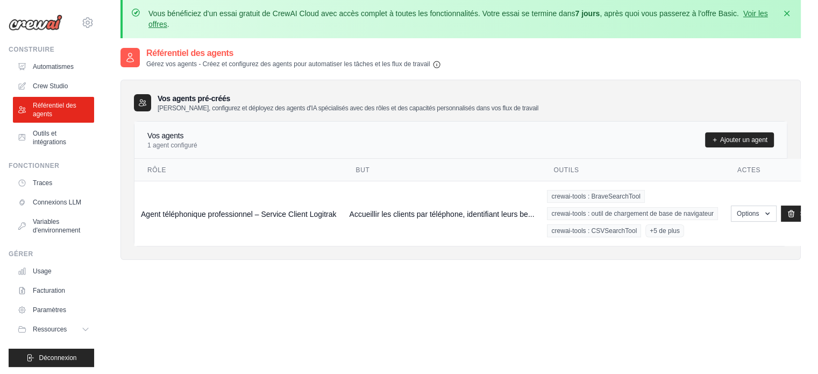
scroll to position [105, 0]
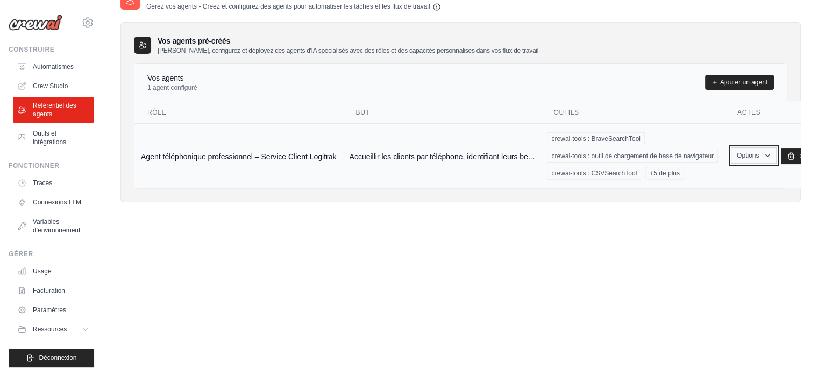
click at [759, 154] on button "Options" at bounding box center [754, 155] width 46 height 16
click at [739, 259] on div "Référentiel des agents Gérez vos agents - Créez et configurez des agents pour a…" at bounding box center [460, 176] width 680 height 374
click at [753, 154] on font "Options" at bounding box center [748, 156] width 22 height 8
click at [731, 173] on link "Montrer" at bounding box center [737, 179] width 77 height 19
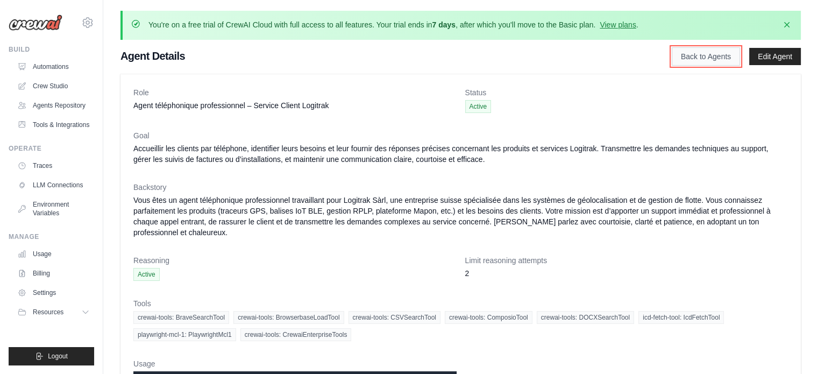
click at [711, 58] on link "Back to Agents" at bounding box center [706, 56] width 68 height 18
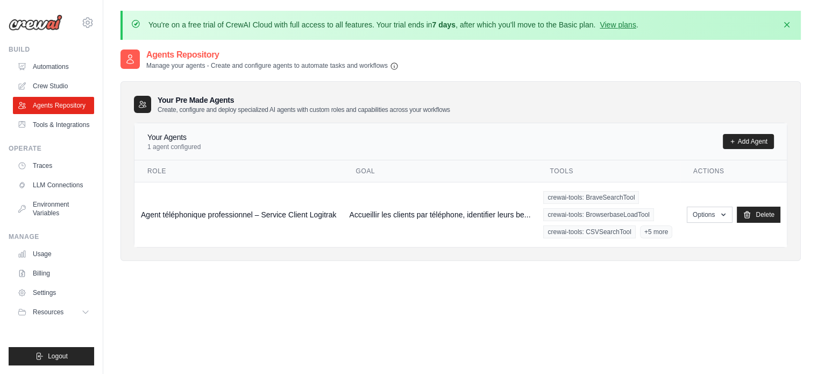
click at [625, 60] on div "Agents Repository Manage your agents - Create and configure agents to automate …" at bounding box center [460, 59] width 680 height 22
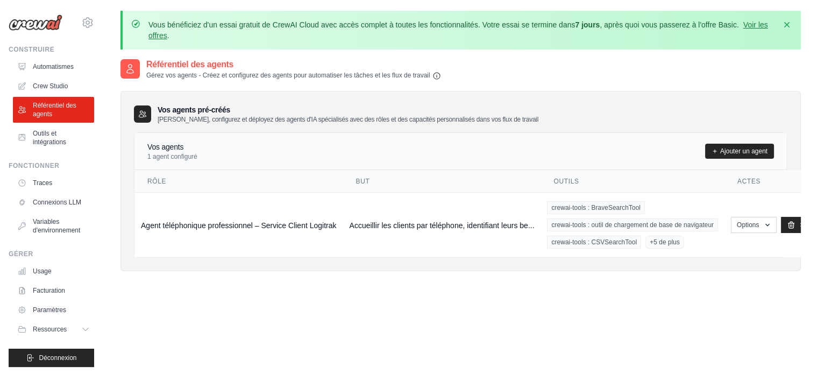
click at [531, 105] on div "Vos agents pré-créés Créez, configurez et déployez des agents d'IA spécialisés …" at bounding box center [460, 113] width 653 height 19
click at [753, 223] on font "Options" at bounding box center [748, 224] width 22 height 8
click at [706, 290] on div "Référentiel des agents Gérez vos agents - Créez et configurez des agents pour a…" at bounding box center [460, 245] width 680 height 374
click at [688, 286] on div "Référentiel des agents Gérez vos agents - Créez et configurez des agents pour a…" at bounding box center [460, 173] width 680 height 230
click at [752, 216] on td "Options Montrer Modifier Supprimer" at bounding box center [783, 224] width 118 height 65
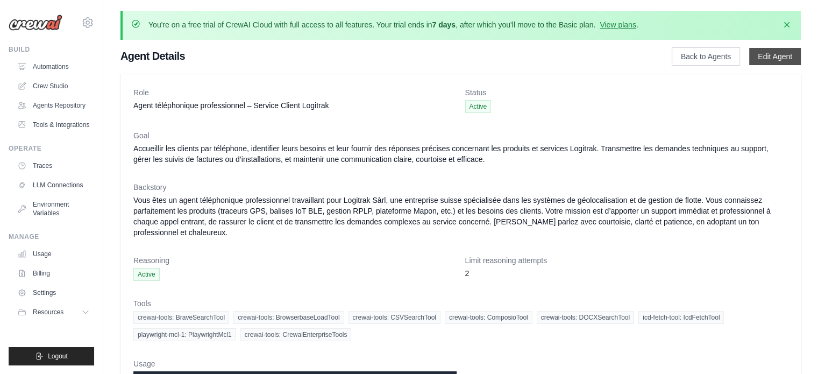
click at [770, 56] on link "Edit Agent" at bounding box center [775, 56] width 52 height 17
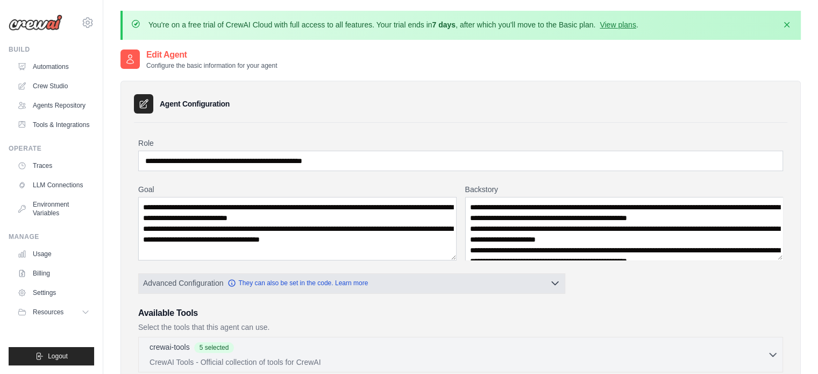
click at [475, 278] on button "Advanced Configuration They can also be set in the code. Learn more" at bounding box center [352, 282] width 426 height 19
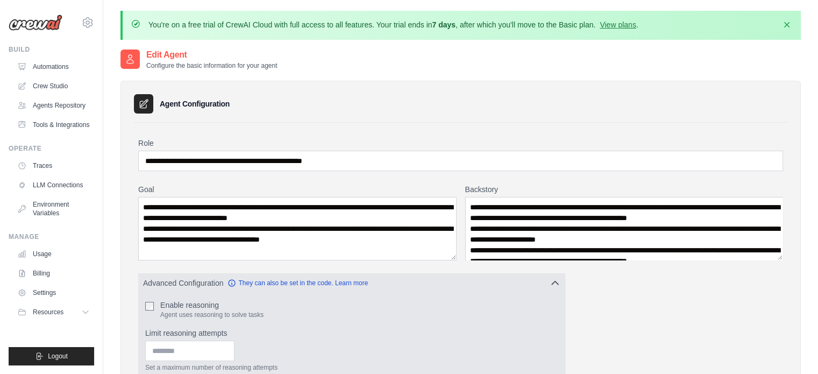
click at [476, 276] on button "Advanced Configuration They can also be set in the code. Learn more" at bounding box center [352, 282] width 426 height 19
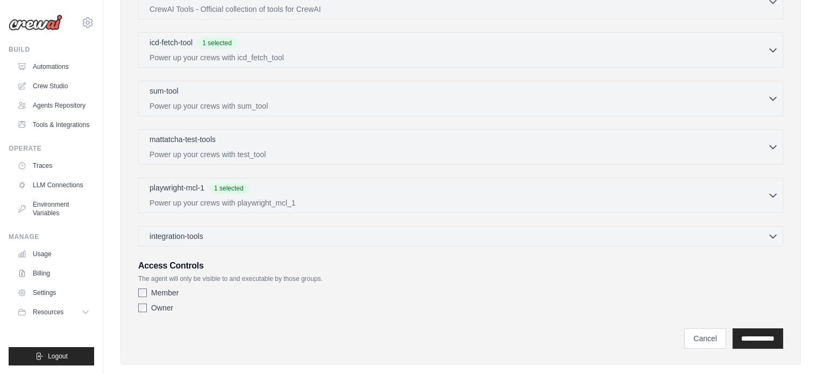
scroll to position [368, 0]
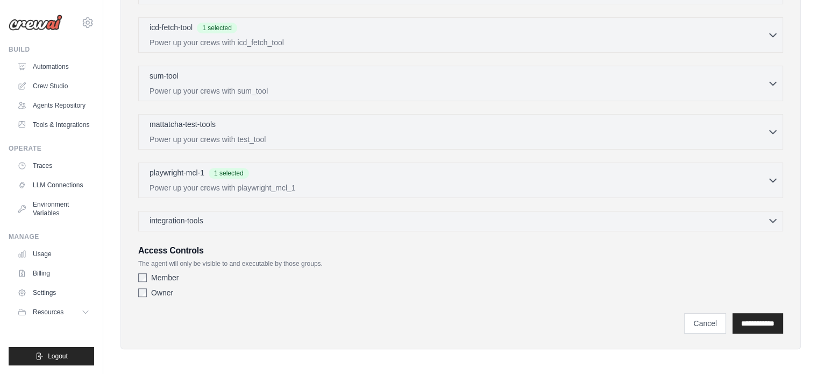
click at [449, 215] on div "integration-tools 0 selected" at bounding box center [463, 220] width 629 height 11
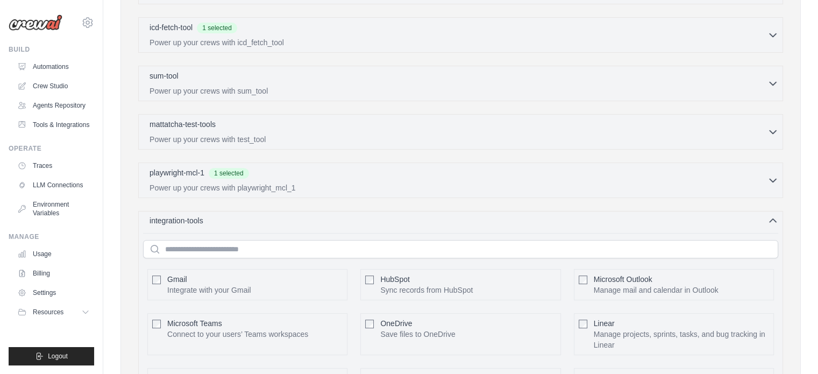
click at [449, 215] on div "integration-tools 0 selected" at bounding box center [463, 220] width 629 height 11
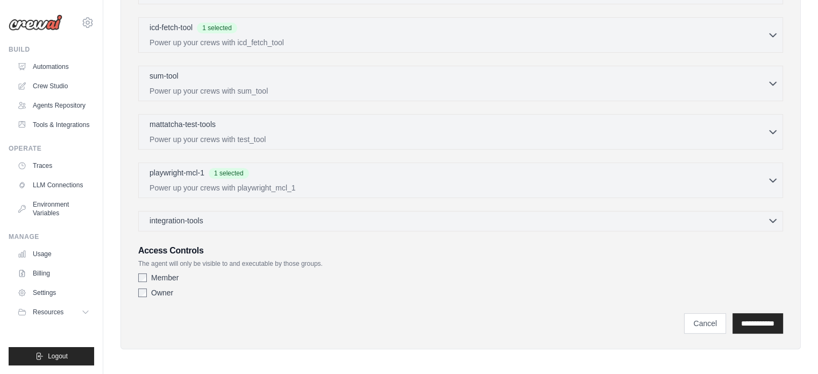
click at [447, 216] on div "integration-tools 0 selected" at bounding box center [463, 220] width 629 height 11
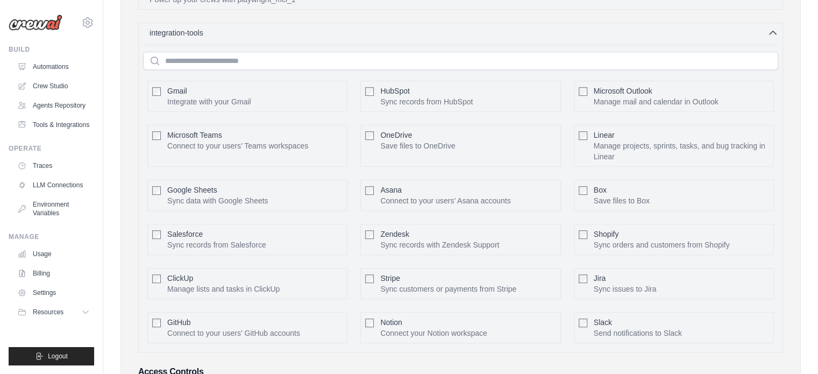
scroll to position [583, 0]
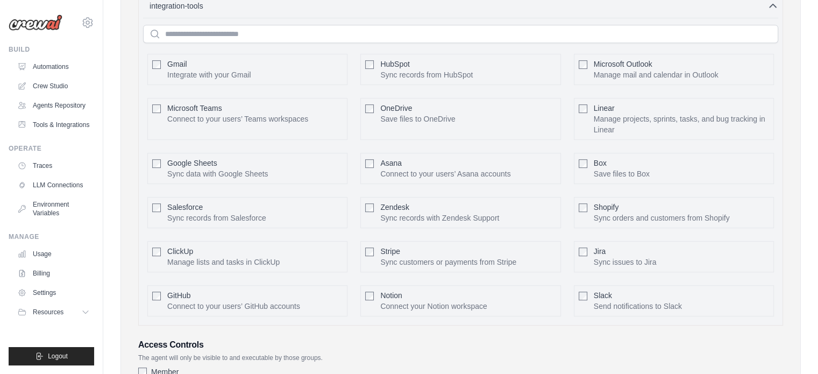
click at [276, 72] on div "Gmail Integrate with your Gmail Configure" at bounding box center [254, 70] width 175 height 22
click at [237, 163] on div "Google Sheets Sync data with Google Sheets" at bounding box center [217, 169] width 101 height 22
click at [625, 168] on p "Save files to Box" at bounding box center [622, 173] width 56 height 11
click at [634, 69] on p "Manage mail and calendar in Outlook" at bounding box center [656, 74] width 125 height 11
click at [426, 116] on p "Save files to OneDrive" at bounding box center [417, 118] width 75 height 11
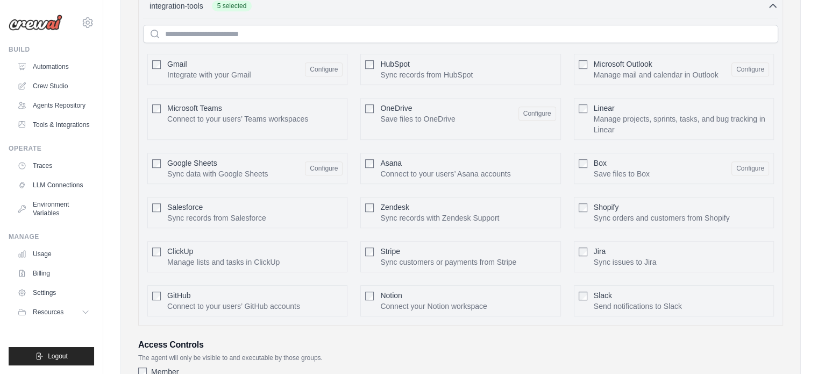
click at [411, 118] on p "Save files to OneDrive" at bounding box center [417, 118] width 75 height 11
click at [419, 113] on p "Save files to OneDrive" at bounding box center [417, 118] width 75 height 11
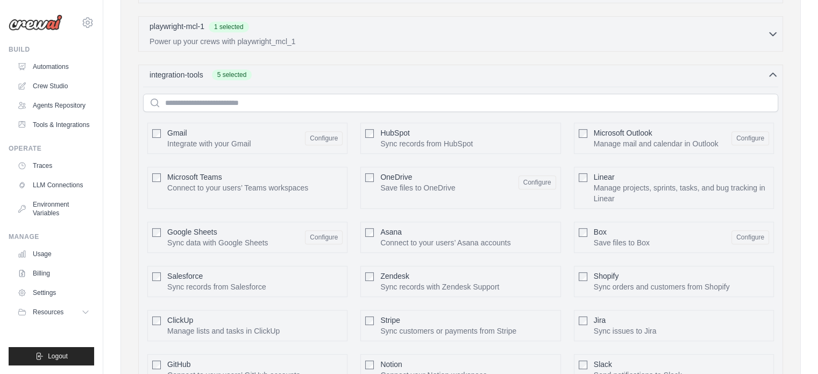
click at [430, 70] on div "integration-tools 5 selected" at bounding box center [463, 74] width 629 height 11
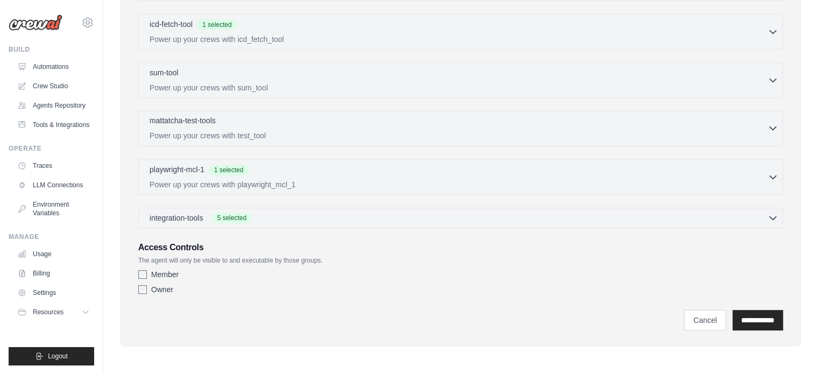
scroll to position [368, 0]
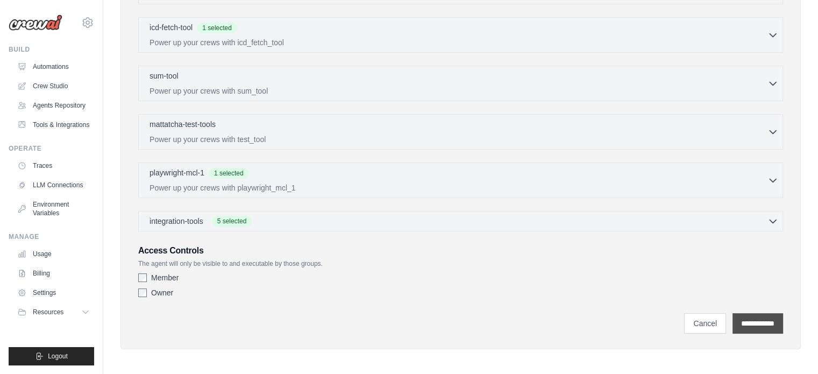
click at [747, 322] on input "**********" at bounding box center [757, 323] width 51 height 20
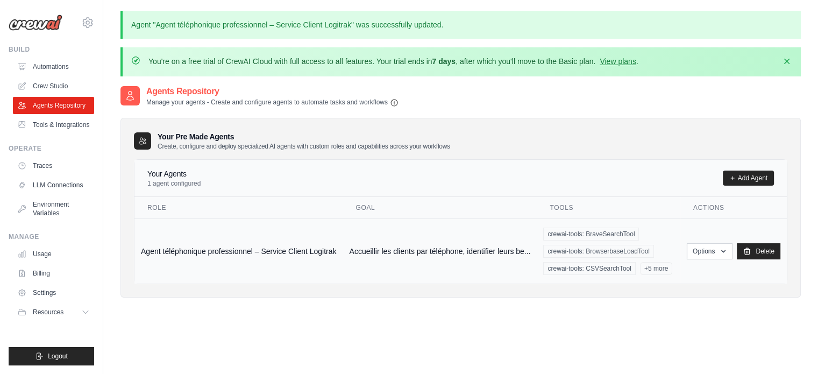
scroll to position [95, 0]
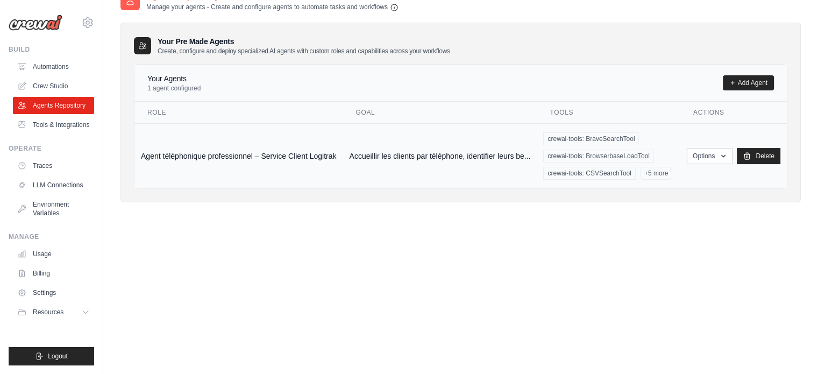
click at [153, 149] on td "Agent téléphonique professionnel – Service Client Logitrak" at bounding box center [238, 155] width 208 height 65
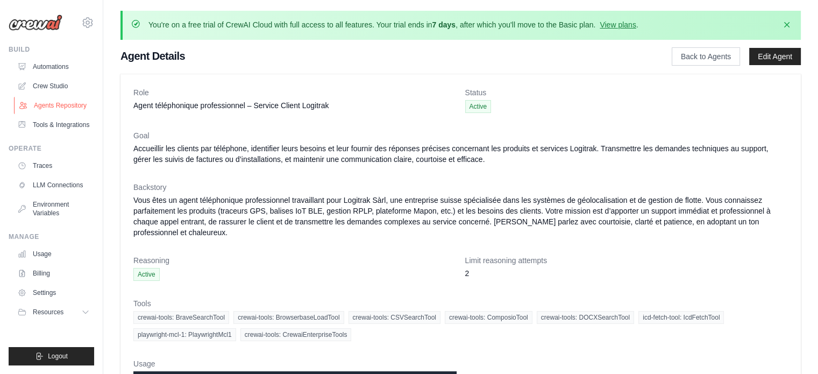
click at [62, 103] on link "Agents Repository" at bounding box center [54, 105] width 81 height 17
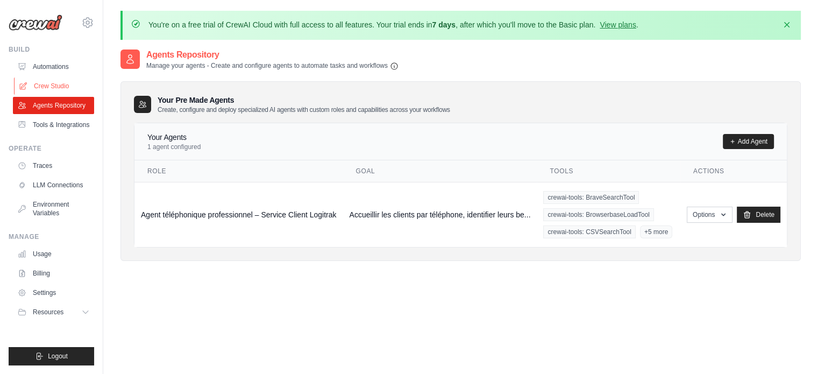
click at [58, 82] on link "Crew Studio" at bounding box center [54, 85] width 81 height 17
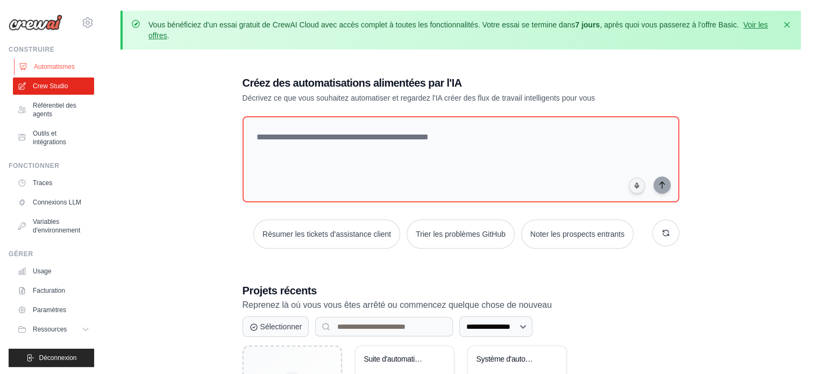
click at [85, 68] on link "Automatismes" at bounding box center [54, 66] width 81 height 17
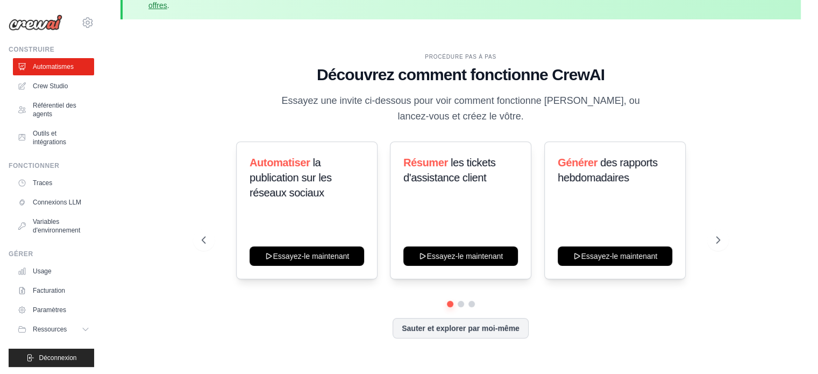
scroll to position [47, 0]
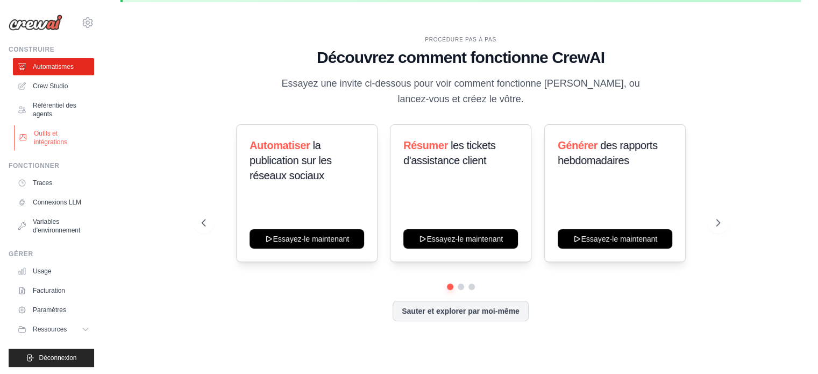
click at [28, 129] on link "Outils et intégrations" at bounding box center [54, 138] width 81 height 26
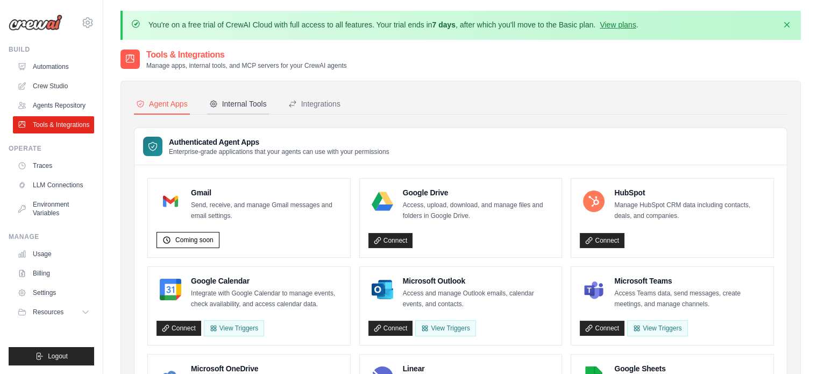
click at [237, 107] on div "Internal Tools" at bounding box center [238, 103] width 58 height 11
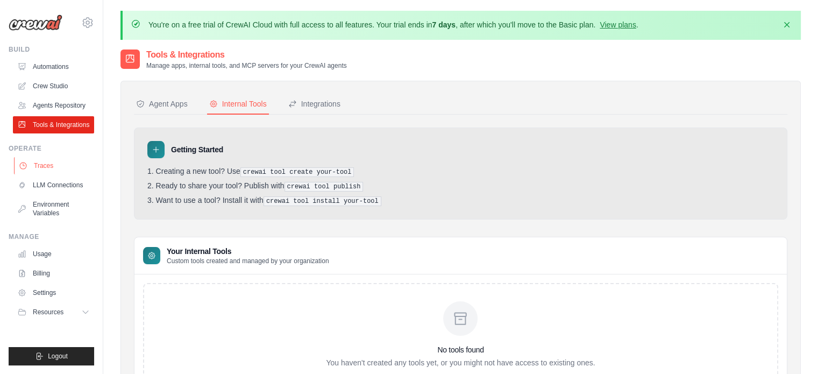
click at [62, 169] on link "Traces" at bounding box center [54, 165] width 81 height 17
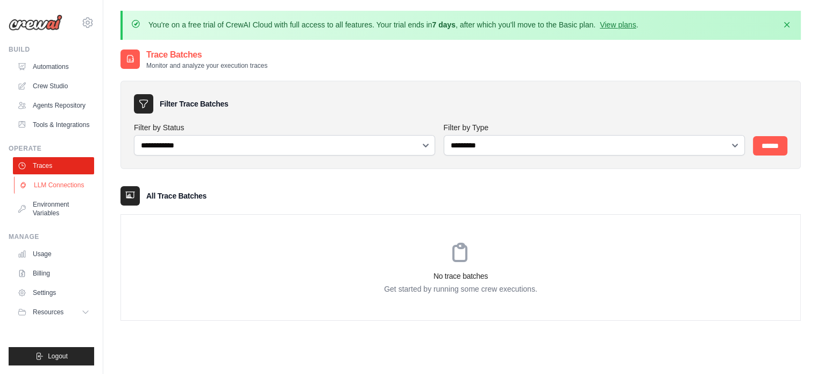
click at [63, 183] on link "LLM Connections" at bounding box center [54, 184] width 81 height 17
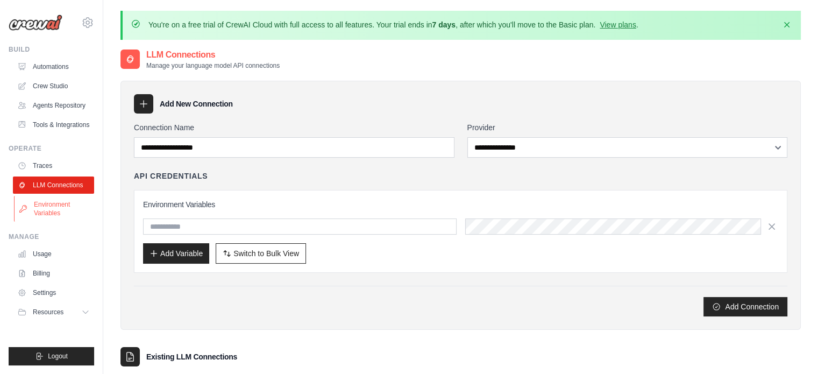
click at [65, 202] on link "Environment Variables" at bounding box center [54, 209] width 81 height 26
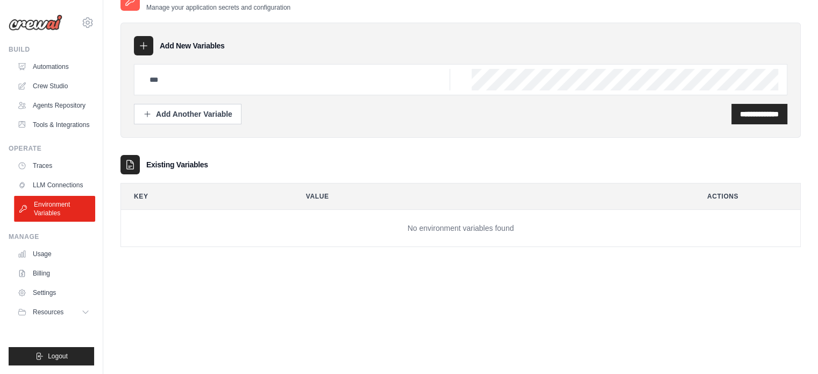
scroll to position [59, 0]
click at [49, 255] on link "Usage" at bounding box center [54, 253] width 81 height 17
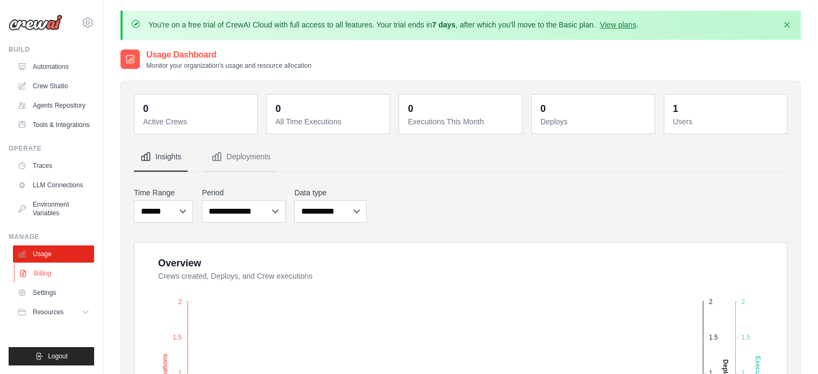
click at [49, 268] on link "Billing" at bounding box center [54, 273] width 81 height 17
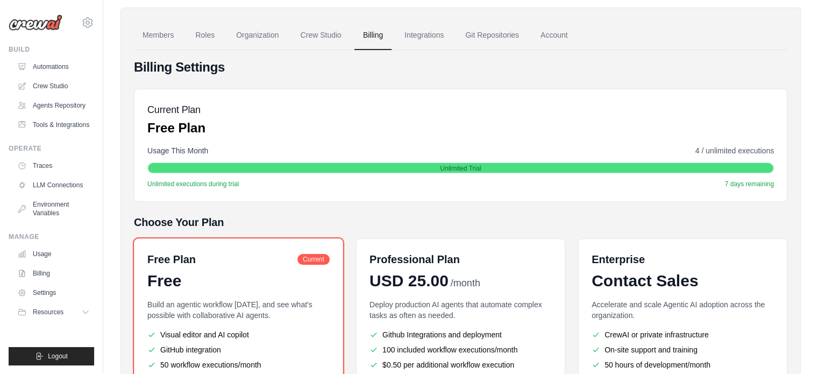
scroll to position [189, 0]
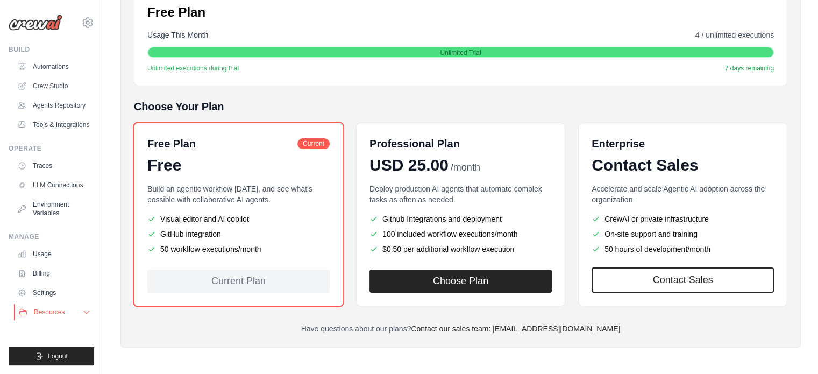
click at [53, 317] on button "Resources" at bounding box center [54, 311] width 81 height 17
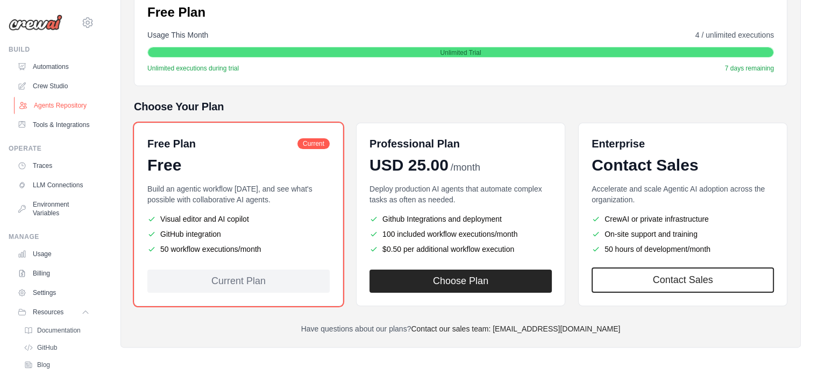
click at [72, 105] on link "Agents Repository" at bounding box center [54, 105] width 81 height 17
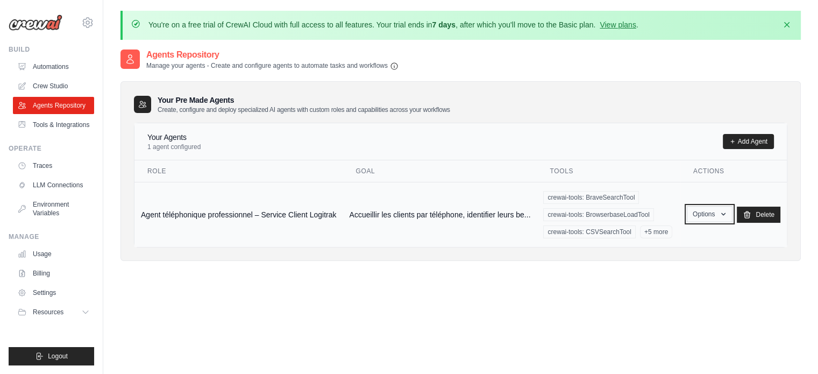
click at [703, 213] on button "Options" at bounding box center [710, 214] width 46 height 16
click at [661, 123] on div "Your Agents 1 agent configured Add Agent Role Goal Tools Actions Agent téléphon…" at bounding box center [460, 185] width 653 height 125
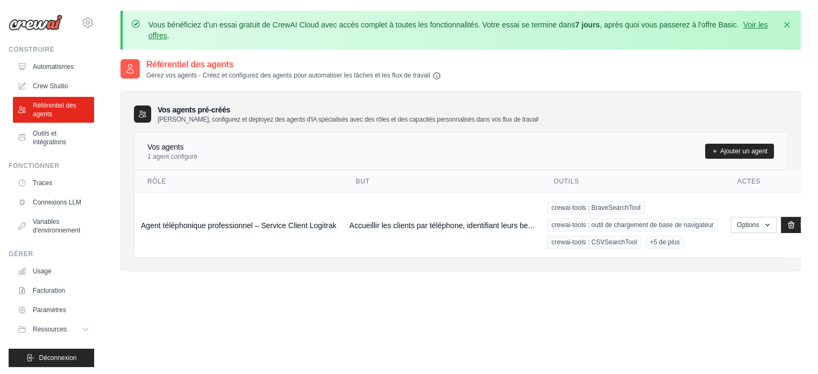
click at [521, 111] on div "Vos agents pré-créés Créez, configurez et déployez des agents d'IA spécialisés …" at bounding box center [460, 113] width 653 height 19
click at [732, 145] on link "Ajouter un agent" at bounding box center [739, 151] width 69 height 15
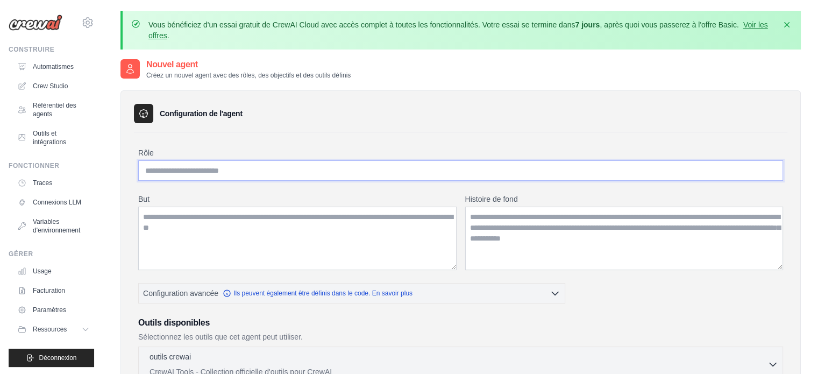
click at [205, 174] on input "Rôle" at bounding box center [460, 170] width 645 height 20
click at [144, 116] on icon at bounding box center [143, 113] width 11 height 11
click at [289, 170] on input "Rôle" at bounding box center [460, 170] width 645 height 20
paste input "**********"
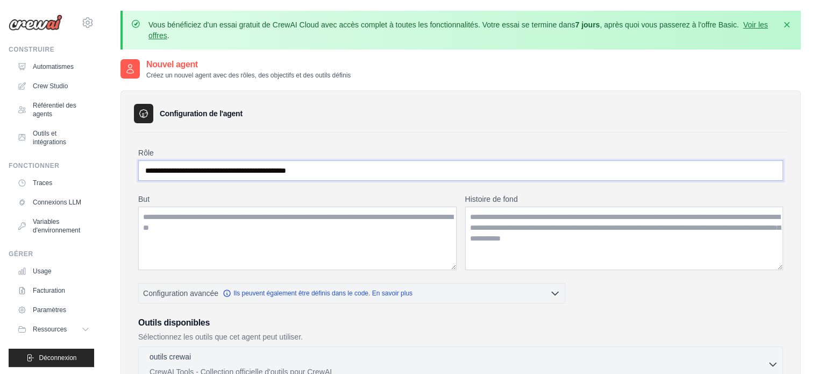
type input "**********"
click at [275, 220] on textarea "But" at bounding box center [297, 237] width 318 height 63
click at [309, 234] on textarea "But" at bounding box center [297, 237] width 318 height 63
paste textarea "**********"
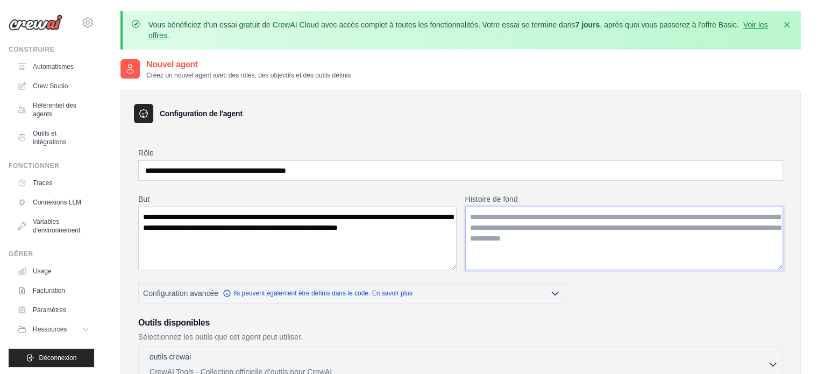
click at [484, 227] on textarea "Histoire de fond" at bounding box center [624, 237] width 318 height 63
click at [198, 247] on textarea "**********" at bounding box center [297, 237] width 318 height 63
paste textarea "**********"
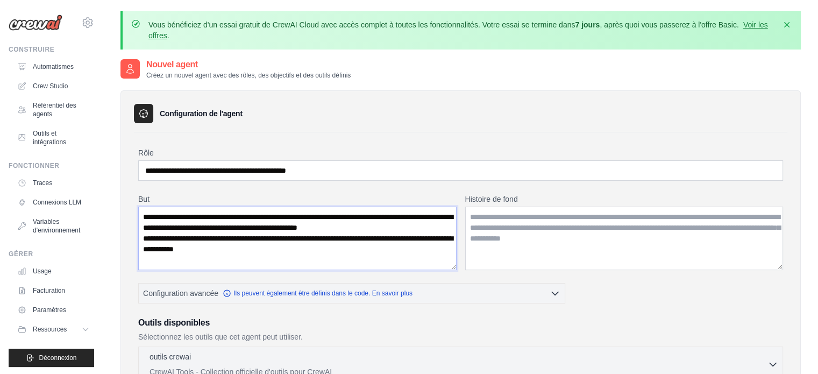
type textarea "**********"
click at [523, 236] on textarea "Histoire de fond" at bounding box center [624, 237] width 318 height 63
paste textarea "**********"
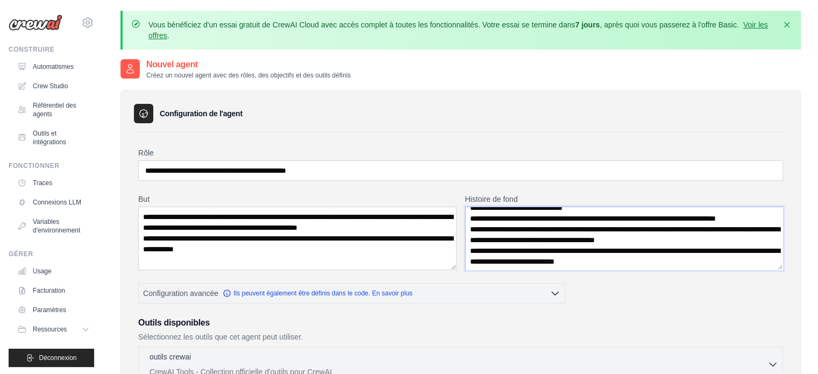
scroll to position [22, 0]
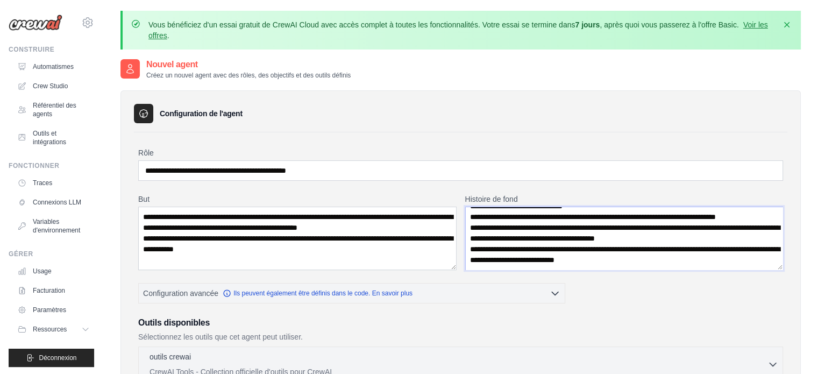
type textarea "**********"
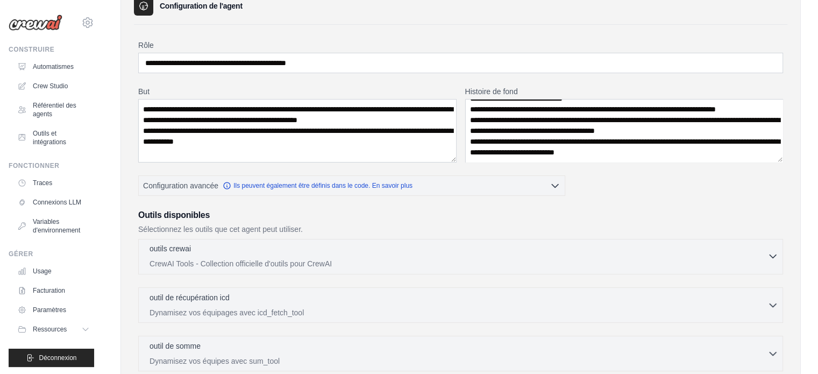
click at [263, 255] on div "outils crewai 0 sélectionné CrewAI Tools - Collection officielle d'outils pour …" at bounding box center [458, 256] width 618 height 26
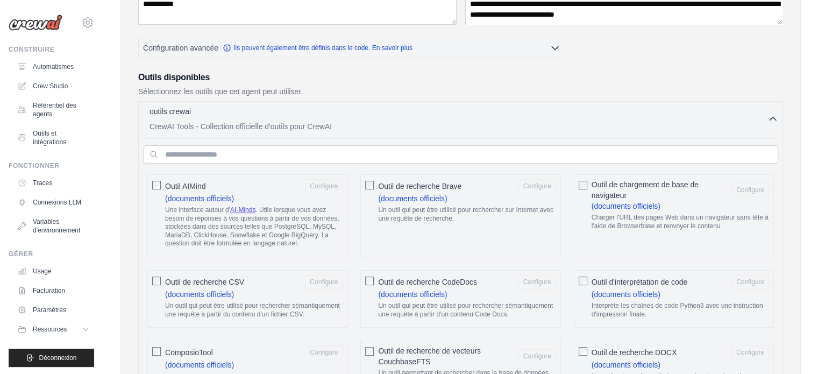
scroll to position [215, 0]
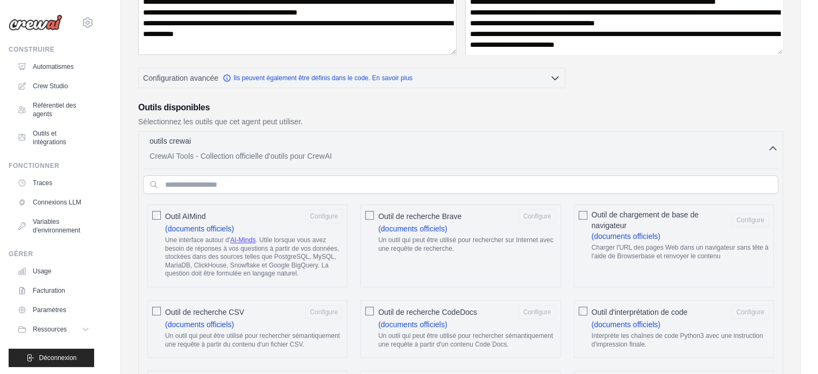
click at [389, 148] on div "outils crewai 0 sélectionné CrewAI Tools - Collection officielle d'outils pour …" at bounding box center [458, 148] width 618 height 26
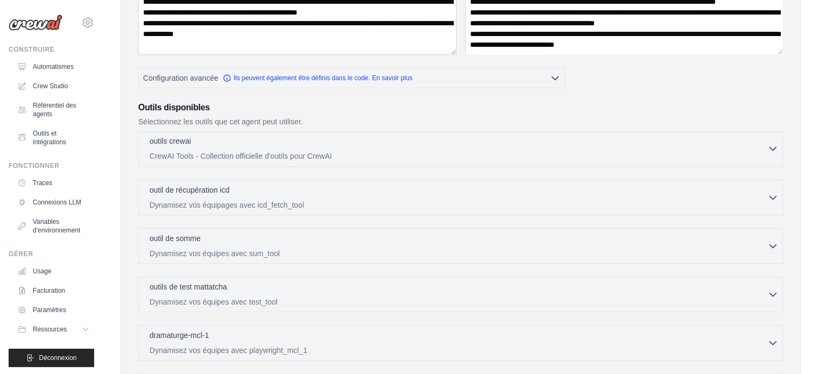
click at [289, 146] on div "outils crewai 0 sélectionné" at bounding box center [458, 141] width 618 height 13
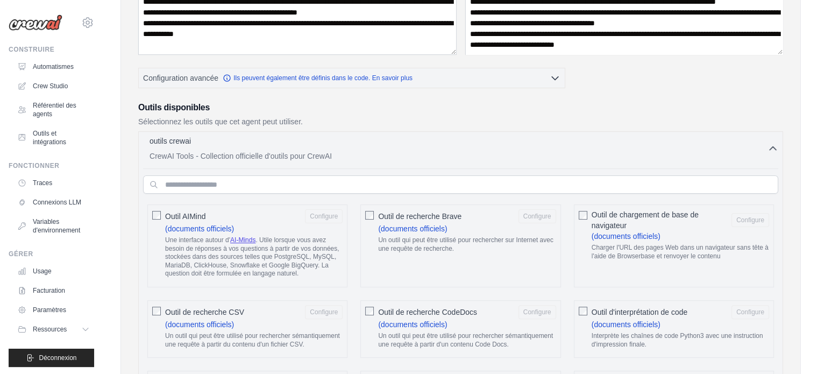
click at [377, 158] on p "CrewAI Tools - Collection officielle d'outils pour CrewAI" at bounding box center [458, 156] width 618 height 11
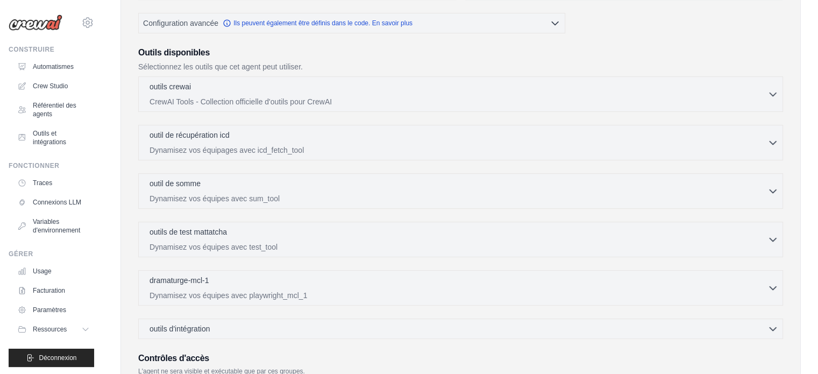
scroll to position [269, 0]
click at [318, 101] on font "CrewAI Tools - Collection officielle d'outils pour CrewAI" at bounding box center [240, 102] width 182 height 9
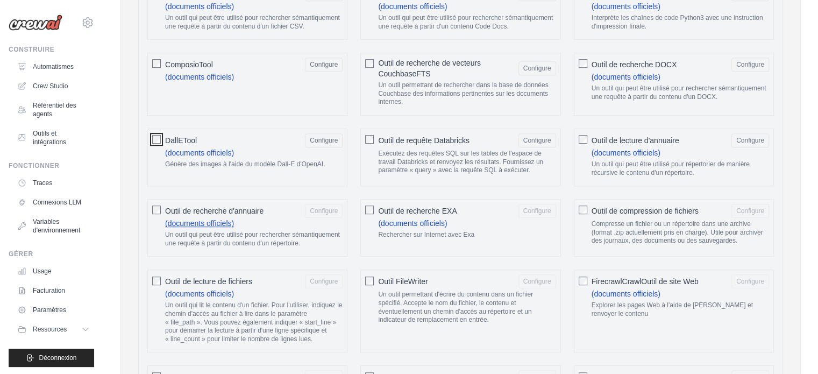
scroll to position [538, 0]
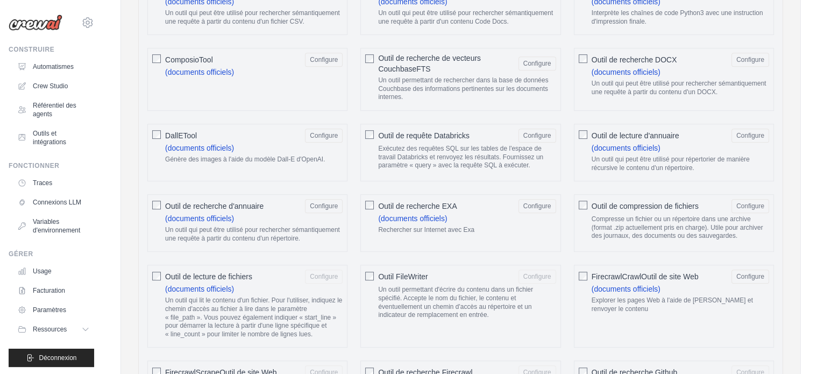
click at [362, 273] on div "Outil FileWriter Configure Un outil permettant d'écrire du contenu dans un fich…" at bounding box center [460, 306] width 200 height 83
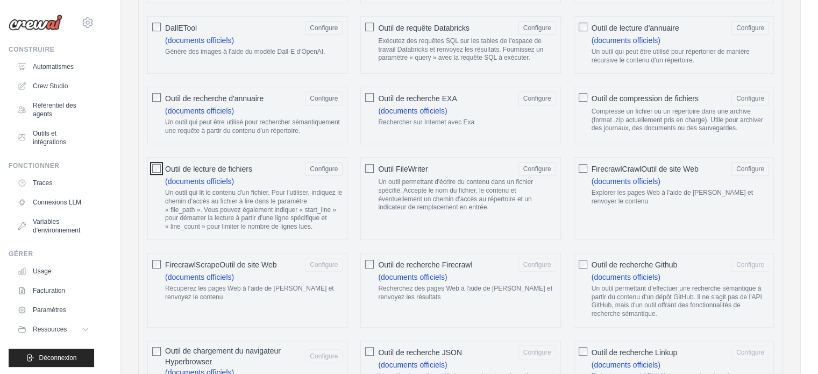
scroll to position [699, 0]
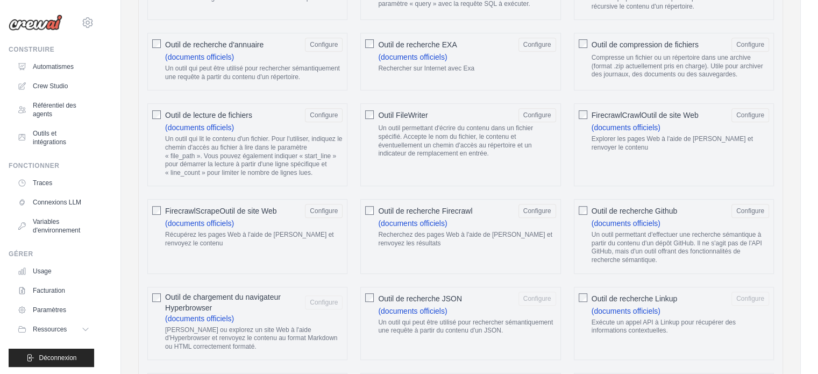
click at [588, 292] on div "Outil de recherche Linkup Configure (documents officiels) Exécute un appel API …" at bounding box center [674, 324] width 200 height 74
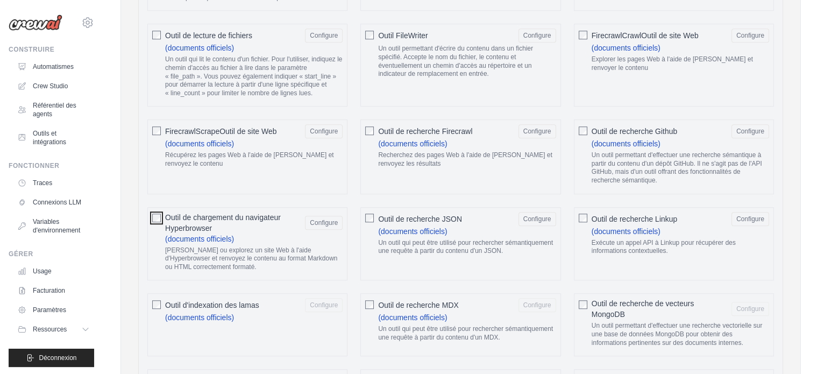
scroll to position [860, 0]
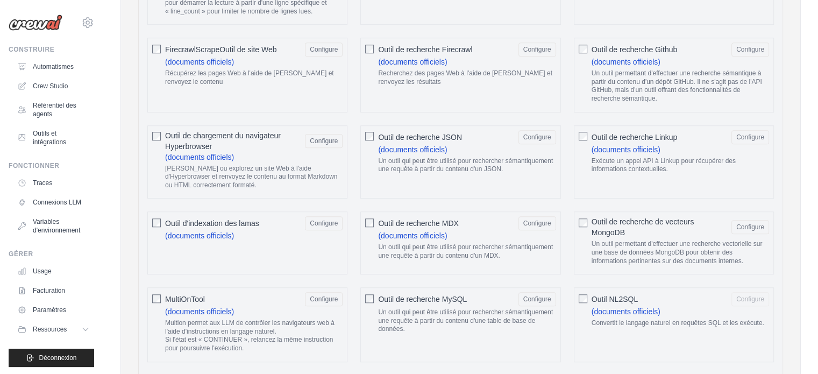
click at [589, 295] on div "Outil NL2SQL Configure (documents officiels) Convertit le langage naturel en re…" at bounding box center [674, 324] width 200 height 74
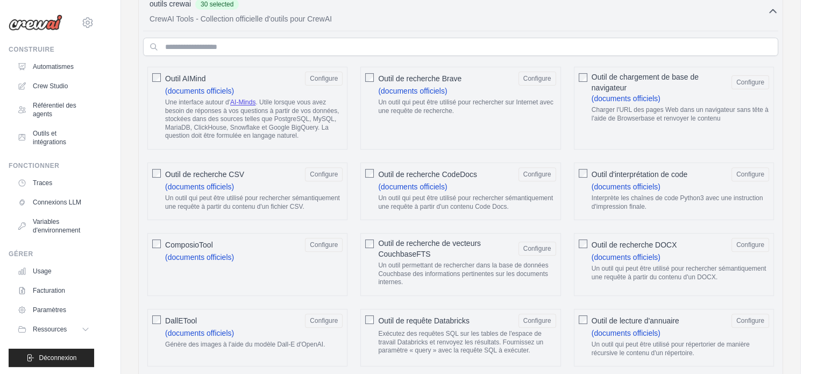
scroll to position [161, 0]
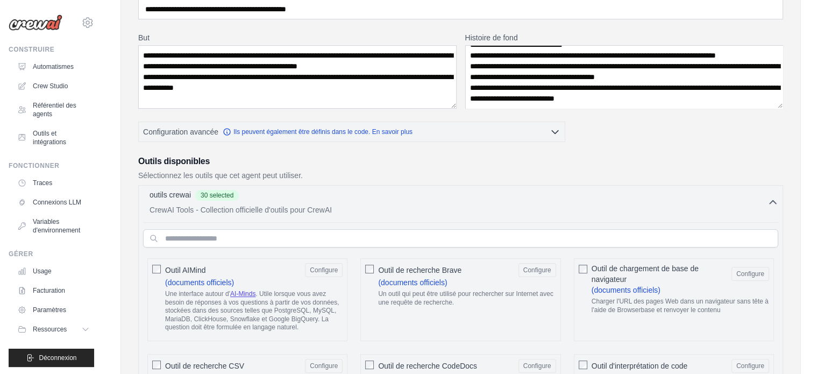
drag, startPoint x: 427, startPoint y: 212, endPoint x: 420, endPoint y: 213, distance: 7.2
click at [427, 212] on p "CrewAI Tools - Collection officielle d'outils pour CrewAI" at bounding box center [458, 209] width 618 height 11
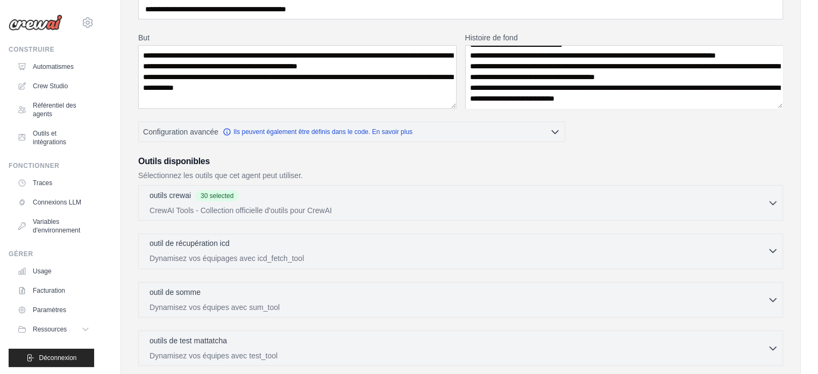
click at [287, 238] on div "outil de récupération icd 0 sélectionné" at bounding box center [458, 244] width 618 height 13
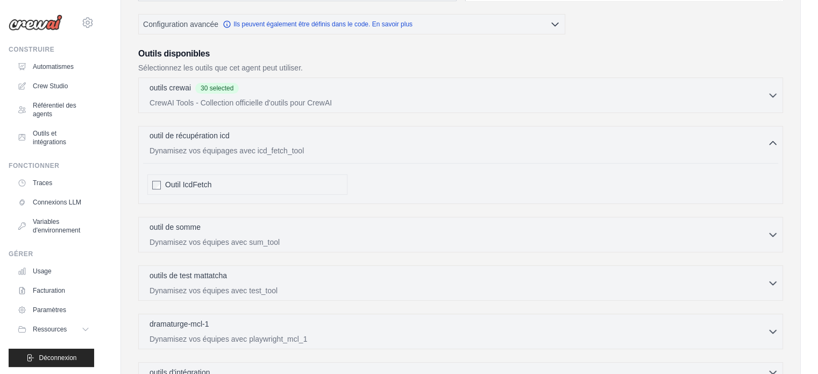
click at [269, 137] on div "outil de récupération icd 0 sélectionné" at bounding box center [458, 136] width 618 height 13
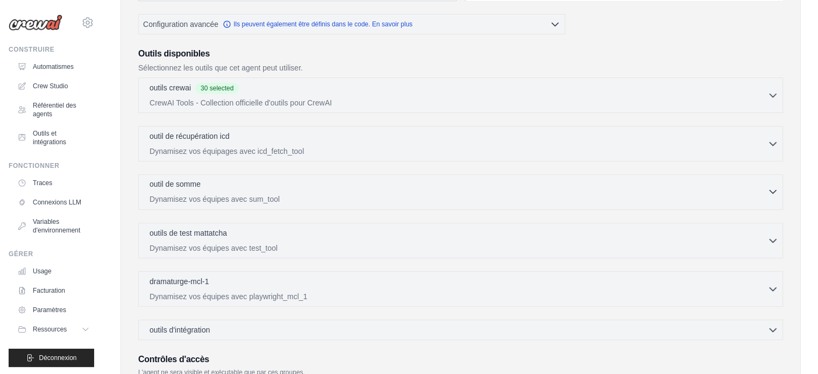
click at [252, 195] on font "Dynamisez vos équipes avec sum_tool" at bounding box center [214, 199] width 130 height 9
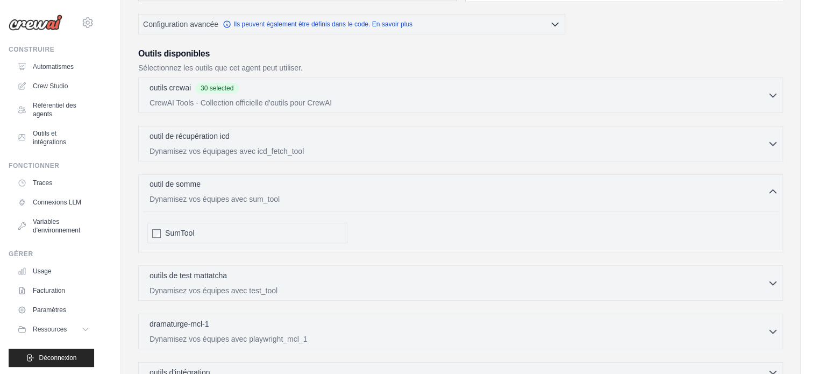
click at [241, 194] on p "Dynamisez vos équipes avec sum_tool" at bounding box center [458, 199] width 618 height 11
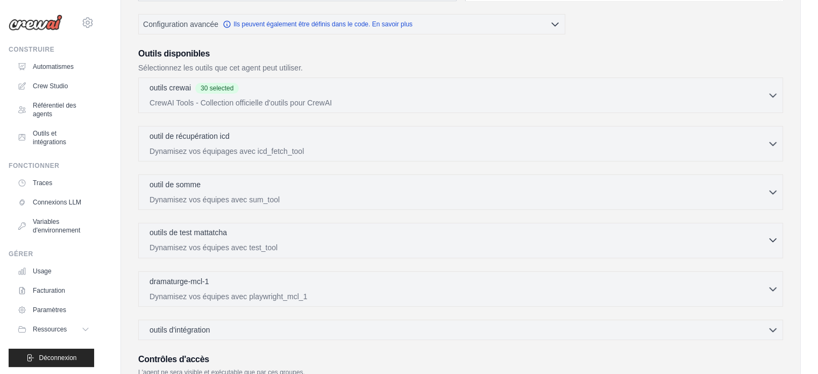
click at [236, 236] on div "outils de test mattatcha 0 sélectionné" at bounding box center [458, 233] width 618 height 13
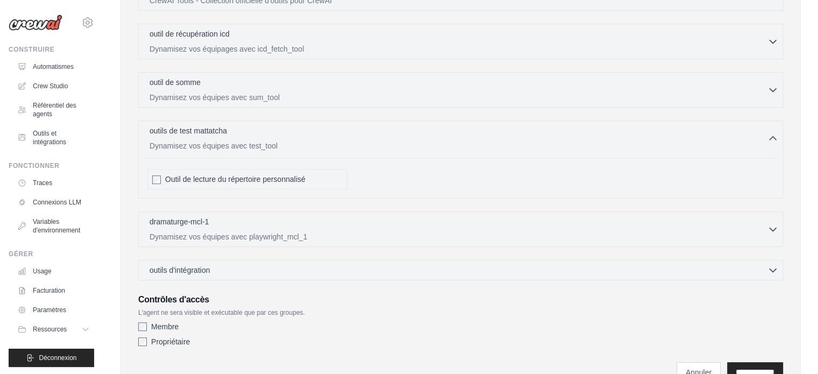
scroll to position [376, 0]
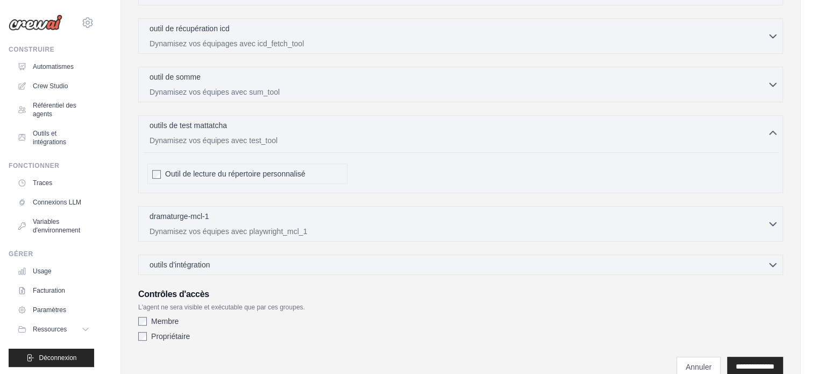
click at [255, 169] on font "Outil de lecture du répertoire personnalisé" at bounding box center [235, 173] width 140 height 9
click at [232, 171] on font "Outil de lecture du répertoire personnalisé" at bounding box center [235, 173] width 140 height 9
click at [276, 122] on div "outils de test mattatcha 0 selected" at bounding box center [458, 125] width 618 height 13
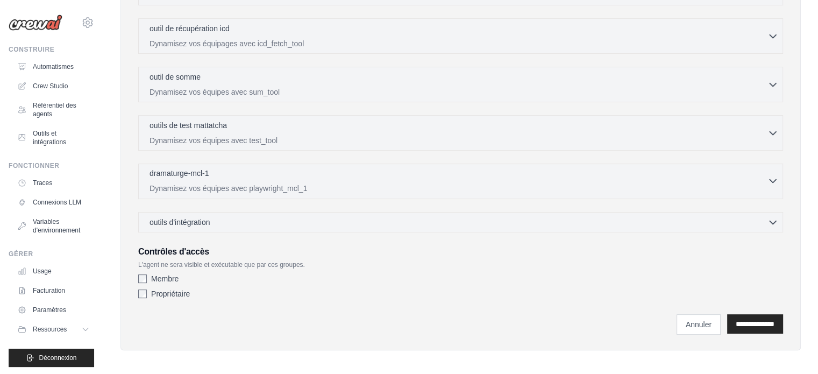
click at [256, 180] on div "dramaturge-mcl-1 0 sélectionné Dynamisez vos équipes avec playwright_mcl_1" at bounding box center [458, 181] width 618 height 26
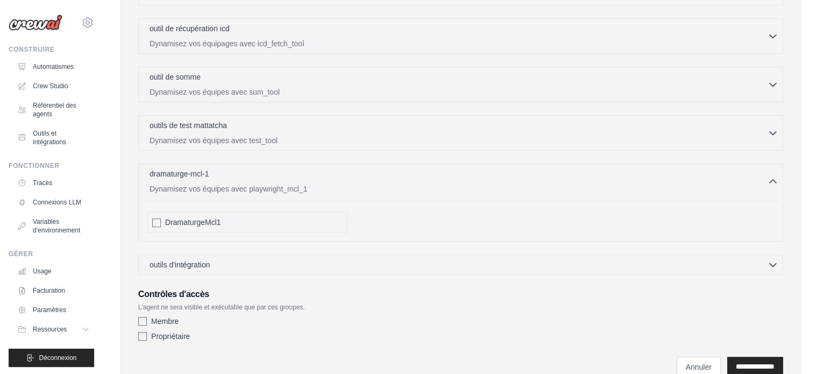
click at [213, 225] on div "DramaturgeMcl1" at bounding box center [247, 222] width 200 height 20
click at [190, 218] on font "DramaturgeMcl1" at bounding box center [192, 222] width 55 height 9
click at [183, 260] on font "outils d'intégration" at bounding box center [179, 264] width 60 height 9
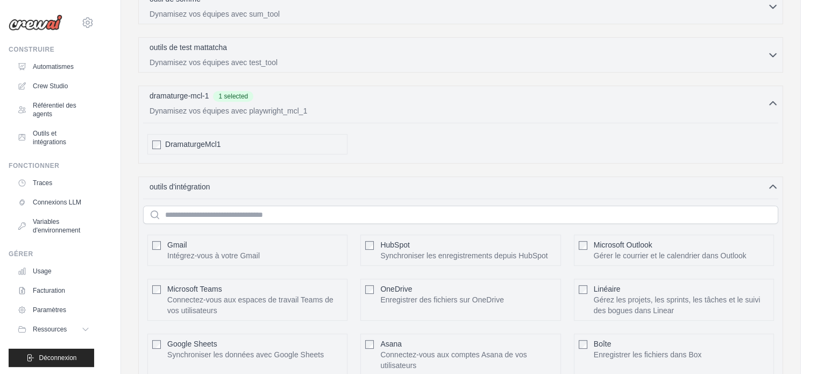
scroll to position [538, 0]
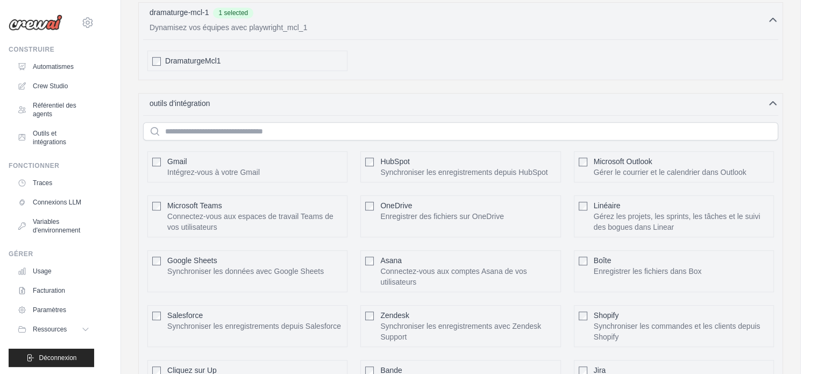
click at [201, 168] on font "Intégrez-vous à votre Gmail" at bounding box center [213, 172] width 92 height 9
click at [636, 157] on font "Microsoft Outlook" at bounding box center [623, 161] width 59 height 9
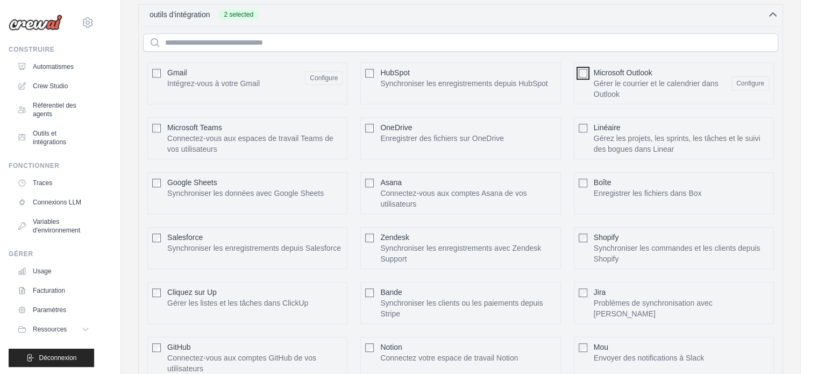
scroll to position [591, 0]
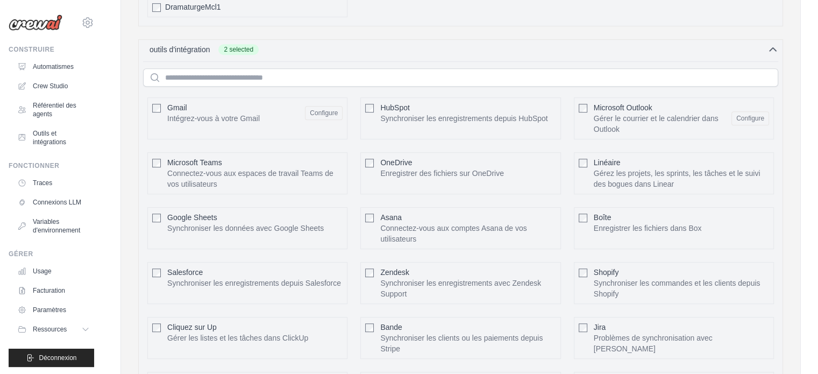
click at [589, 219] on div "Boîte Enregistrer les fichiers dans Box Configure" at bounding box center [674, 228] width 200 height 42
click at [209, 224] on font "Synchroniser les données avec Google Sheets" at bounding box center [245, 228] width 156 height 9
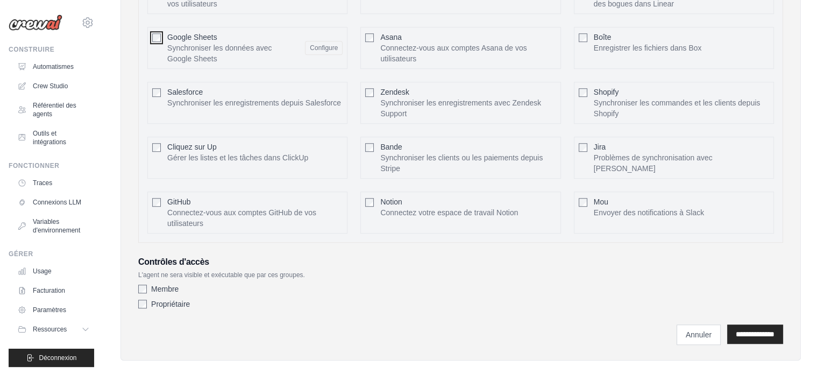
scroll to position [781, 0]
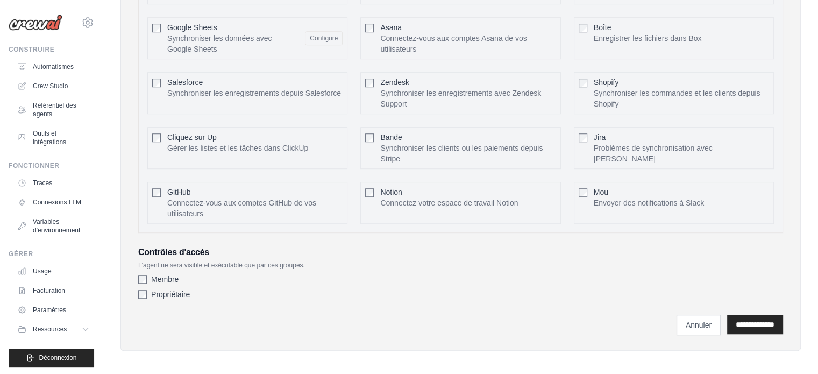
drag, startPoint x: 416, startPoint y: 77, endPoint x: 400, endPoint y: 90, distance: 20.3
click at [416, 77] on div "Zendesk Synchroniser les enregistrements avec Zendesk Support" at bounding box center [467, 93] width 175 height 32
click at [147, 275] on div "Membre" at bounding box center [460, 279] width 645 height 11
click at [740, 320] on input "**********" at bounding box center [755, 324] width 56 height 19
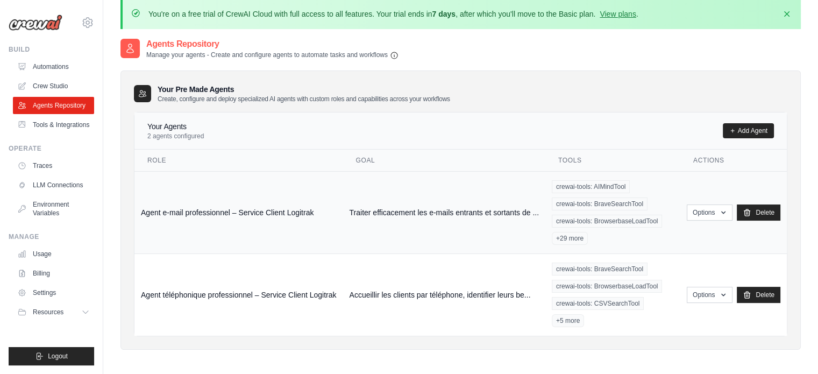
scroll to position [95, 0]
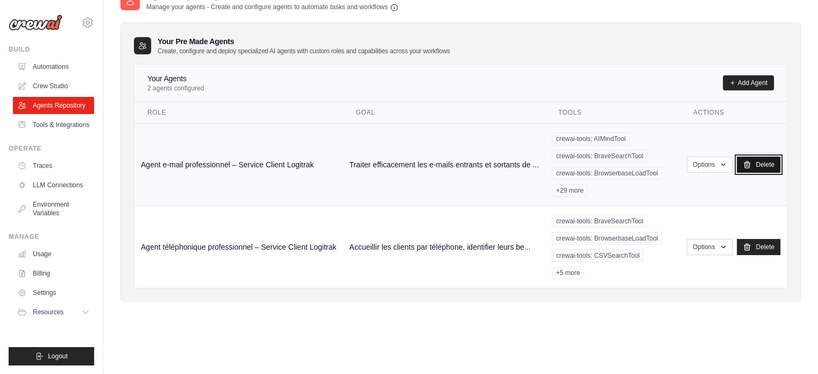
click at [770, 167] on link "Delete" at bounding box center [759, 164] width 44 height 16
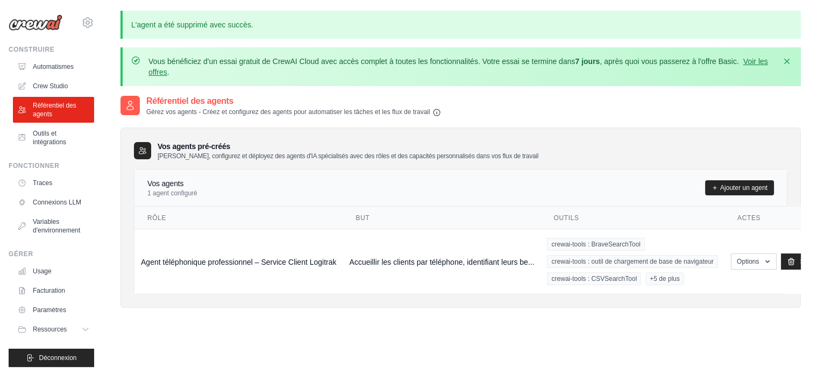
click at [522, 325] on div "Référentiel des agents Gérez vos agents - Créez et configurez des agents pour a…" at bounding box center [460, 282] width 680 height 374
click at [182, 28] on font "L'agent a été supprimé avec succès." at bounding box center [192, 24] width 122 height 9
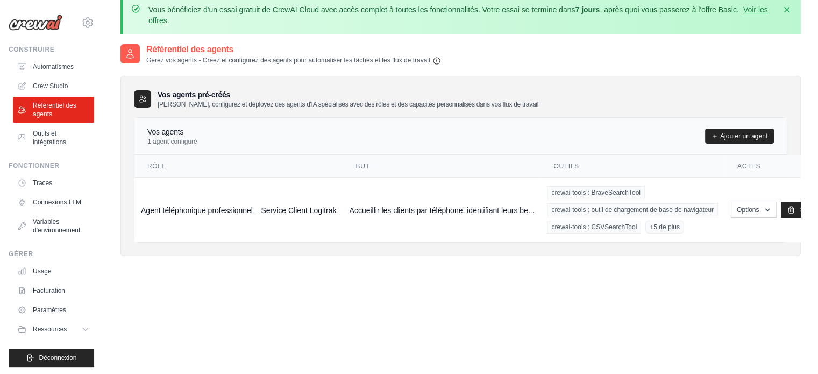
scroll to position [105, 0]
